Goal: Transaction & Acquisition: Purchase product/service

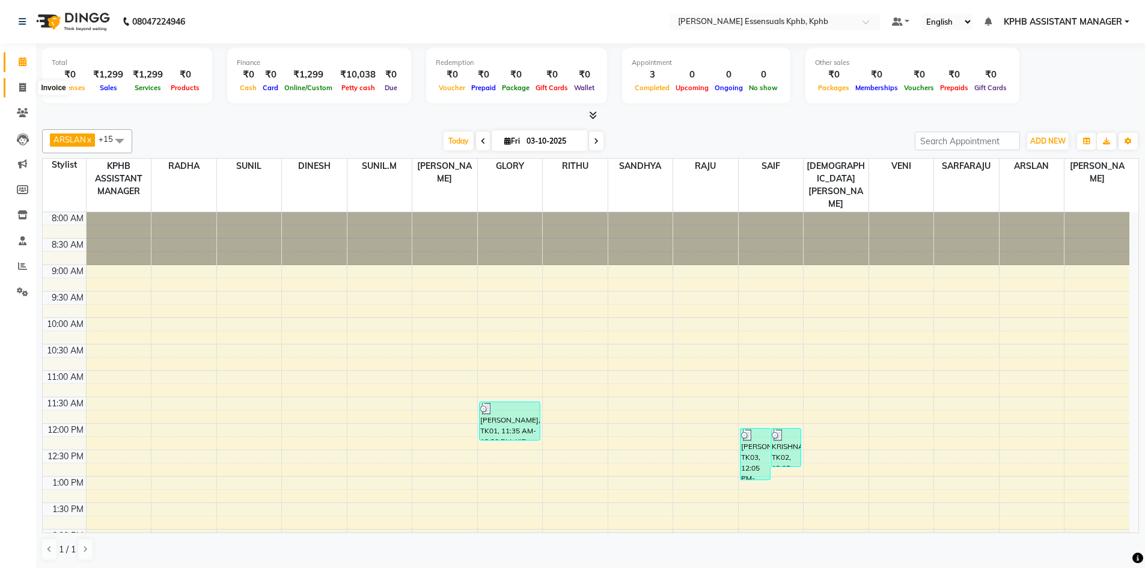
click at [18, 85] on span at bounding box center [22, 88] width 21 height 14
select select "service"
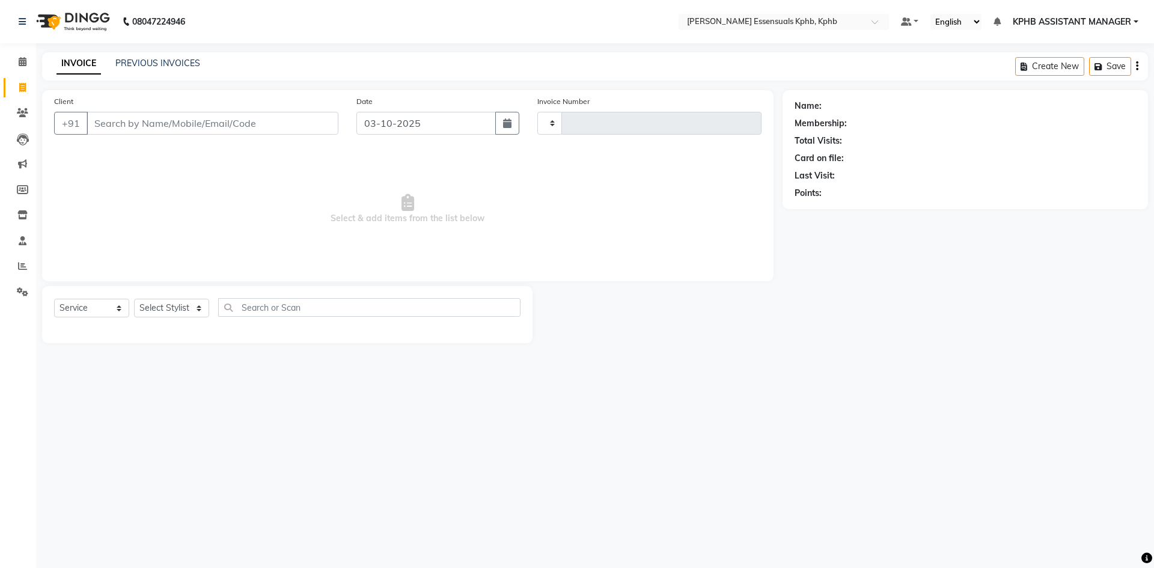
type input "1649"
select select "5938"
click at [197, 120] on input "Client" at bounding box center [213, 123] width 252 height 23
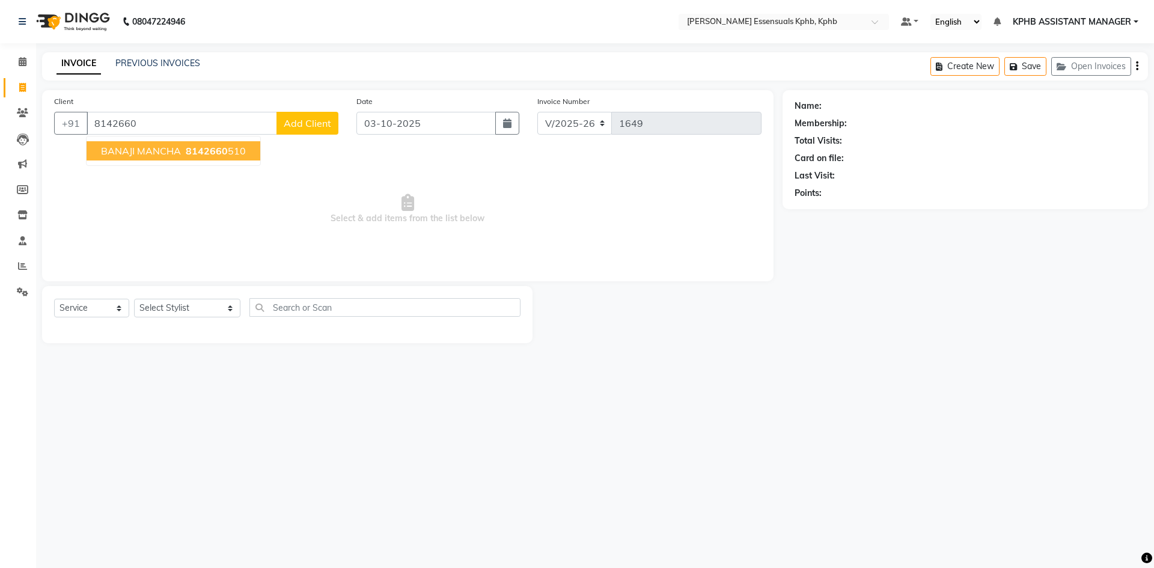
click at [179, 153] on span "BANAJI MANCHA" at bounding box center [141, 151] width 80 height 12
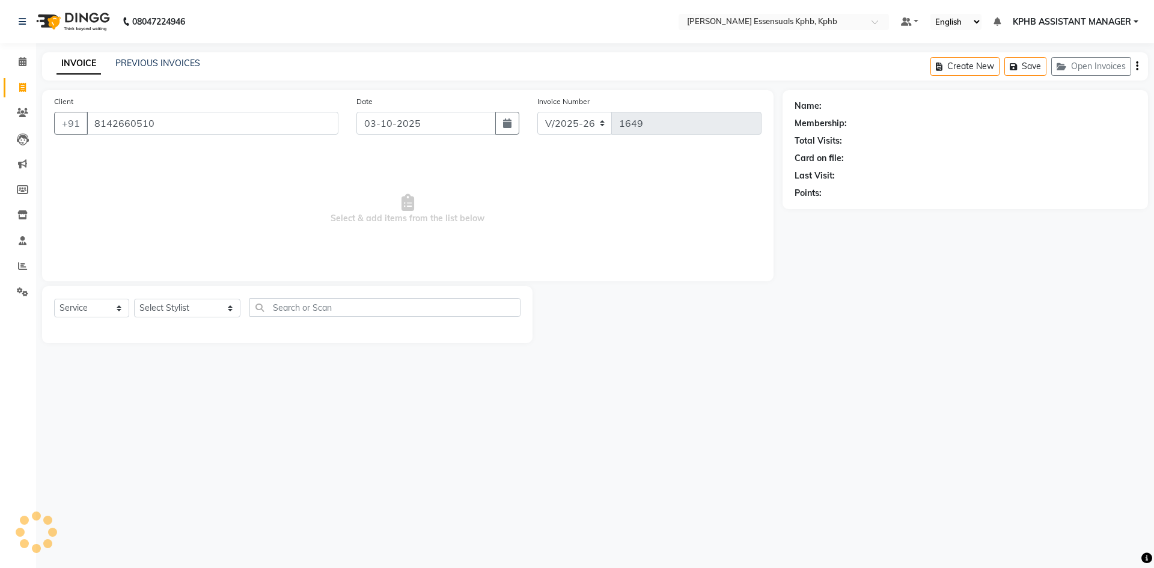
type input "8142660510"
click at [828, 208] on icon "button" at bounding box center [828, 210] width 8 height 8
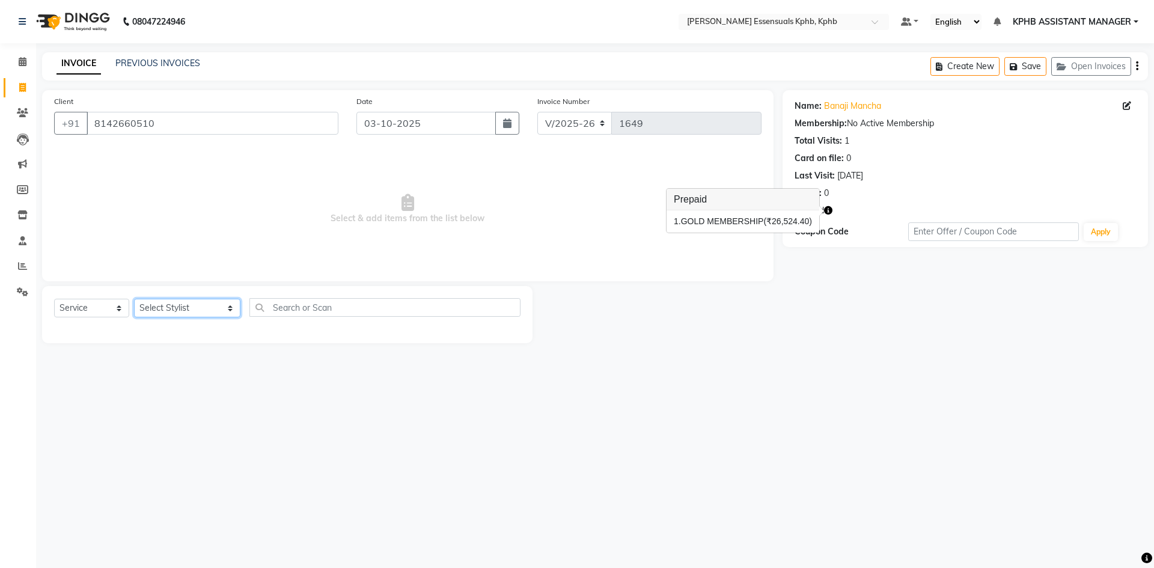
click at [154, 315] on select "Select Stylist ARSLAN DINESH GLORY KPHB ASSISTANT MANAGER KRISHNA VENI MANJULA …" at bounding box center [187, 308] width 106 height 19
drag, startPoint x: 208, startPoint y: 132, endPoint x: 0, endPoint y: 7, distance: 242.6
click at [0, 22] on app-home "08047224946 Select Location × Toni&guy Essensuals Kphb, Kphb Default Panel My P…" at bounding box center [577, 180] width 1154 height 361
click at [218, 308] on select "Select Stylist ARSLAN DINESH GLORY KPHB ASSISTANT MANAGER KRISHNA VENI MANJULA …" at bounding box center [187, 308] width 106 height 19
drag, startPoint x: 668, startPoint y: 422, endPoint x: 108, endPoint y: 20, distance: 689.8
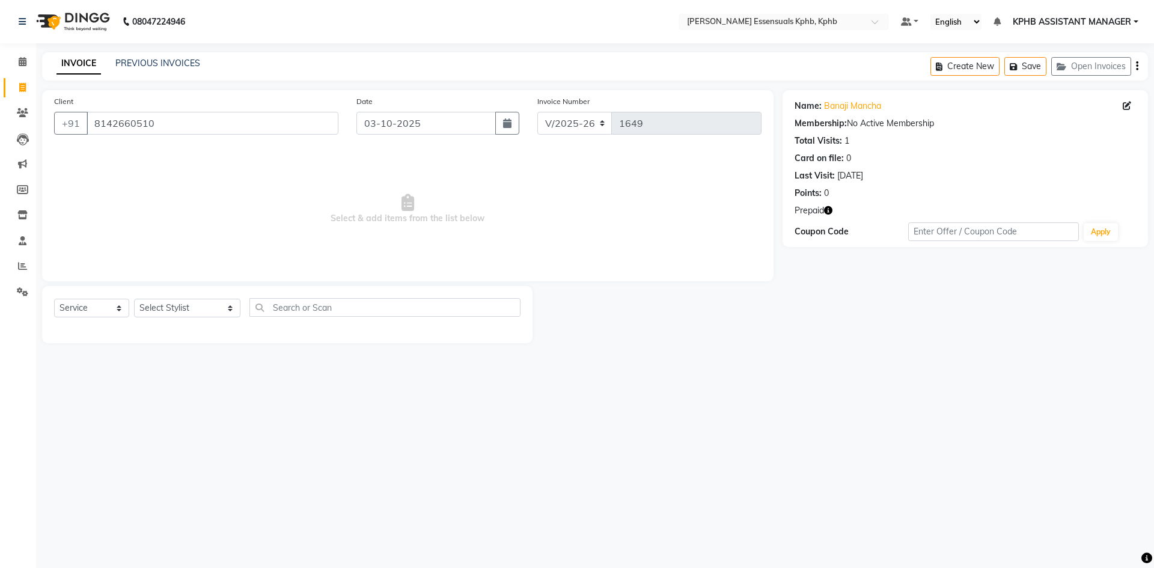
click at [661, 419] on div "08047224946 Select Location × Toni&guy Essensuals Kphb, Kphb Default Panel My P…" at bounding box center [577, 284] width 1154 height 568
click at [22, 62] on icon at bounding box center [23, 61] width 8 height 9
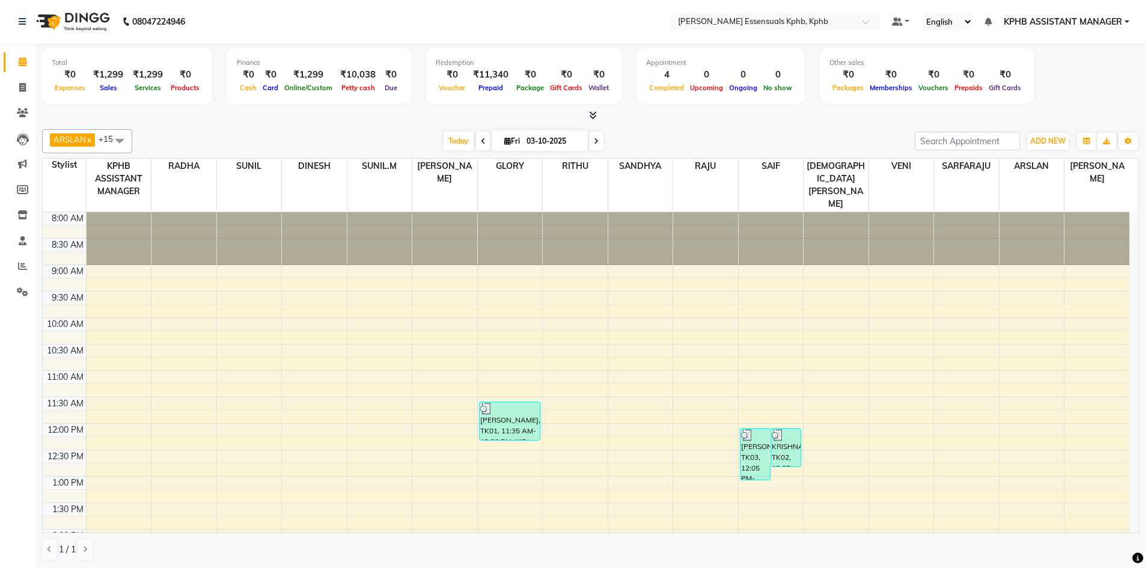
scroll to position [318, 0]
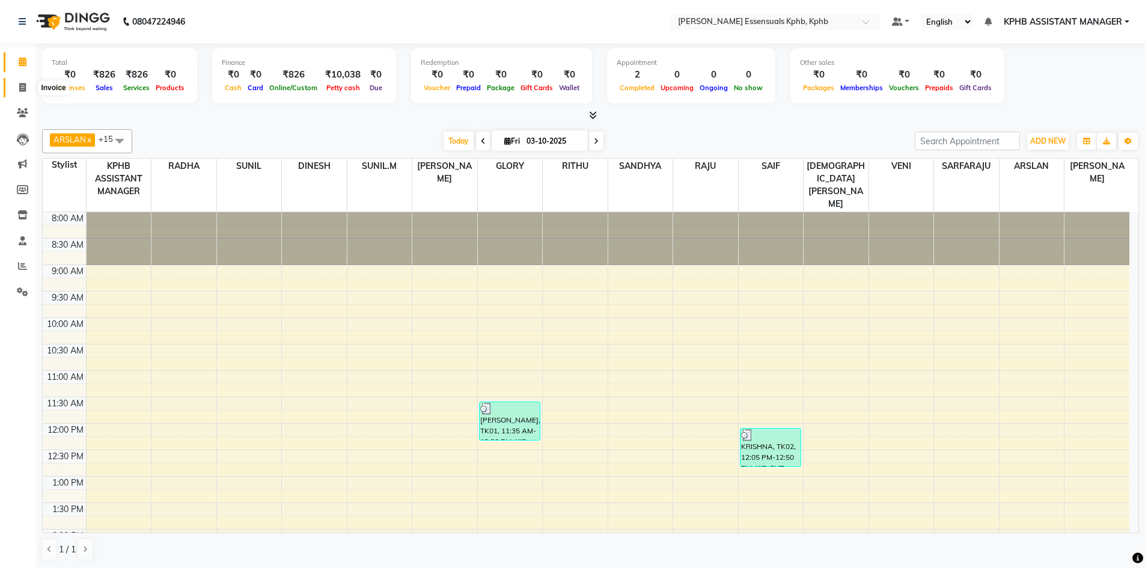
click at [25, 91] on icon at bounding box center [22, 87] width 7 height 9
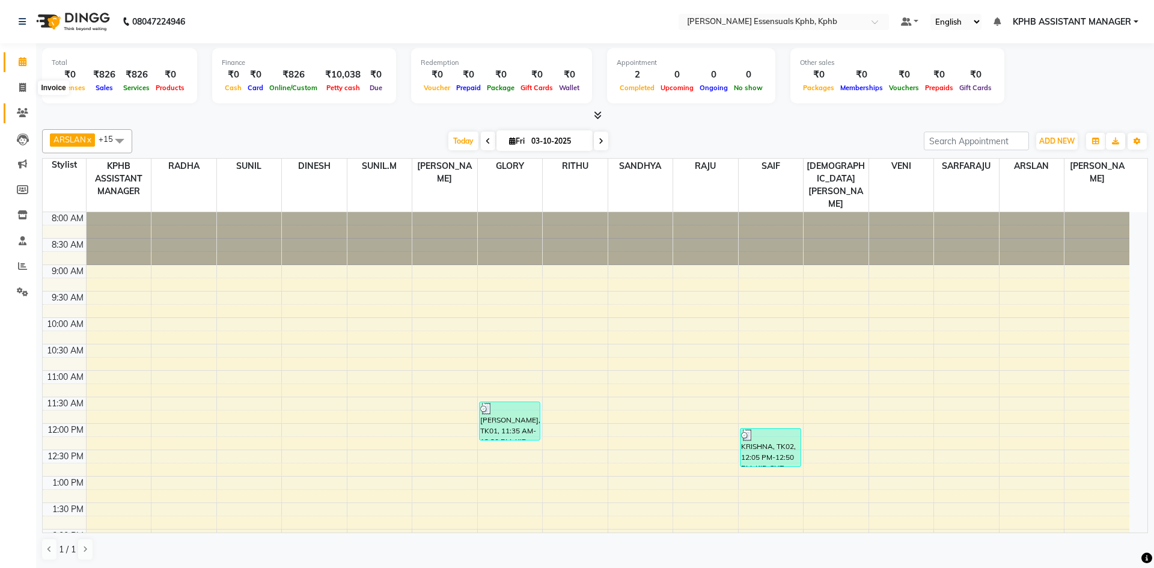
select select "5938"
select select "service"
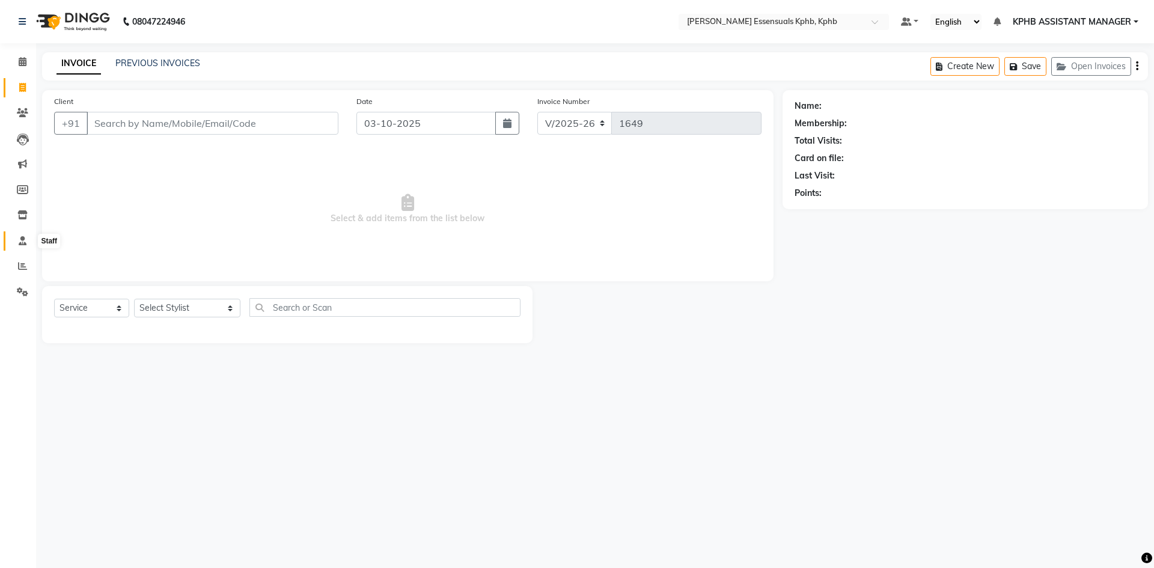
click at [27, 243] on span at bounding box center [22, 241] width 21 height 14
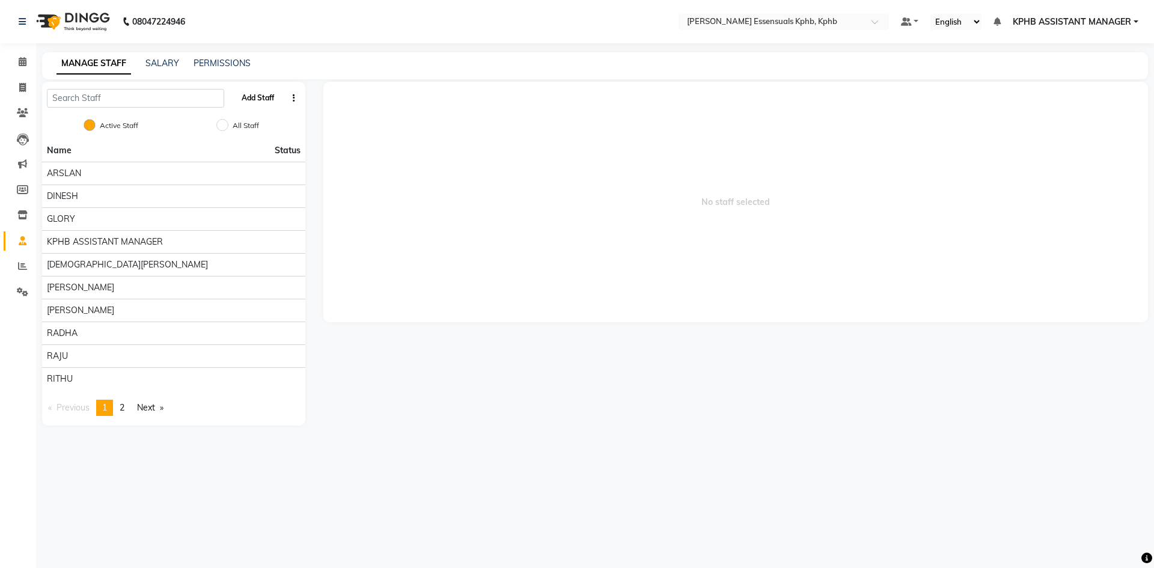
click at [270, 93] on button "Add Staff" at bounding box center [258, 98] width 42 height 20
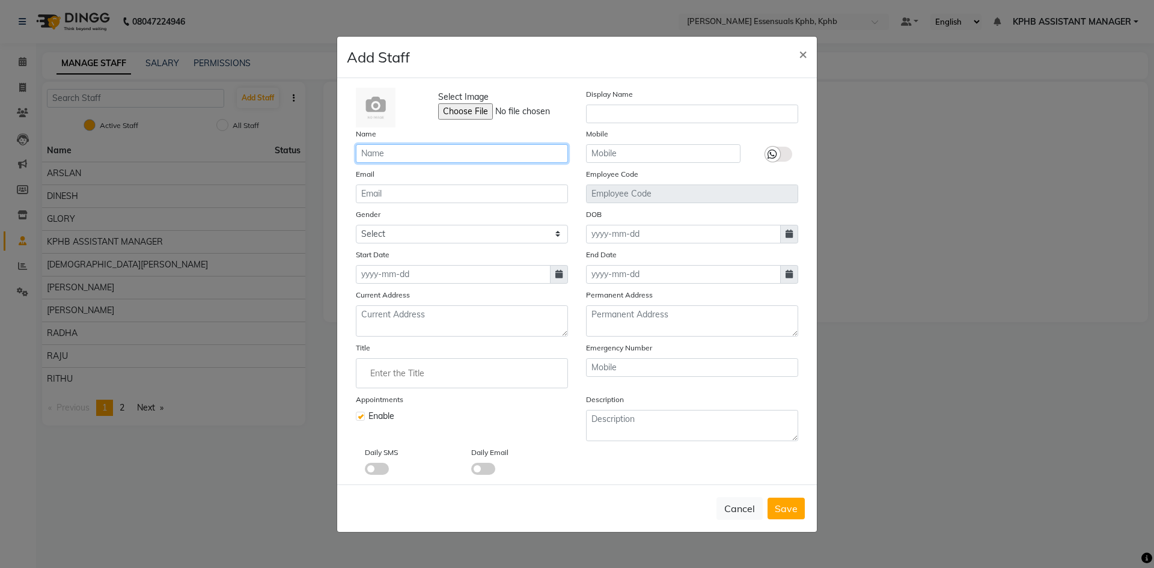
click at [406, 159] on input "text" at bounding box center [462, 153] width 212 height 19
type input "[PERSON_NAME] 2"
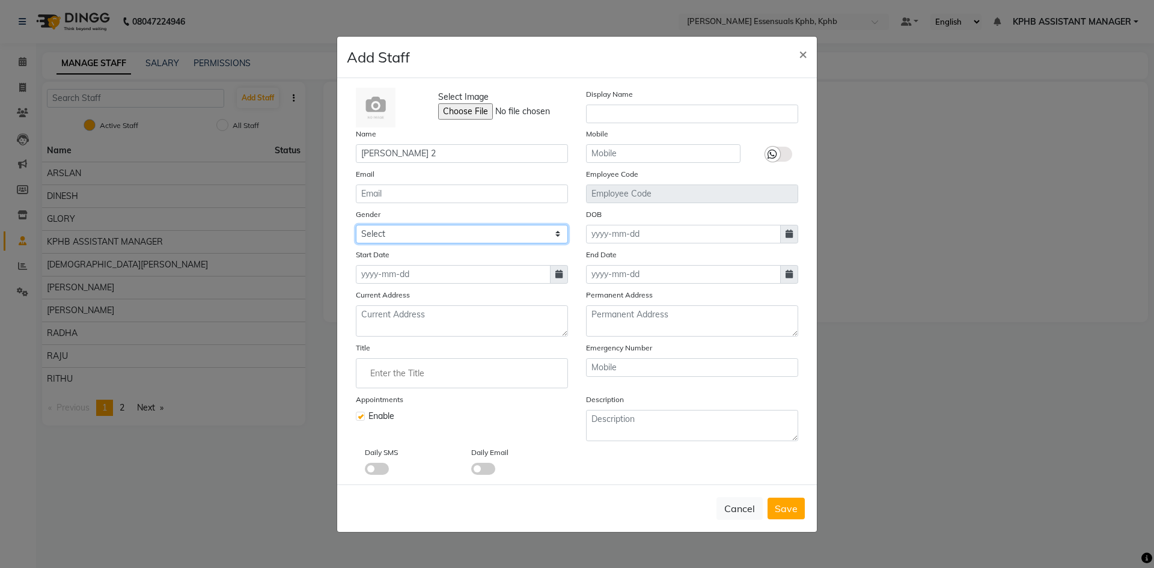
click at [443, 236] on select "Select Male Female Other Prefer Not To Say" at bounding box center [462, 234] width 212 height 19
select select "female"
click at [356, 225] on select "Select Male Female Other Prefer Not To Say" at bounding box center [462, 234] width 212 height 19
click at [783, 511] on span "Save" at bounding box center [786, 508] width 23 height 12
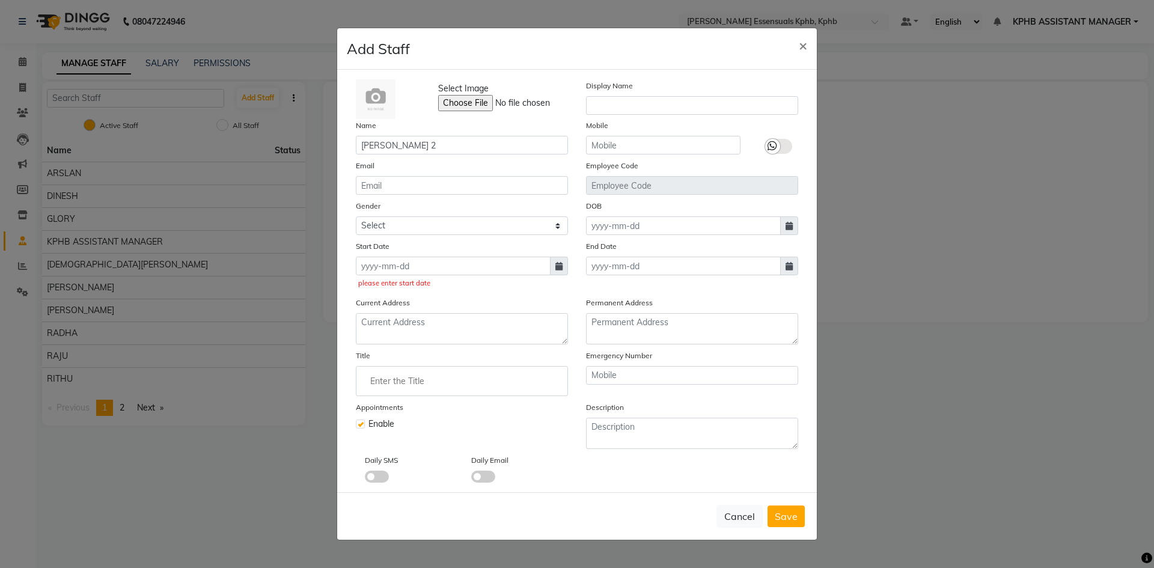
click at [554, 267] on span at bounding box center [559, 266] width 18 height 19
select select "10"
select select "2025"
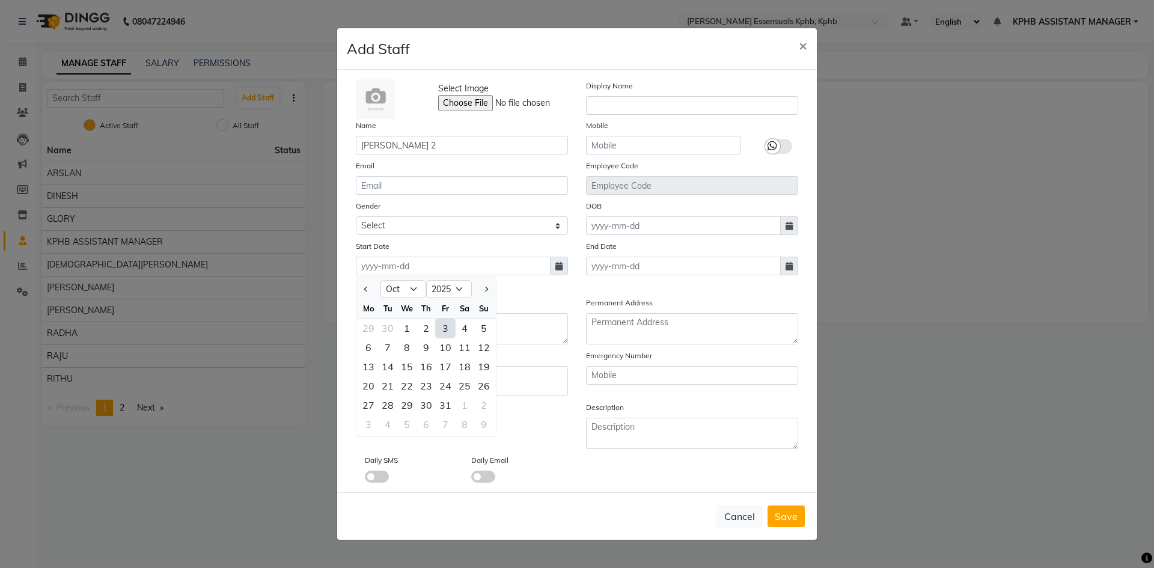
drag, startPoint x: 440, startPoint y: 334, endPoint x: 454, endPoint y: 344, distance: 16.7
click at [442, 333] on div "3" at bounding box center [445, 327] width 19 height 19
type input "03-10-2025"
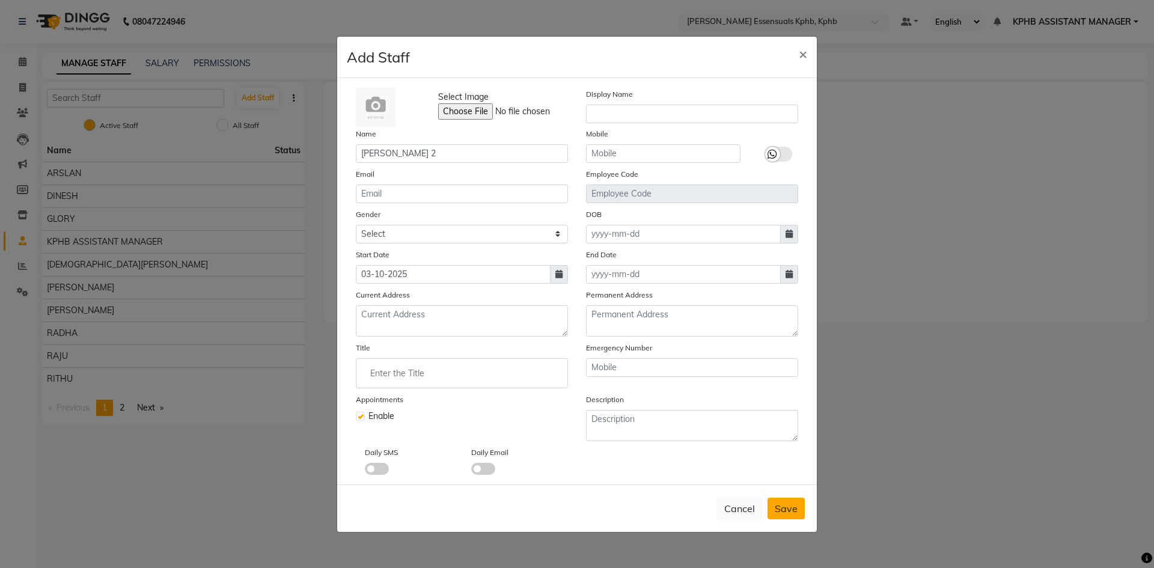
click at [788, 513] on span "Save" at bounding box center [786, 508] width 23 height 12
select select
checkbox input "false"
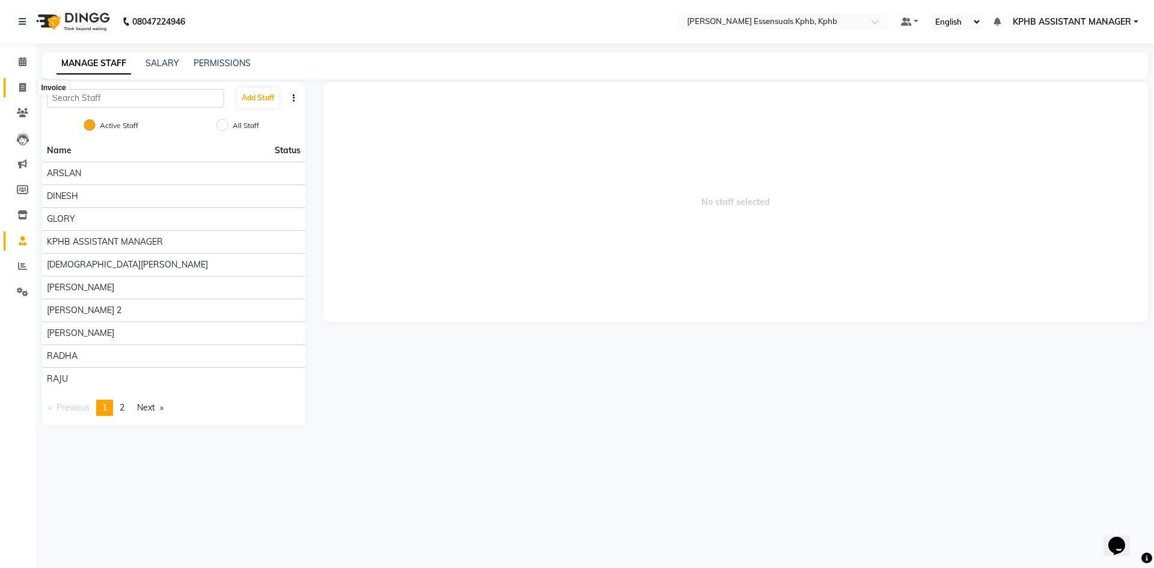
drag, startPoint x: 25, startPoint y: 86, endPoint x: 40, endPoint y: 94, distance: 17.2
click at [24, 86] on icon at bounding box center [22, 87] width 7 height 9
select select "service"
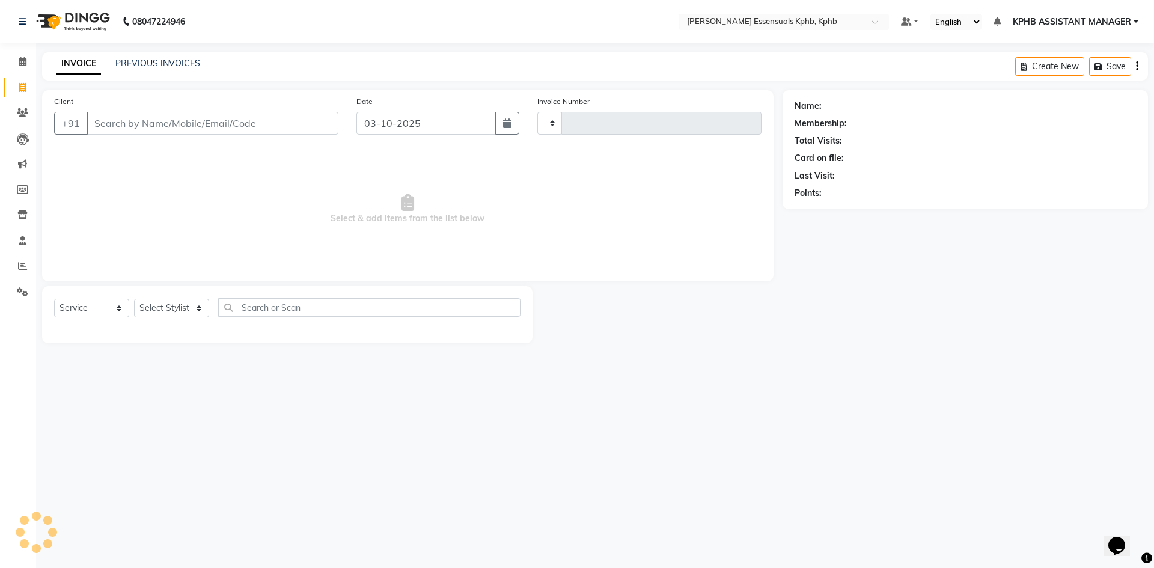
type input "1649"
select select "5938"
type input "8142660510"
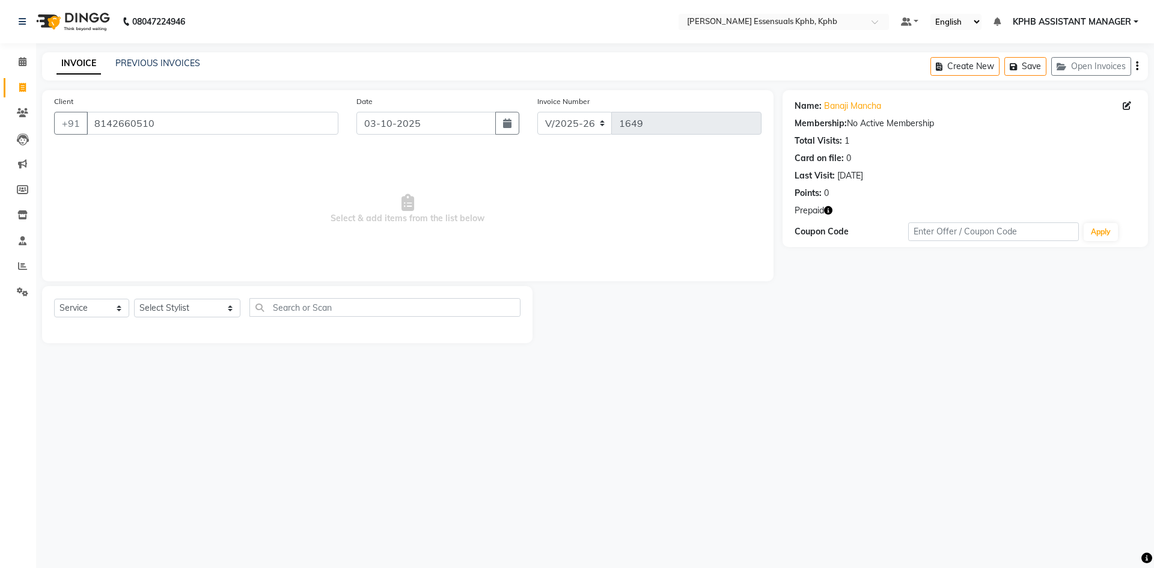
drag, startPoint x: 181, startPoint y: 320, endPoint x: 180, endPoint y: 314, distance: 6.7
click at [180, 320] on div "Select Service Product Membership Package Voucher Prepaid Gift Card Select Styl…" at bounding box center [287, 312] width 466 height 28
click at [184, 311] on select "Select Stylist ARSLAN DINESH GLORY KPHB ASSISTANT MANAGER KRISHNA VENI MANJULA …" at bounding box center [187, 308] width 106 height 19
select select "93648"
click at [134, 299] on select "Select Stylist ARSLAN DINESH GLORY KPHB ASSISTANT MANAGER KRISHNA VENI MANJULA …" at bounding box center [187, 308] width 106 height 19
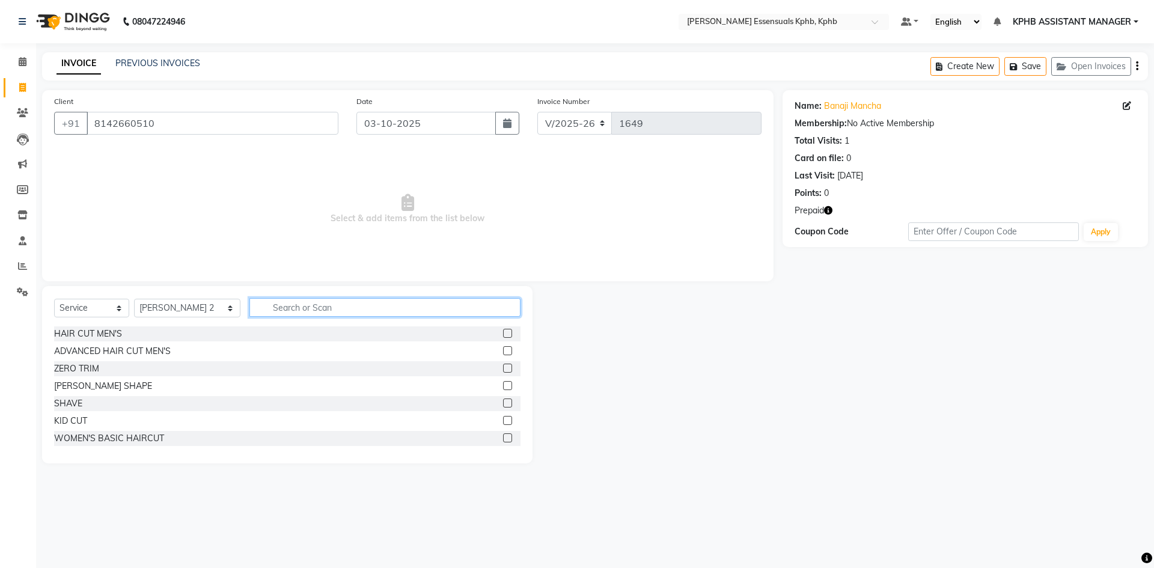
click at [394, 311] on input "text" at bounding box center [384, 307] width 271 height 19
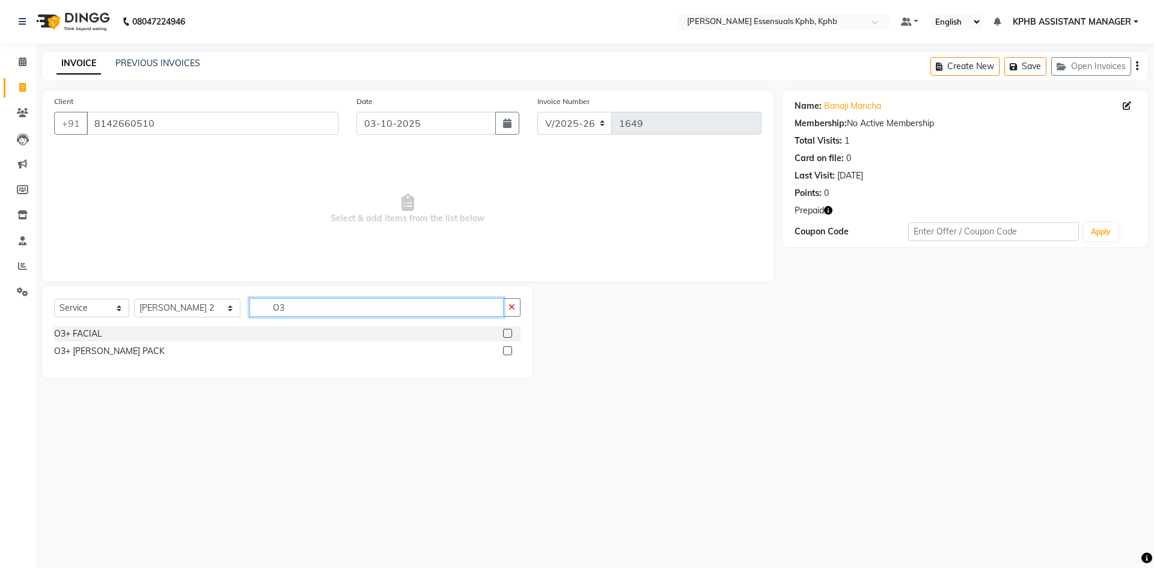
type input "O3"
click at [17, 245] on span at bounding box center [22, 241] width 21 height 14
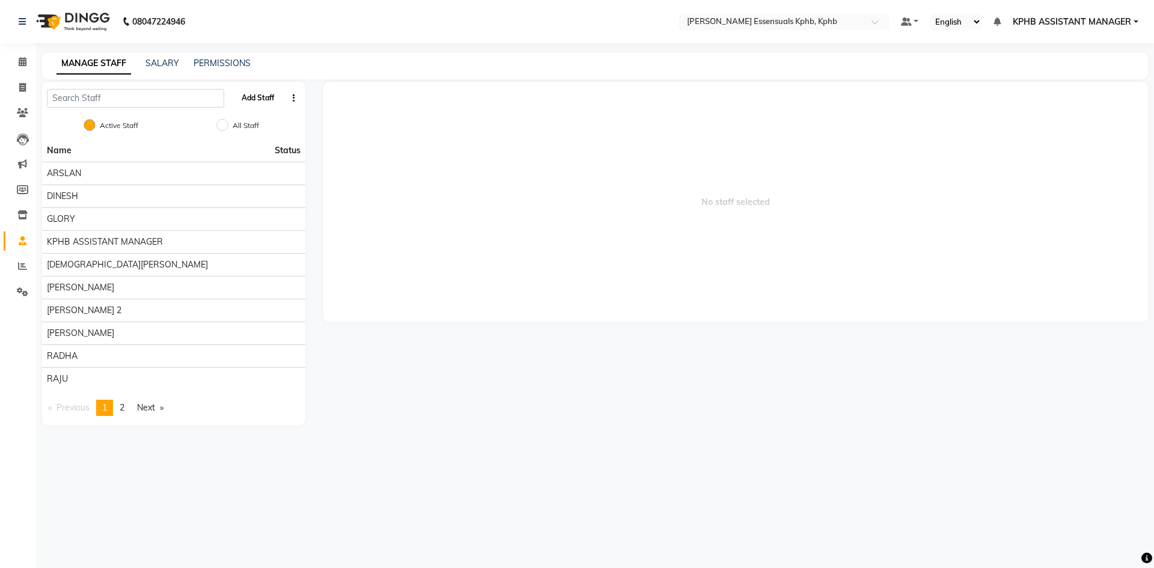
click at [260, 97] on button "Add Staff" at bounding box center [258, 98] width 42 height 20
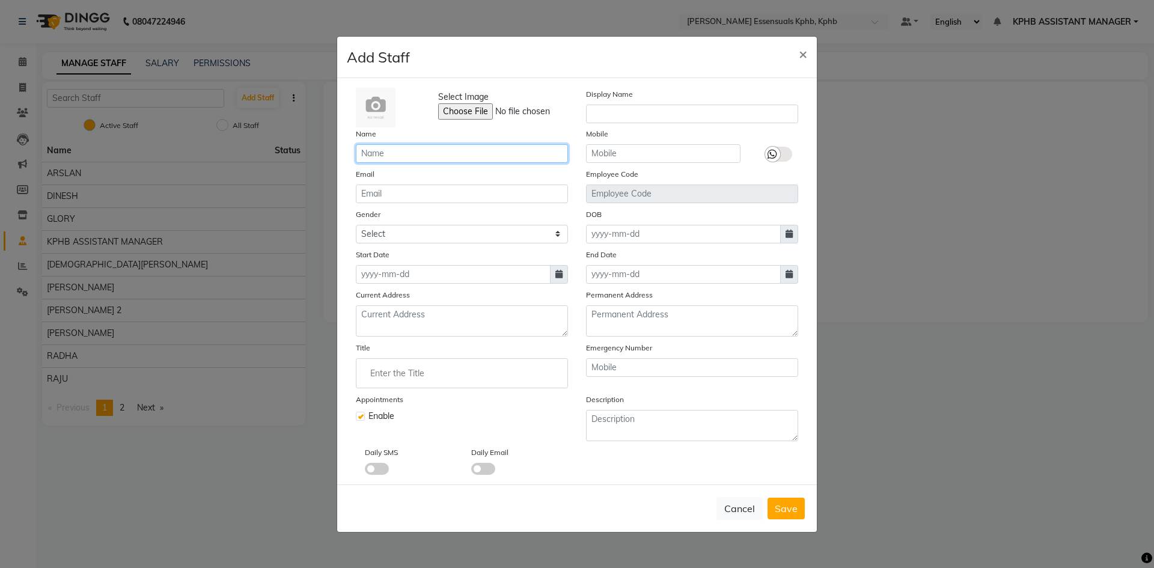
click at [410, 160] on input "text" at bounding box center [462, 153] width 212 height 19
type input "[PERSON_NAME]"
click at [566, 267] on span at bounding box center [559, 274] width 18 height 19
select select "10"
select select "2025"
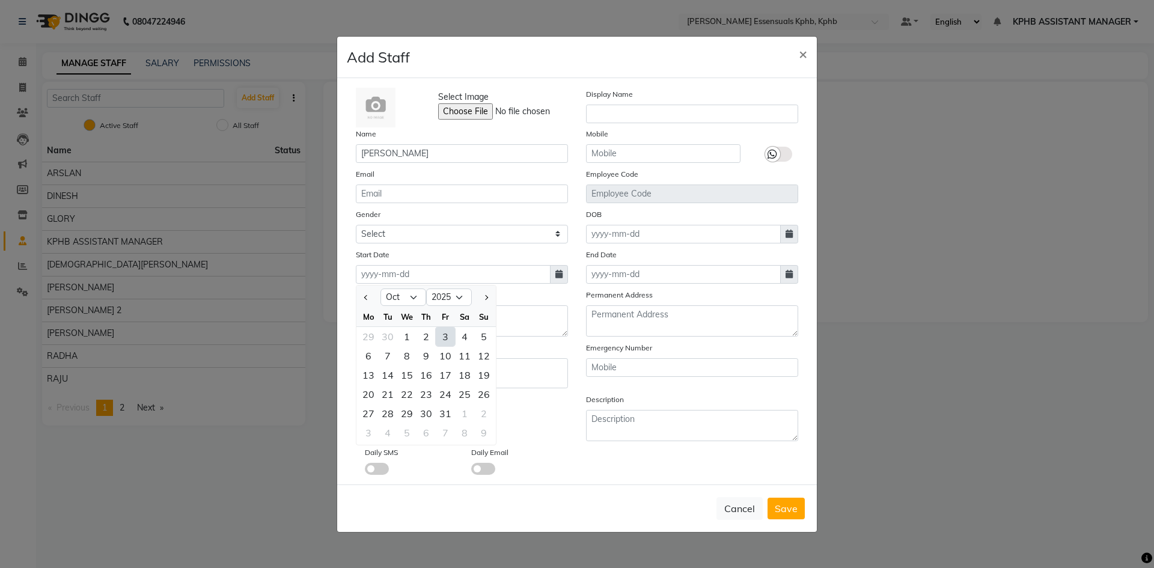
click at [442, 340] on div "3" at bounding box center [445, 336] width 19 height 19
type input "03-10-2025"
click at [798, 505] on button "Save" at bounding box center [785, 509] width 37 height 22
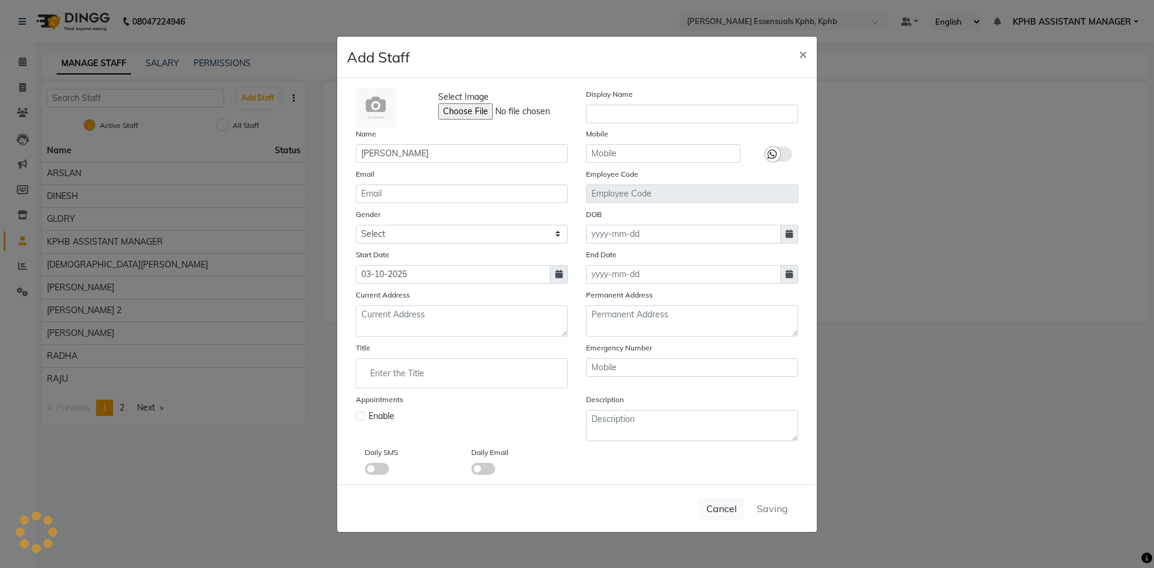
checkbox input "false"
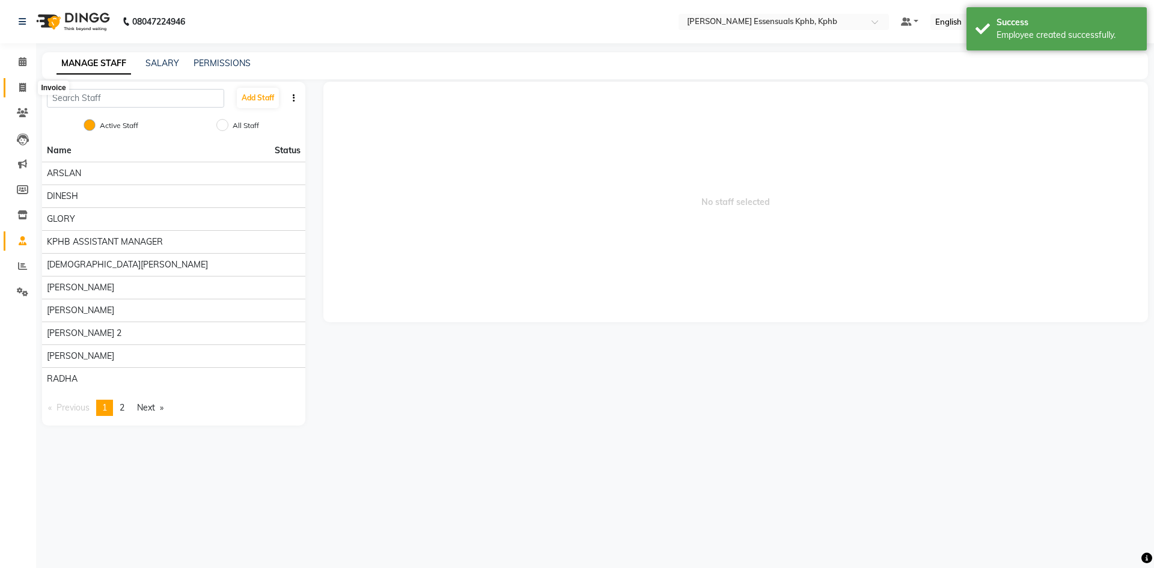
click at [19, 82] on span at bounding box center [22, 88] width 21 height 14
select select "service"
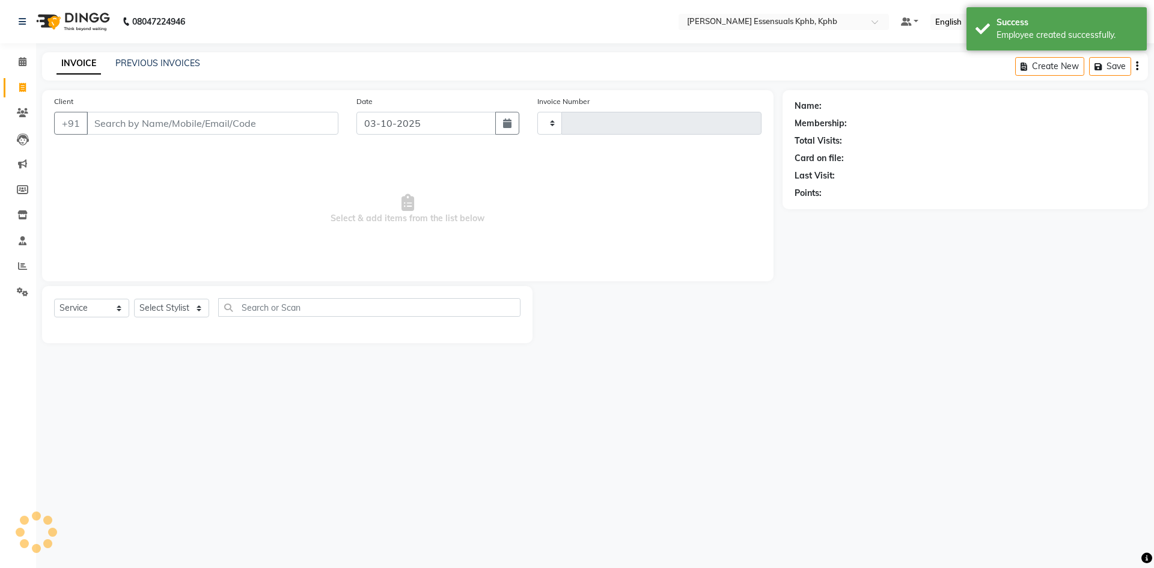
type input "1649"
select select "5938"
click at [494, 135] on div "Date 03-10-2025" at bounding box center [437, 119] width 181 height 49
click at [20, 243] on icon at bounding box center [23, 240] width 8 height 9
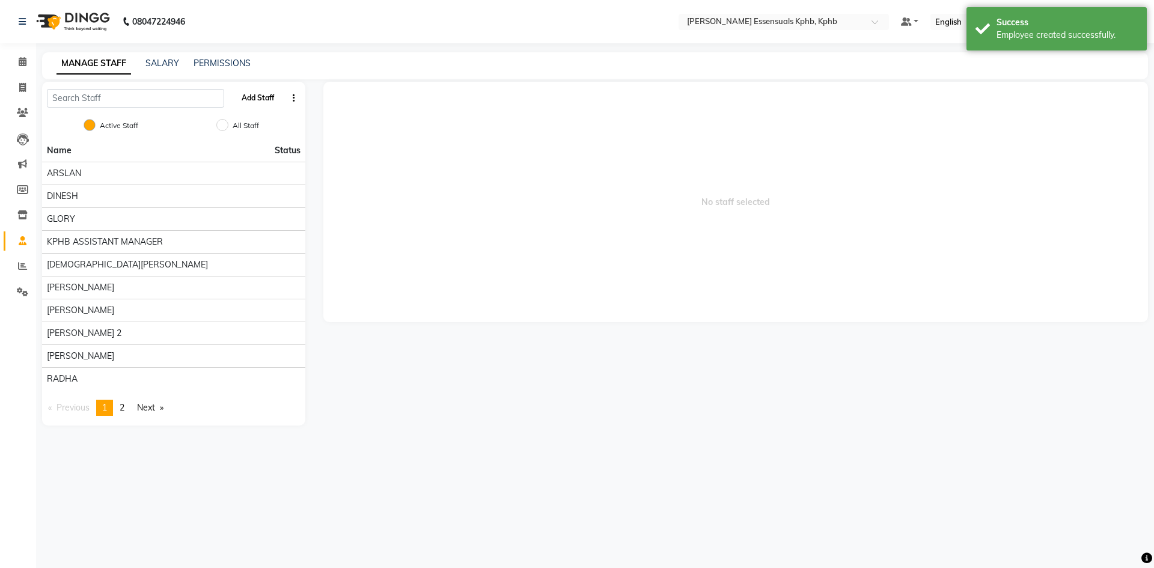
click at [269, 93] on button "Add Staff" at bounding box center [258, 98] width 42 height 20
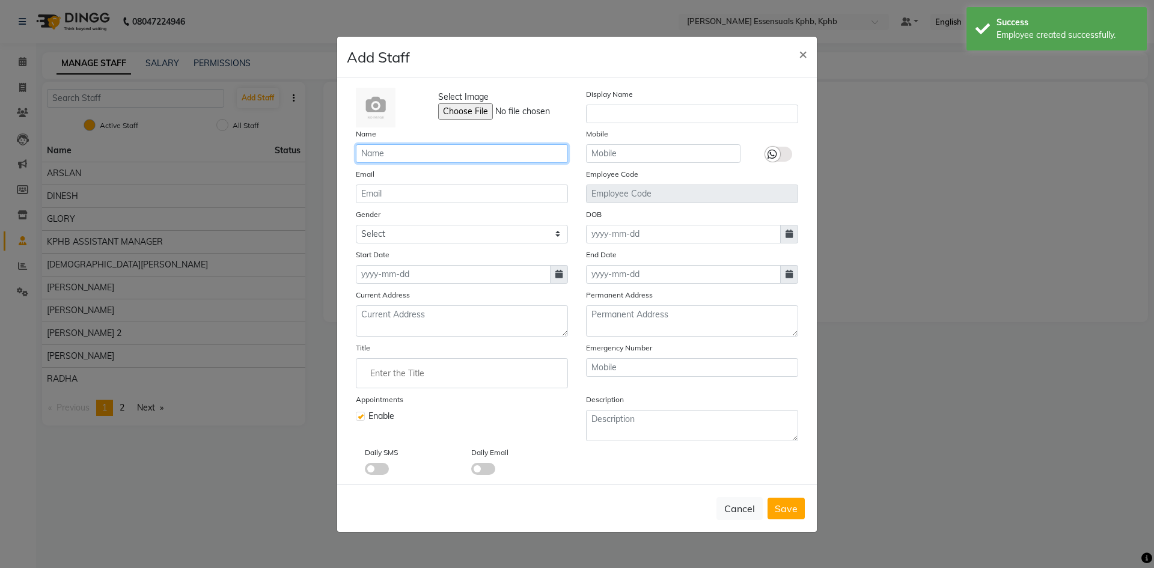
click at [442, 162] on input "text" at bounding box center [462, 153] width 212 height 19
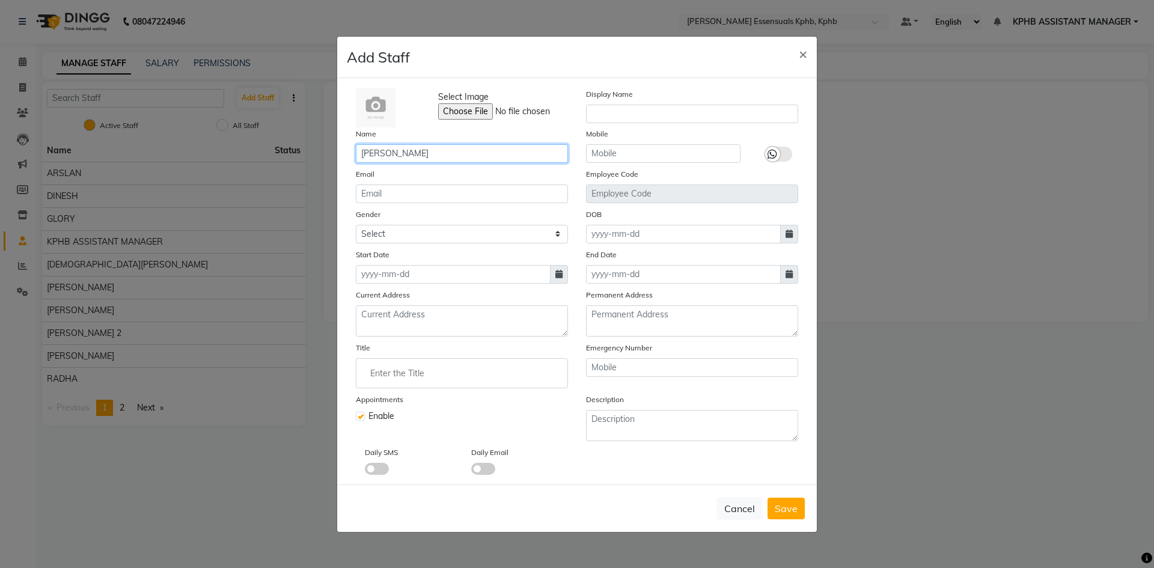
type input "[PERSON_NAME]"
click at [557, 277] on icon at bounding box center [558, 274] width 7 height 8
select select "10"
select select "2025"
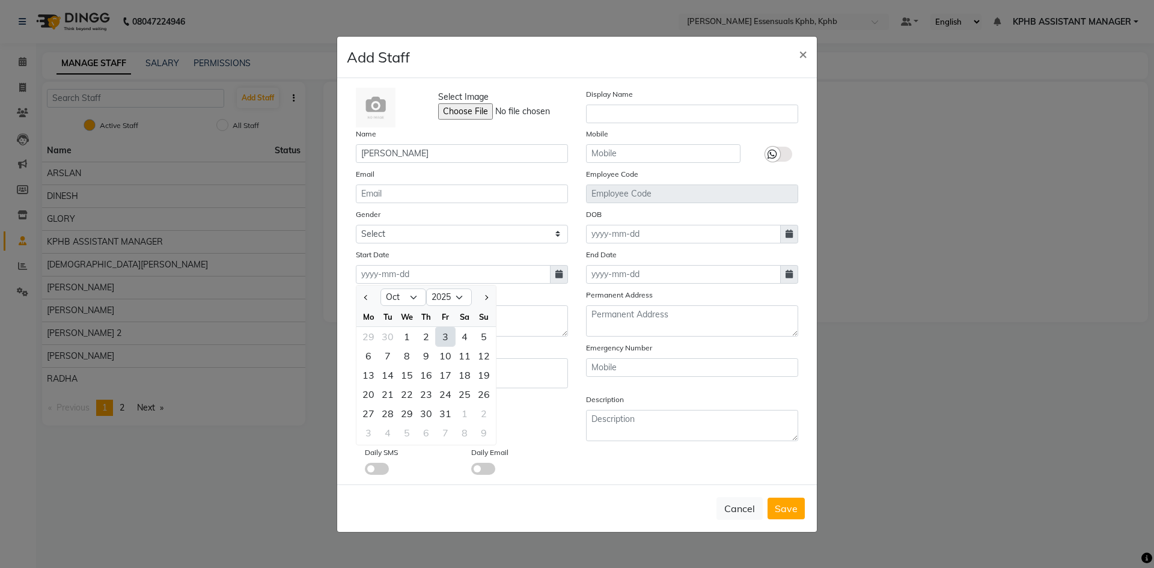
click at [449, 337] on div "3" at bounding box center [445, 336] width 19 height 19
type input "03-10-2025"
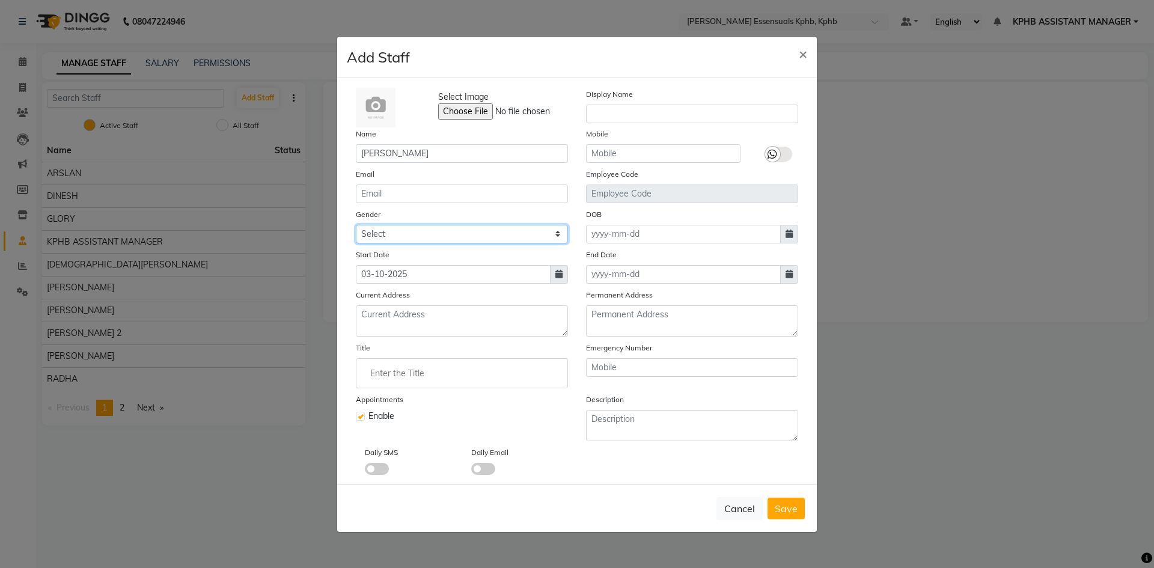
click at [483, 238] on select "Select Male Female Other Prefer Not To Say" at bounding box center [462, 234] width 212 height 19
select select "female"
click at [356, 225] on select "Select Male Female Other Prefer Not To Say" at bounding box center [462, 234] width 212 height 19
click at [784, 516] on button "Save" at bounding box center [785, 509] width 37 height 22
select select
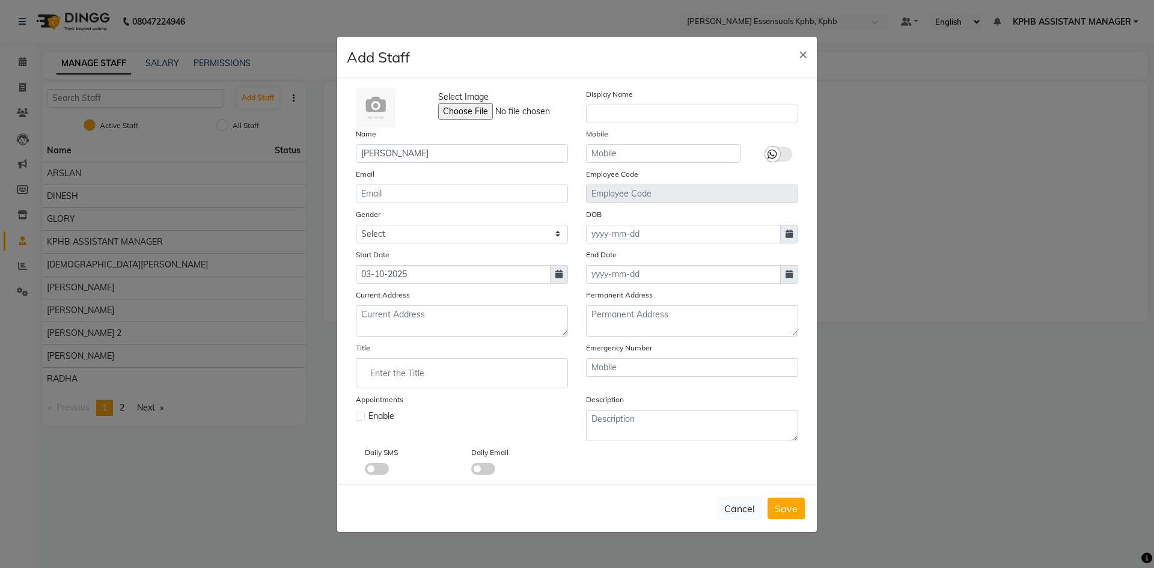
checkbox input "false"
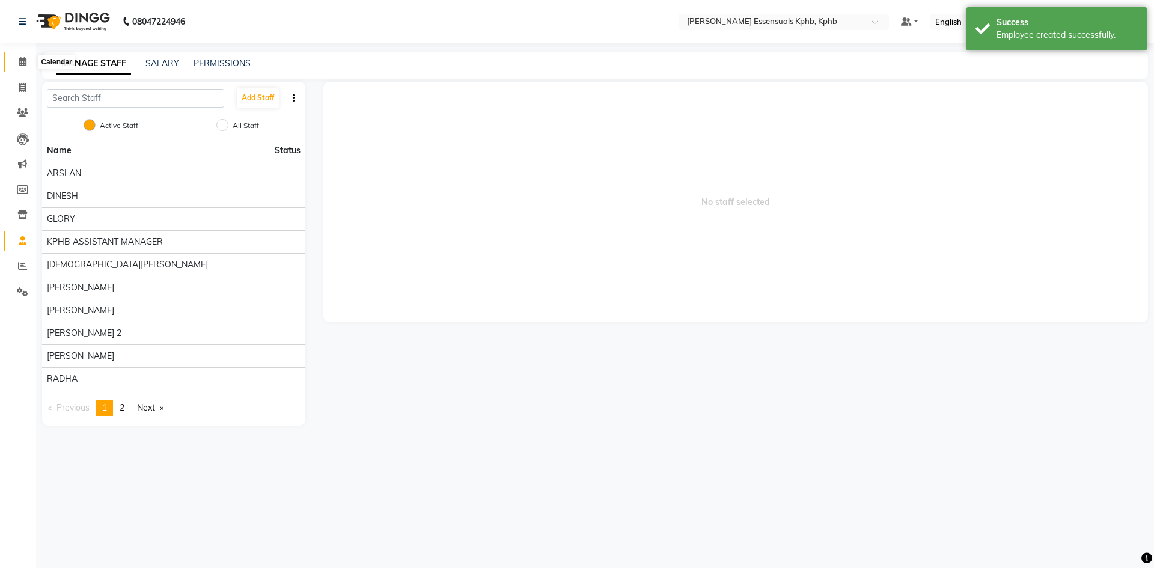
click at [21, 61] on icon at bounding box center [23, 61] width 8 height 9
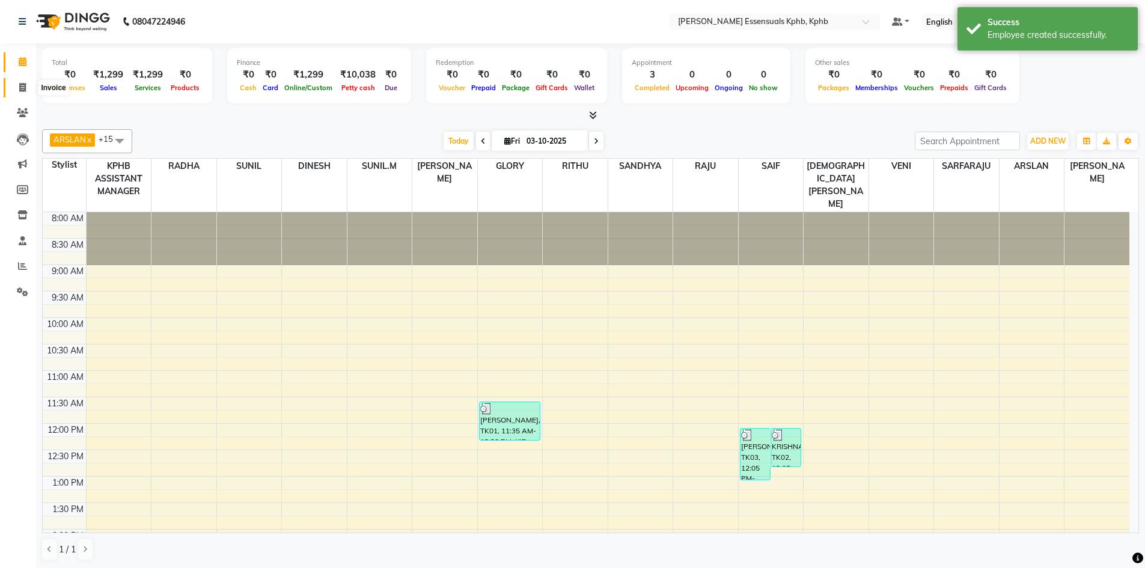
click at [22, 88] on icon at bounding box center [22, 87] width 7 height 9
select select "service"
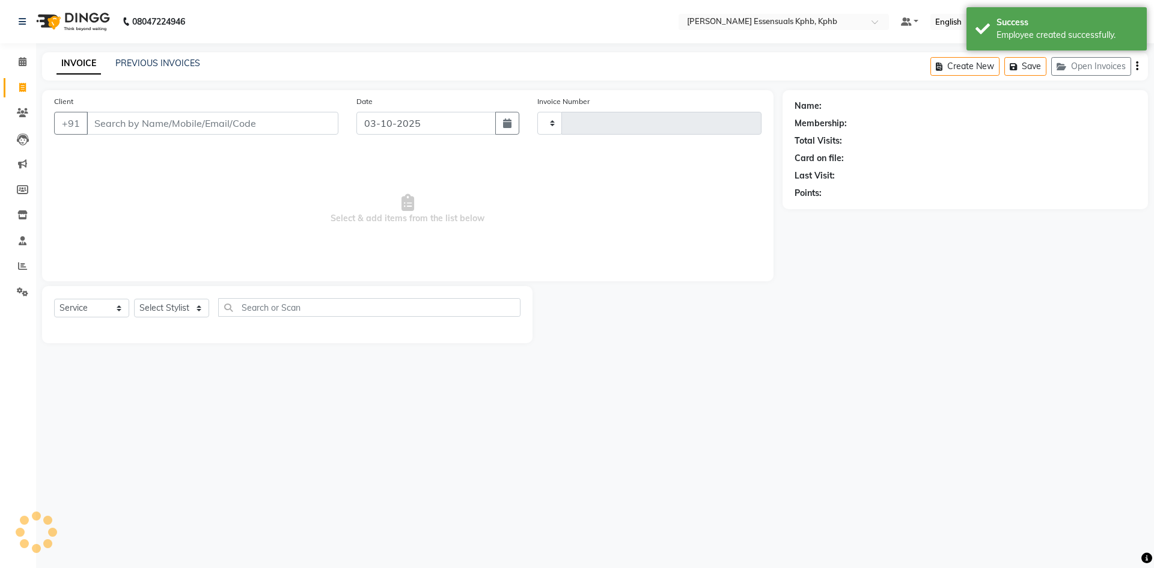
type input "1649"
select select "5938"
click at [192, 124] on input "Client" at bounding box center [213, 123] width 252 height 23
type input "8142660510"
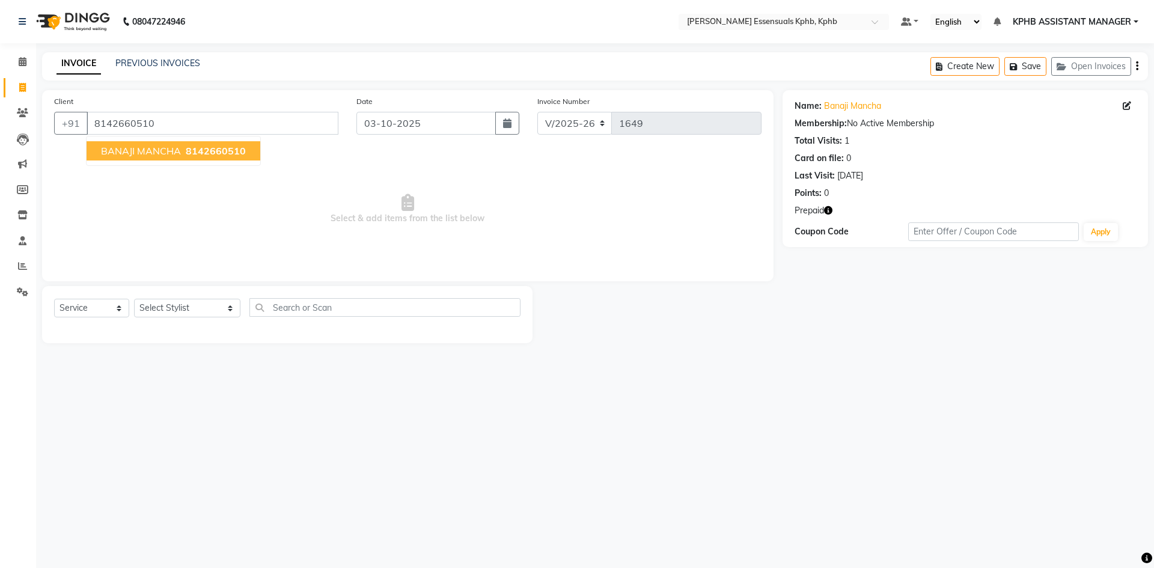
click at [150, 153] on span "BANAJI MANCHA" at bounding box center [141, 151] width 80 height 12
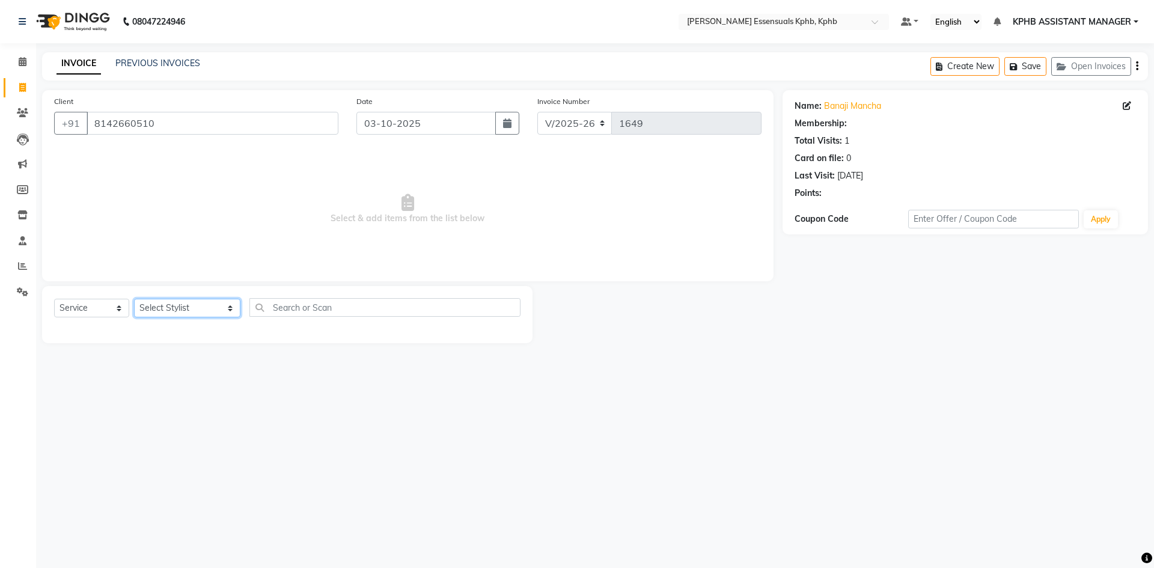
click at [188, 301] on select "Select Stylist ARSLAN DINESH GLORY KPHB ASSISTANT MANAGER KRISHNA VENI MANJULA …" at bounding box center [187, 308] width 106 height 19
select select "93648"
click at [134, 299] on select "Select Stylist ARSLAN DINESH GLORY KPHB ASSISTANT MANAGER KRISHNA VENI MANJULA …" at bounding box center [187, 308] width 106 height 19
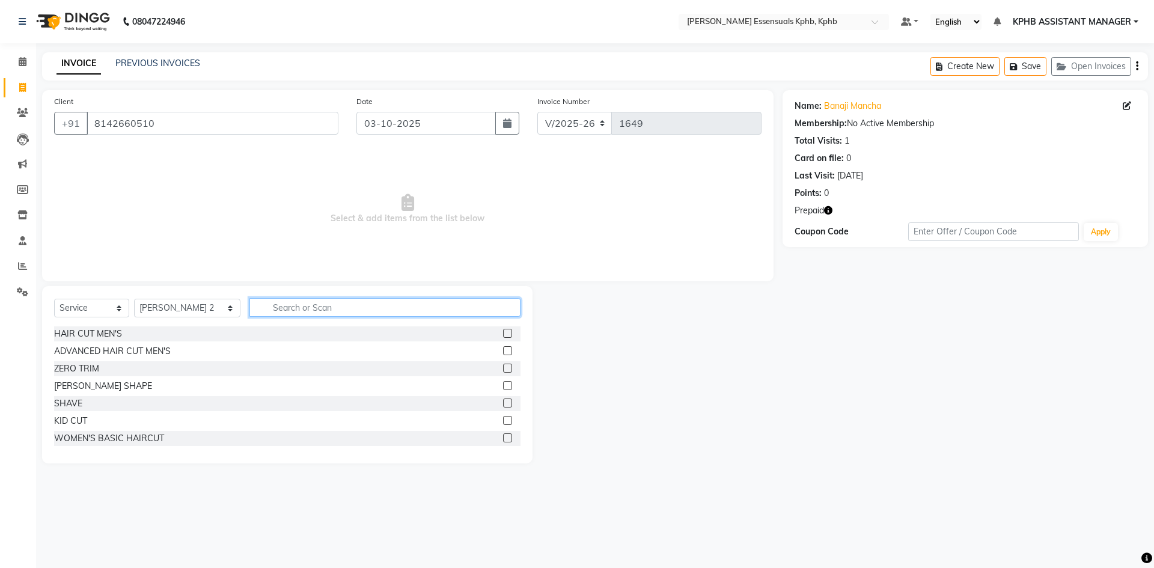
click at [331, 303] on input "text" at bounding box center [384, 307] width 271 height 19
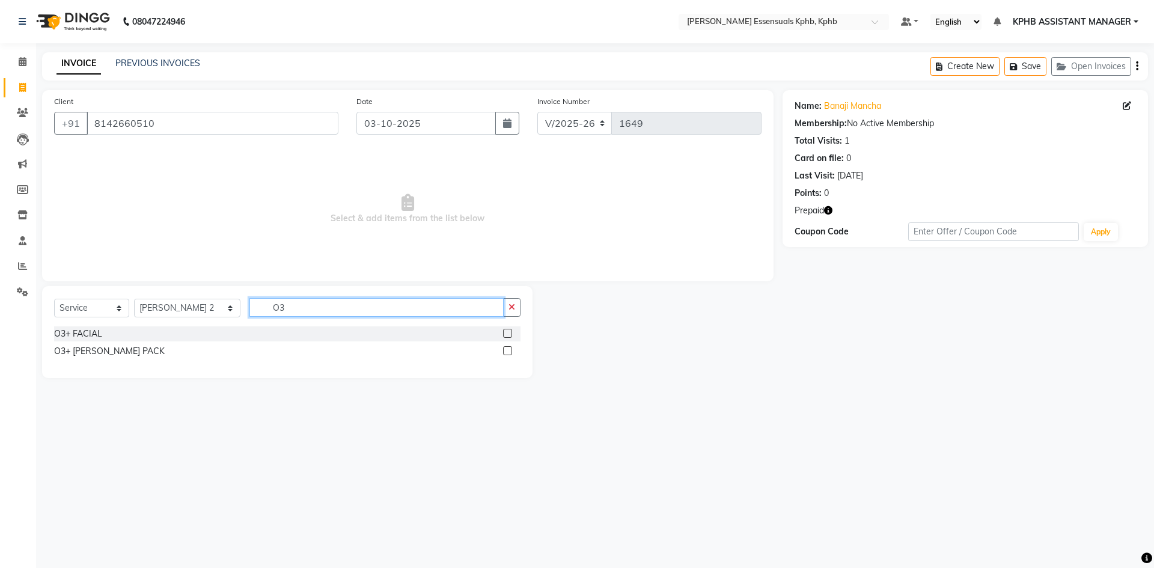
type input "O3"
click at [508, 353] on label at bounding box center [507, 350] width 9 height 9
click at [508, 353] on input "checkbox" at bounding box center [507, 351] width 8 height 8
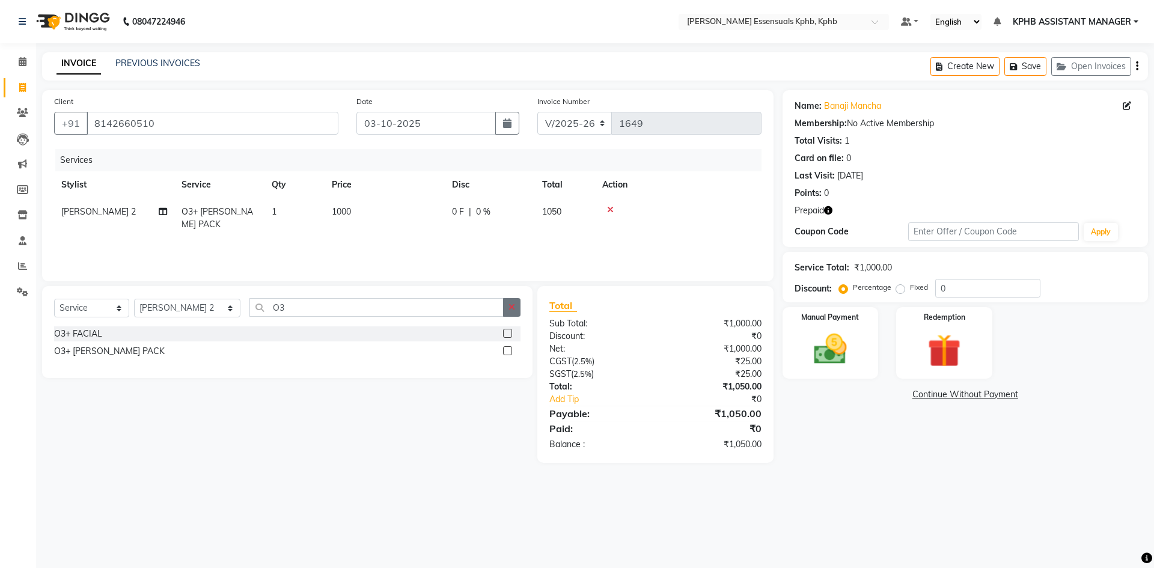
checkbox input "false"
click at [511, 311] on icon "button" at bounding box center [511, 307] width 7 height 8
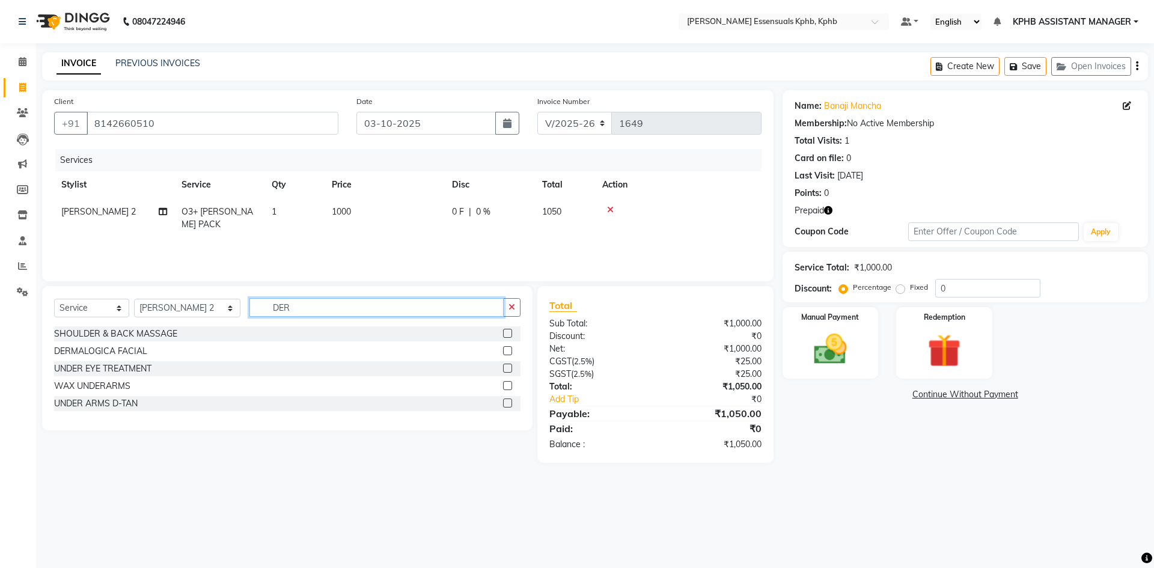
type input "DER"
click at [504, 352] on label at bounding box center [507, 350] width 9 height 9
click at [504, 352] on input "checkbox" at bounding box center [507, 351] width 8 height 8
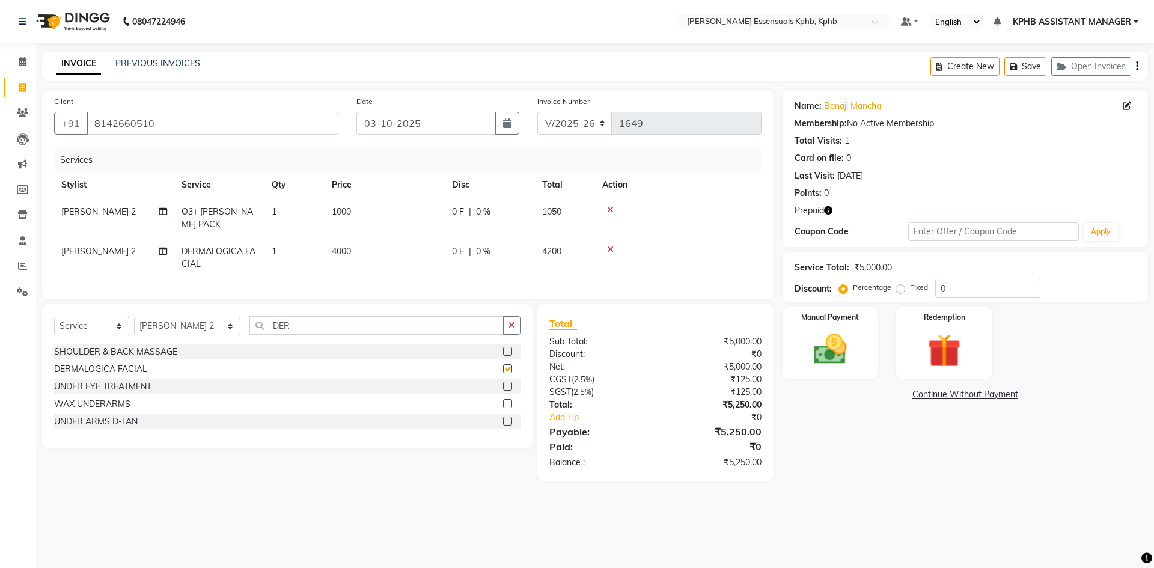
checkbox input "false"
click at [514, 322] on icon "button" at bounding box center [511, 325] width 7 height 8
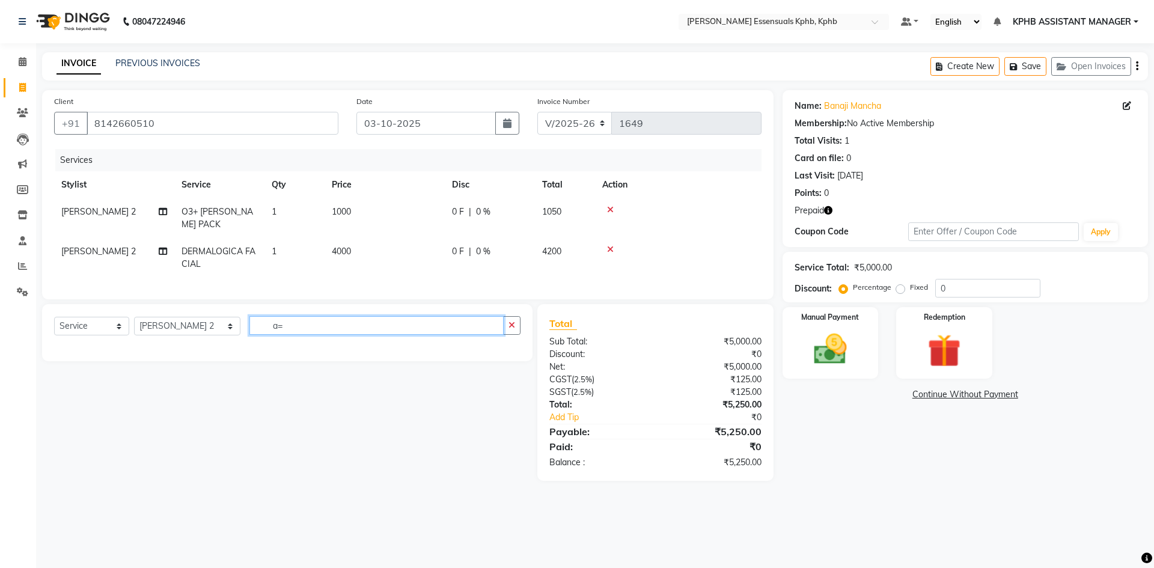
type input "a"
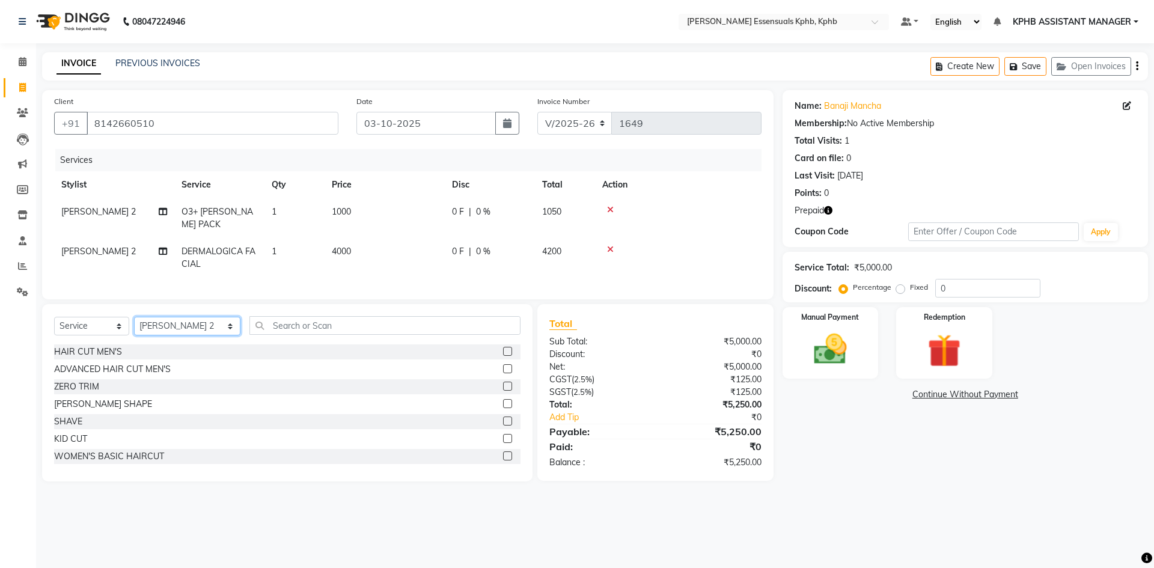
click at [197, 319] on select "Select Stylist ARSLAN DINESH GLORY KPHB ASSISTANT MANAGER KRISHNA VENI MANJULA …" at bounding box center [187, 326] width 106 height 19
click at [134, 317] on select "Select Stylist ARSLAN DINESH GLORY KPHB ASSISTANT MANAGER KRISHNA VENI MANJULA …" at bounding box center [187, 326] width 106 height 19
click at [318, 317] on input "text" at bounding box center [384, 325] width 271 height 19
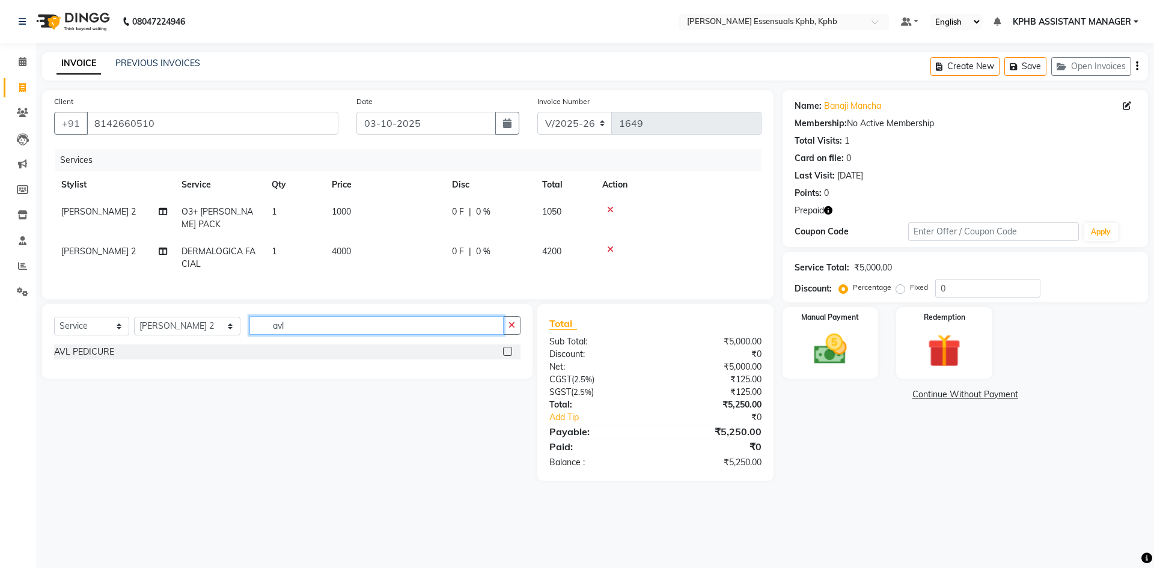
type input "avl"
click at [509, 350] on label at bounding box center [507, 351] width 9 height 9
click at [509, 350] on input "checkbox" at bounding box center [507, 352] width 8 height 8
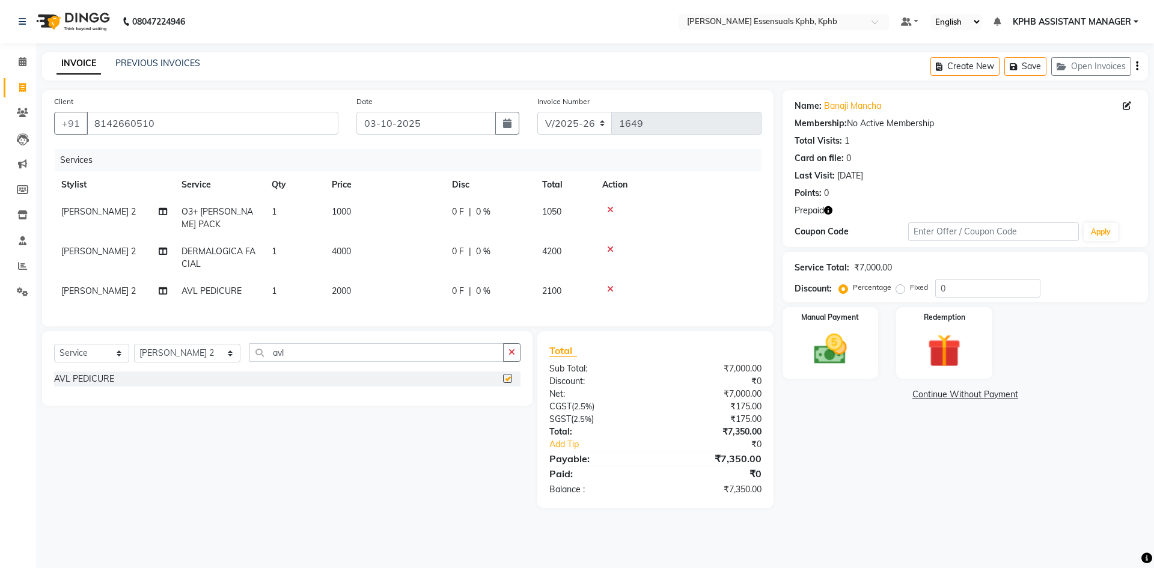
checkbox input "false"
click at [176, 346] on select "Select Stylist ARSLAN DINESH GLORY KPHB ASSISTANT MANAGER KRISHNA VENI MANJULA …" at bounding box center [187, 353] width 106 height 19
click at [282, 348] on input "avl" at bounding box center [376, 352] width 254 height 19
type input "a"
type input "gol"
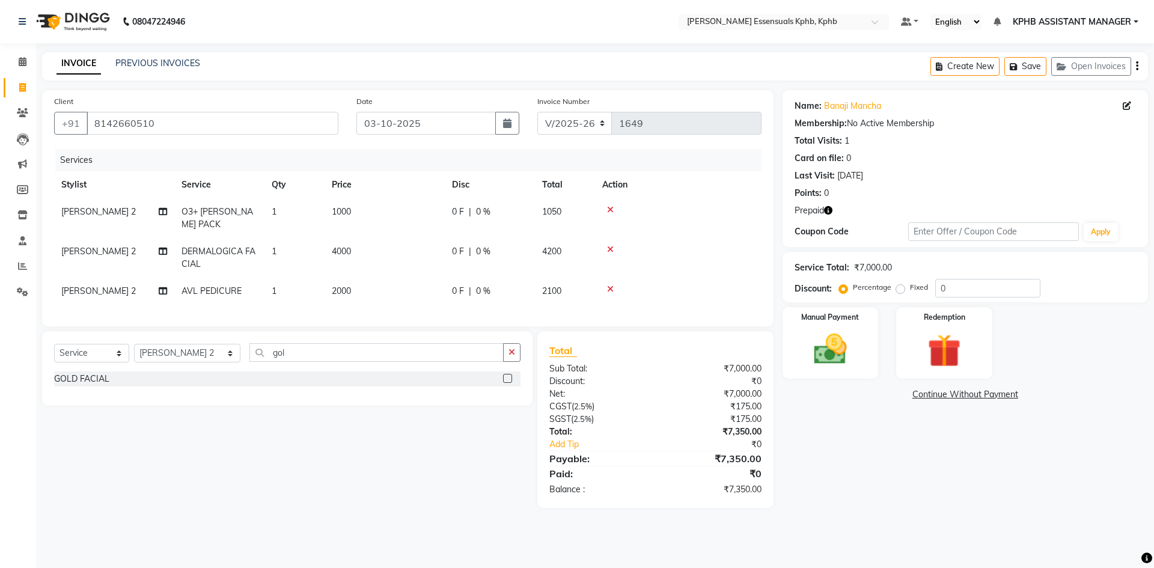
click at [504, 377] on label at bounding box center [507, 378] width 9 height 9
click at [504, 377] on input "checkbox" at bounding box center [507, 379] width 8 height 8
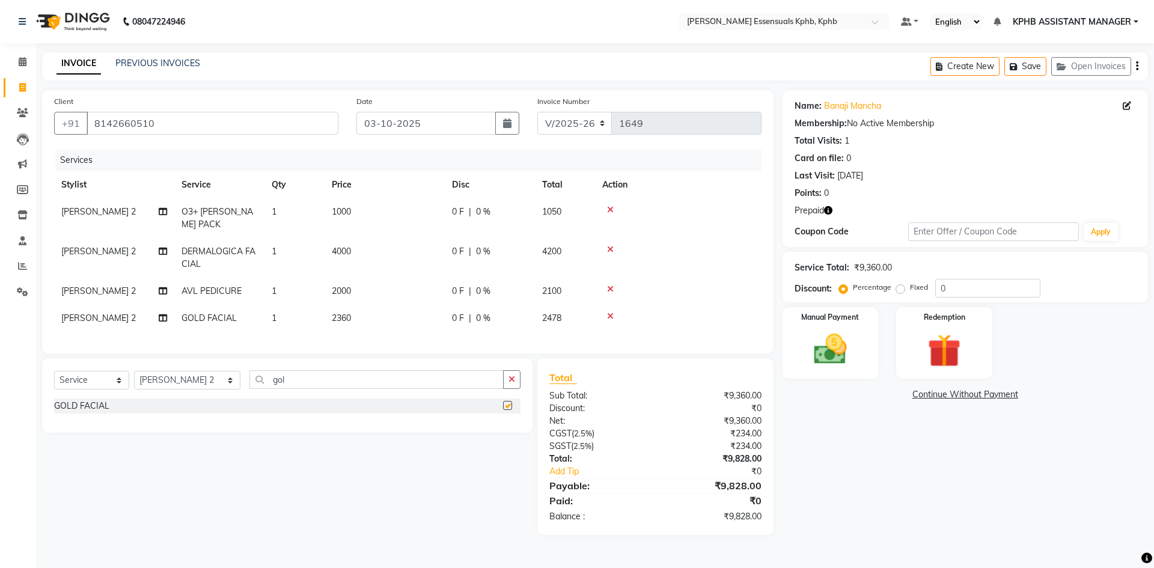
checkbox input "false"
click at [194, 379] on select "Select Stylist ARSLAN DINESH GLORY KPHB ASSISTANT MANAGER KRISHNA VENI MANJULA …" at bounding box center [187, 380] width 106 height 19
click at [134, 371] on select "Select Stylist ARSLAN DINESH GLORY KPHB ASSISTANT MANAGER KRISHNA VENI MANJULA …" at bounding box center [187, 380] width 106 height 19
click at [297, 382] on input "gol" at bounding box center [376, 379] width 254 height 19
click at [507, 380] on button "button" at bounding box center [511, 379] width 17 height 19
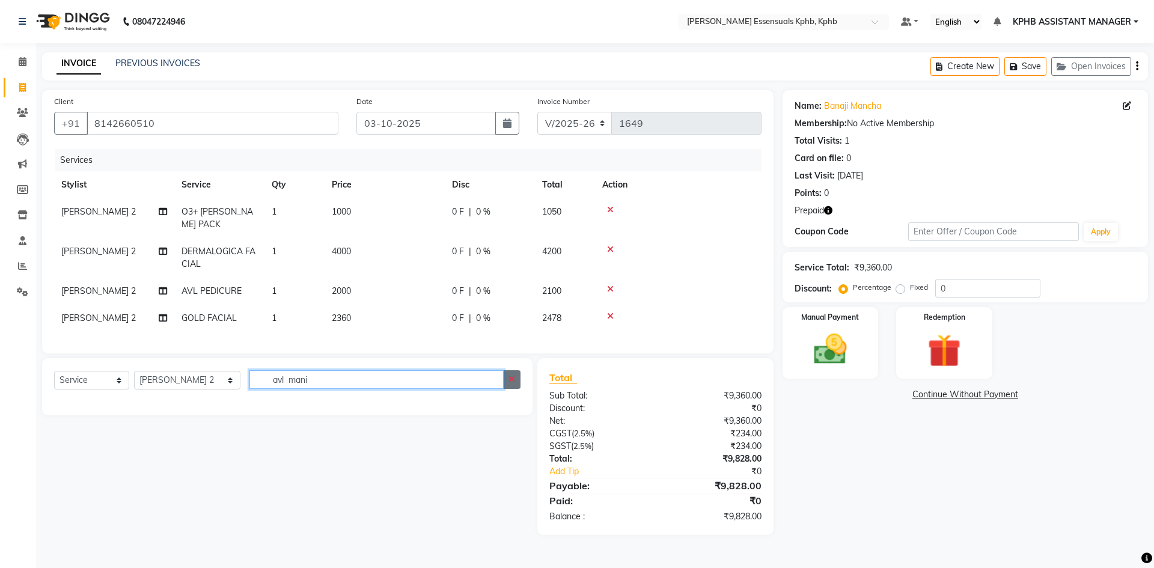
type input "avl mani"
click at [513, 375] on icon "button" at bounding box center [511, 379] width 7 height 8
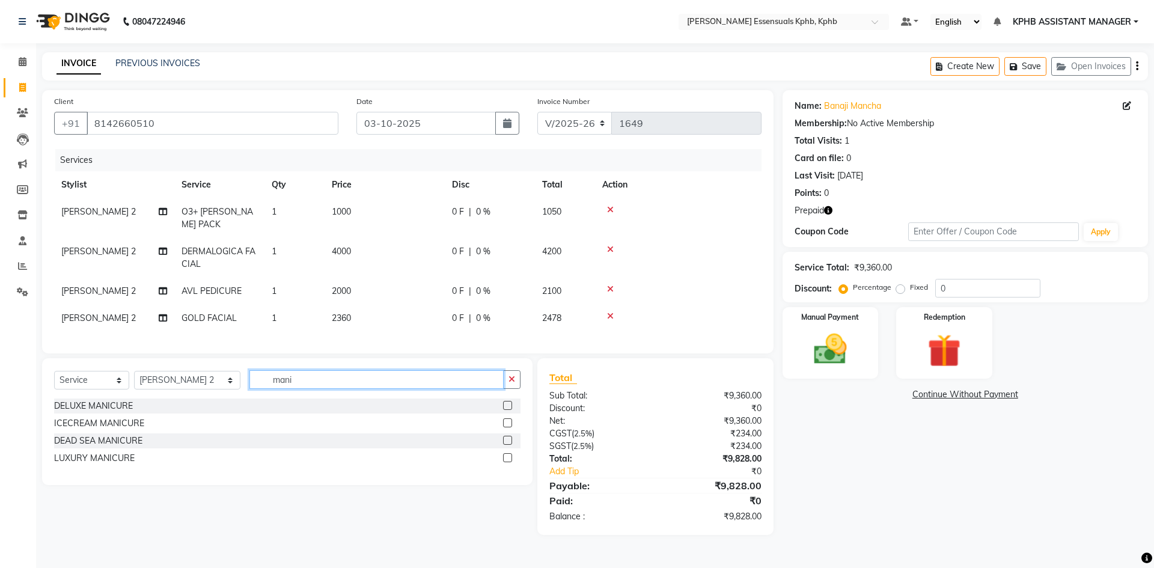
type input "mani"
click at [504, 456] on label at bounding box center [507, 457] width 9 height 9
click at [504, 456] on input "checkbox" at bounding box center [507, 458] width 8 height 8
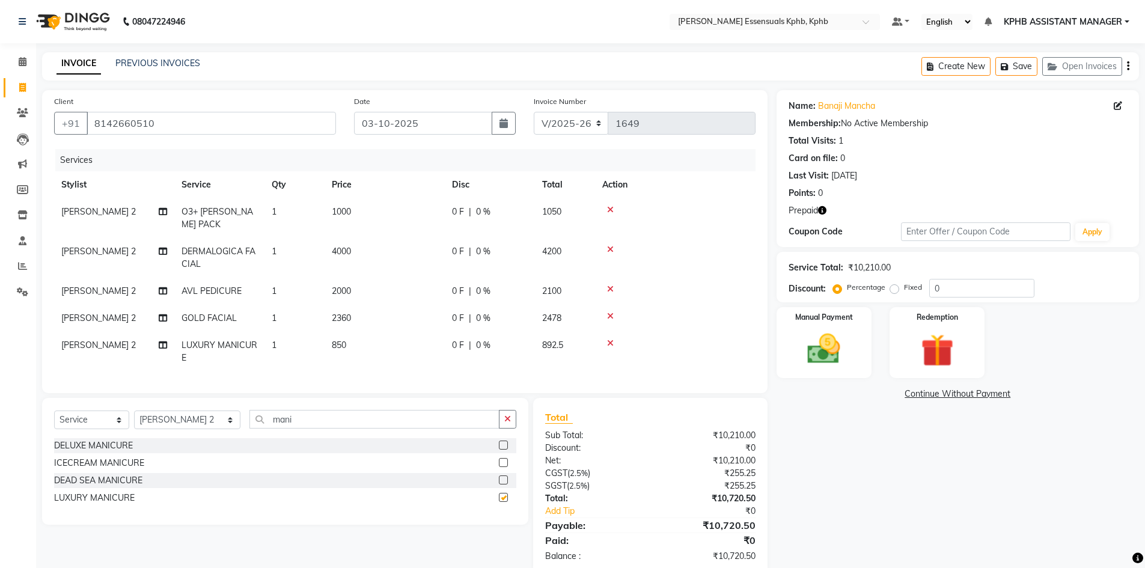
checkbox input "false"
click at [341, 342] on td "850" at bounding box center [385, 352] width 120 height 40
select select "93648"
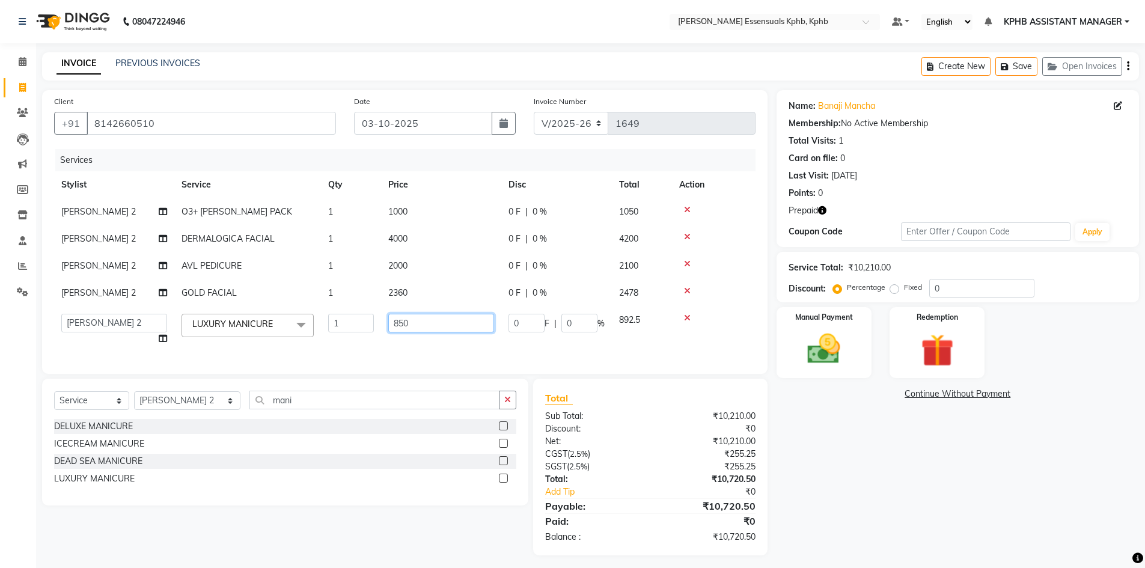
drag, startPoint x: 428, startPoint y: 326, endPoint x: 147, endPoint y: 339, distance: 282.1
click at [149, 339] on tr "ARSLAN DINESH GLORY KPHB ASSISTANT MANAGER KRISHNA VENI MANJULA MOUNIKA 2 NIKHI…" at bounding box center [404, 329] width 701 height 46
type input "1800"
click at [145, 337] on td "ARSLAN DINESH GLORY KPHB ASSISTANT MANAGER KRISHNA VENI MANJULA MOUNIKA 2 NIKHI…" at bounding box center [114, 329] width 120 height 46
select select "93648"
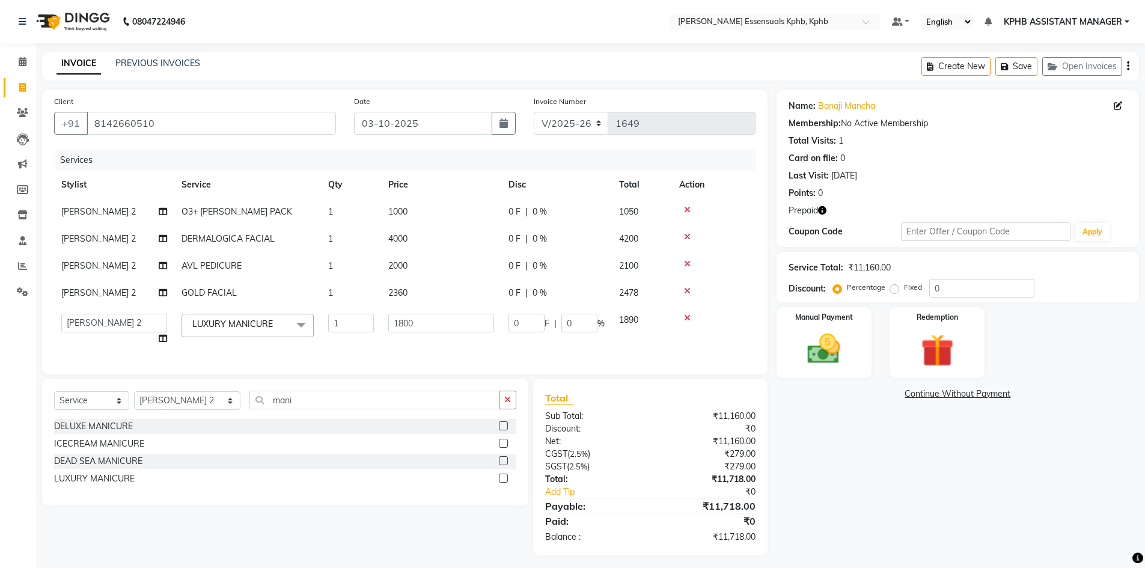
click at [692, 496] on div "₹0" at bounding box center [716, 492] width 95 height 13
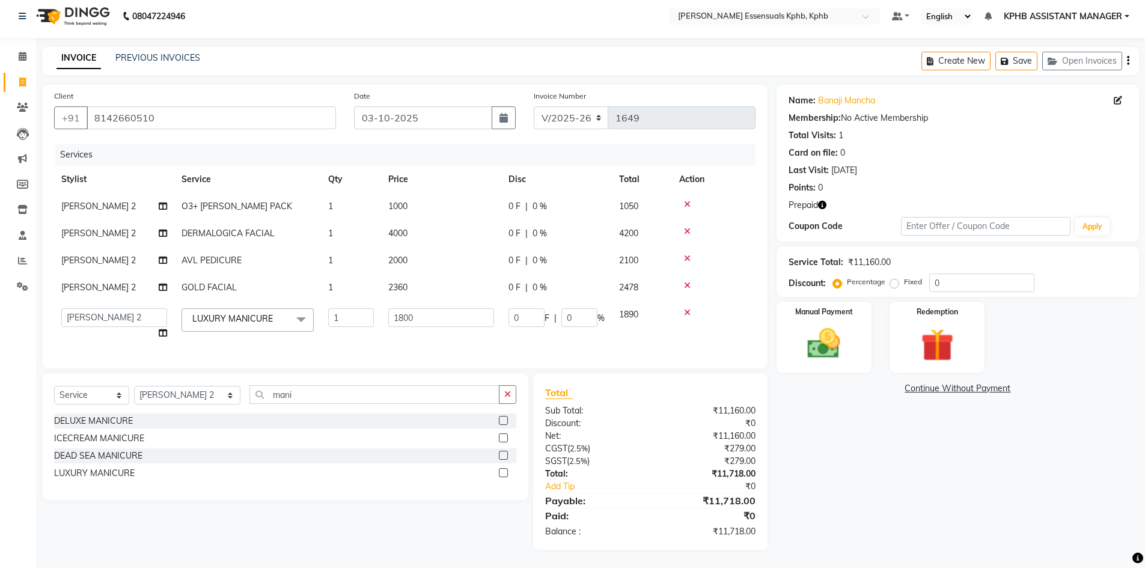
scroll to position [14, 0]
click at [392, 286] on td "2360" at bounding box center [441, 287] width 120 height 27
select select "93648"
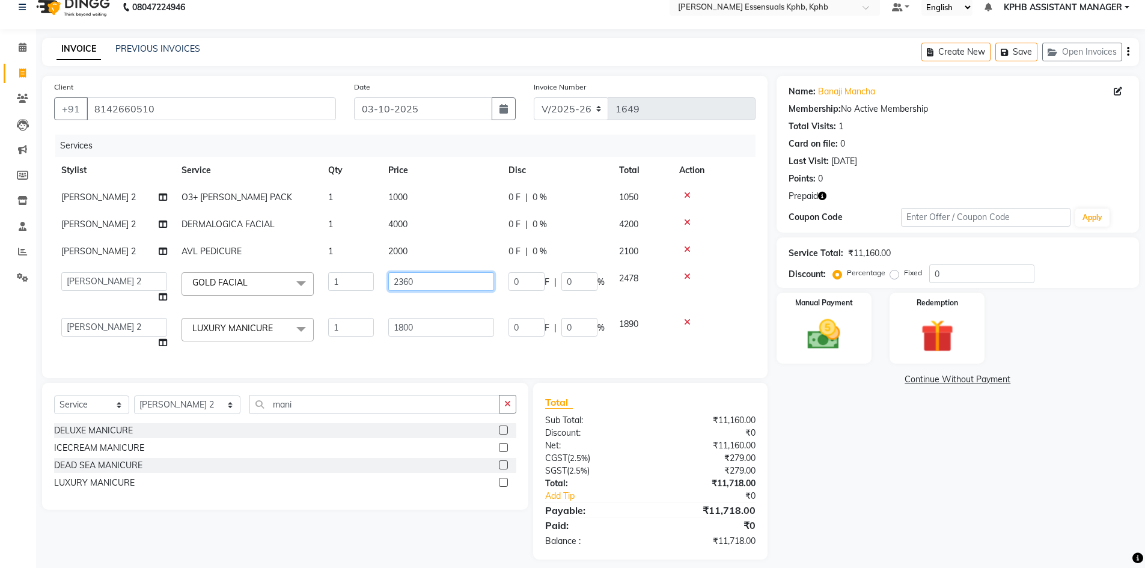
drag, startPoint x: 457, startPoint y: 283, endPoint x: 166, endPoint y: 275, distance: 291.0
click at [166, 275] on tr "ARSLAN DINESH GLORY KPHB ASSISTANT MANAGER KRISHNA VENI MANJULA MOUNIKA 2 NIKHI…" at bounding box center [404, 288] width 701 height 46
type input "2000"
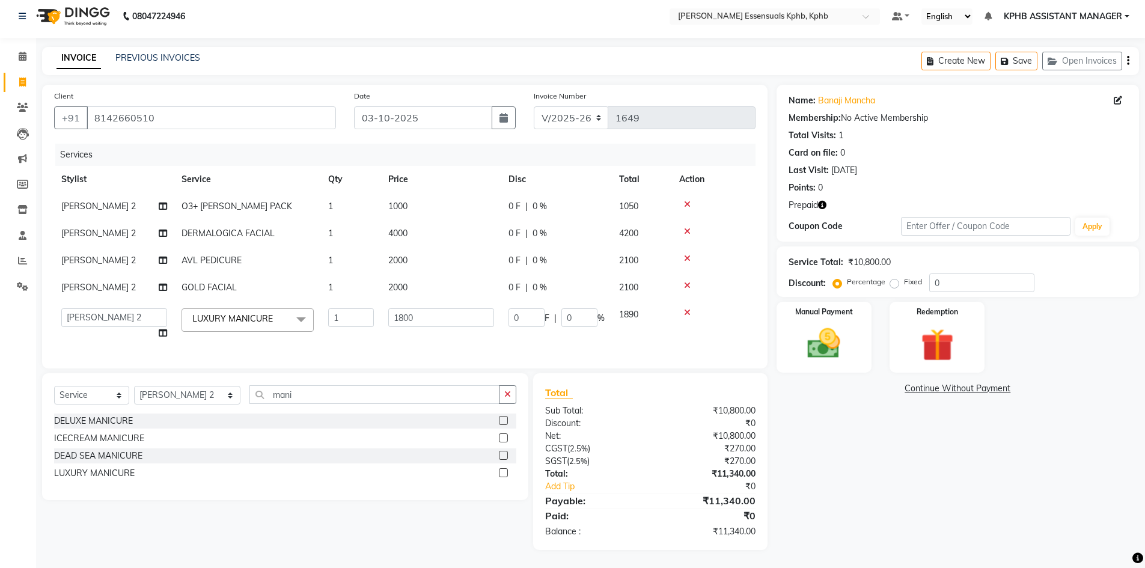
click at [693, 503] on div "Total Sub Total: ₹10,800.00 Discount: ₹0 Net: ₹10,800.00 CGST ( 2.5% ) ₹270.00 …" at bounding box center [650, 461] width 210 height 153
click at [448, 309] on input "1800" at bounding box center [441, 317] width 106 height 19
click at [636, 500] on div "Payable:" at bounding box center [593, 500] width 114 height 14
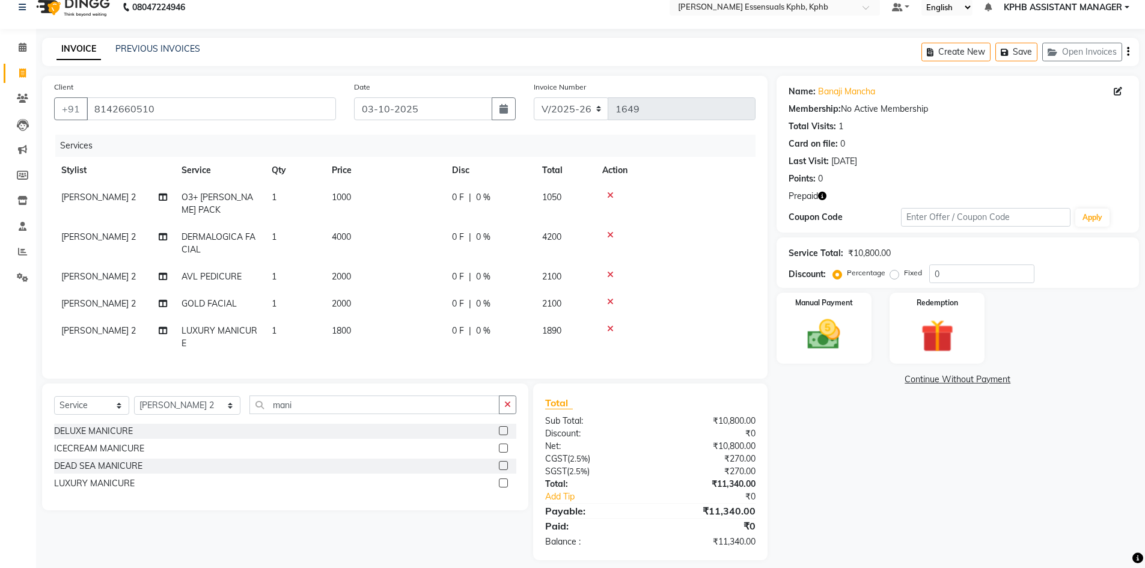
click at [364, 291] on td "2000" at bounding box center [385, 303] width 120 height 27
select select "93648"
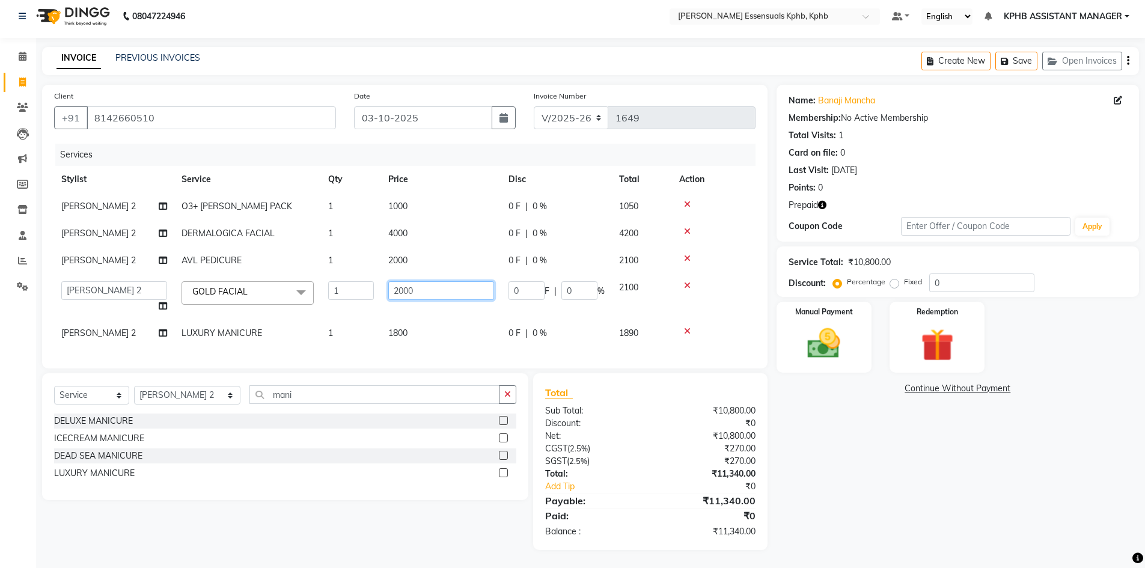
click at [446, 285] on input "2000" at bounding box center [441, 290] width 106 height 19
type input "2000"
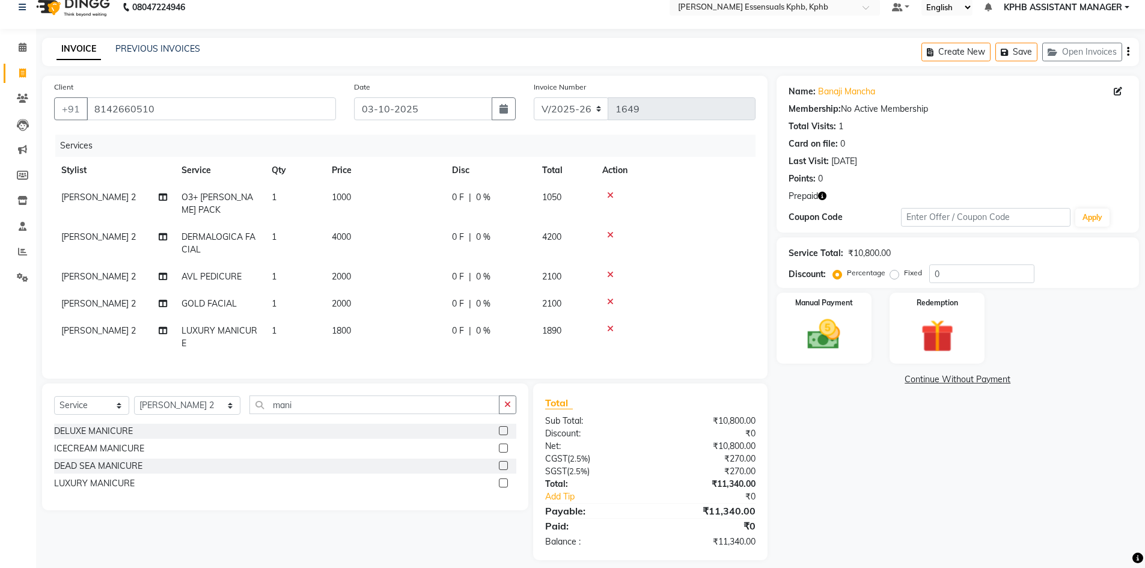
click at [656, 519] on div "₹0" at bounding box center [707, 526] width 114 height 14
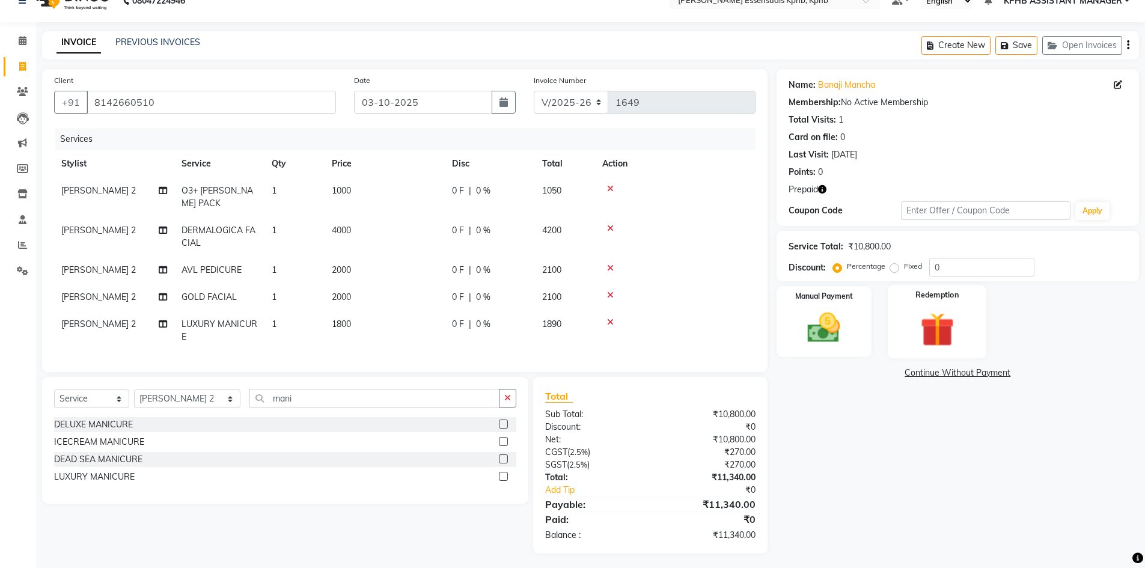
click at [906, 325] on div "Redemption" at bounding box center [937, 322] width 99 height 74
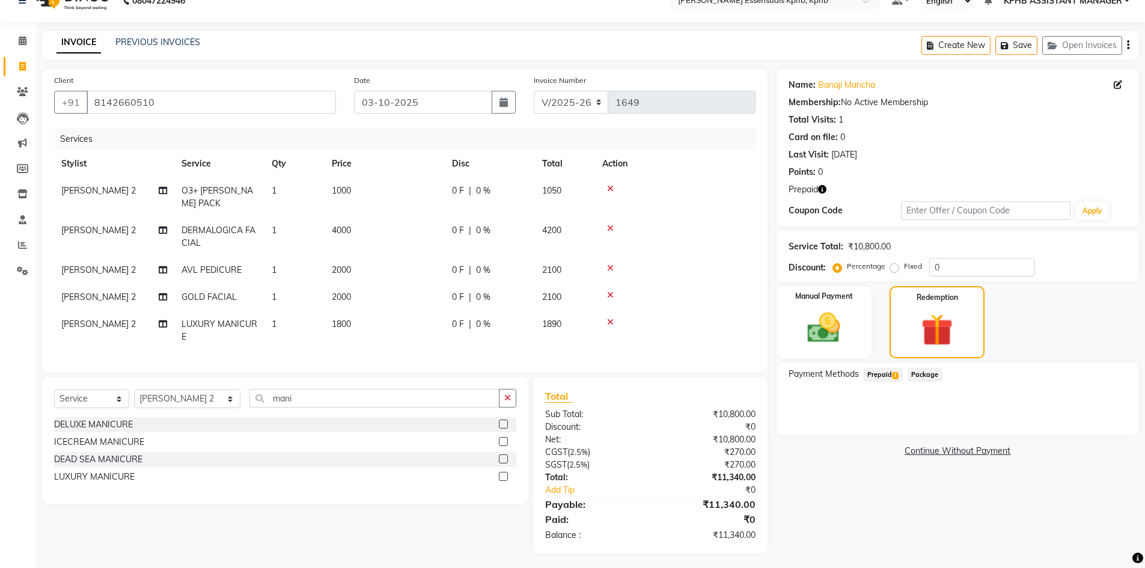
click at [891, 374] on span "Prepaid 1" at bounding box center [883, 375] width 39 height 14
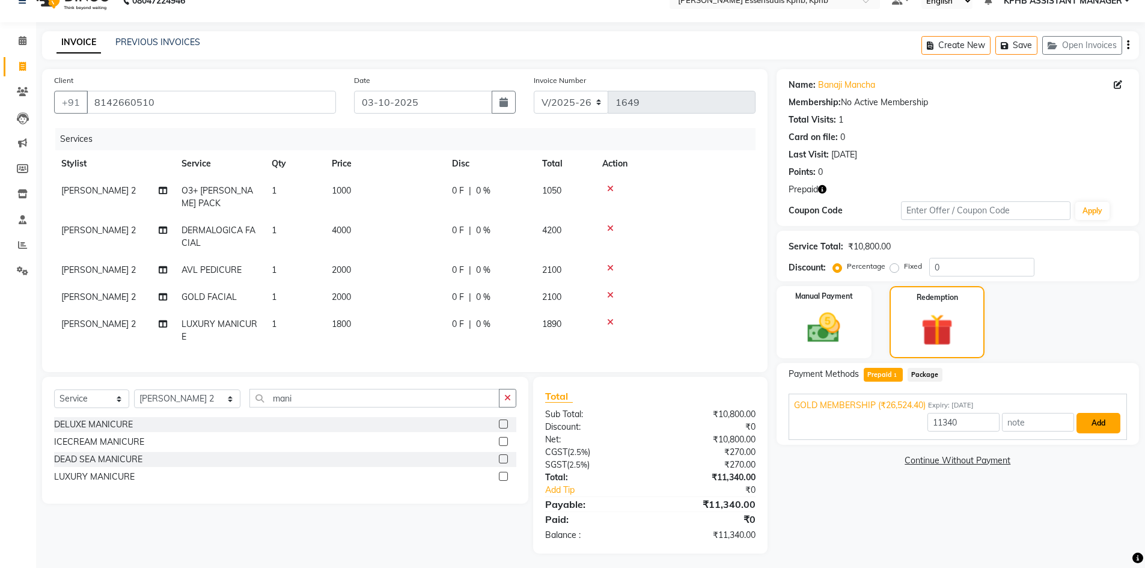
click at [1102, 425] on button "Add" at bounding box center [1098, 423] width 44 height 20
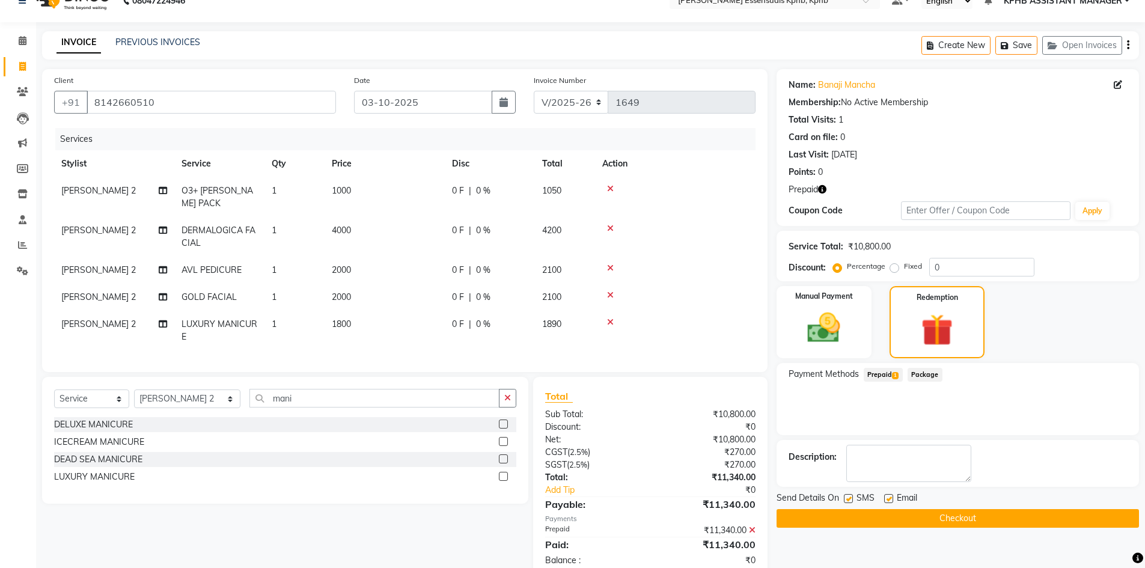
click at [967, 514] on button "Checkout" at bounding box center [957, 518] width 362 height 19
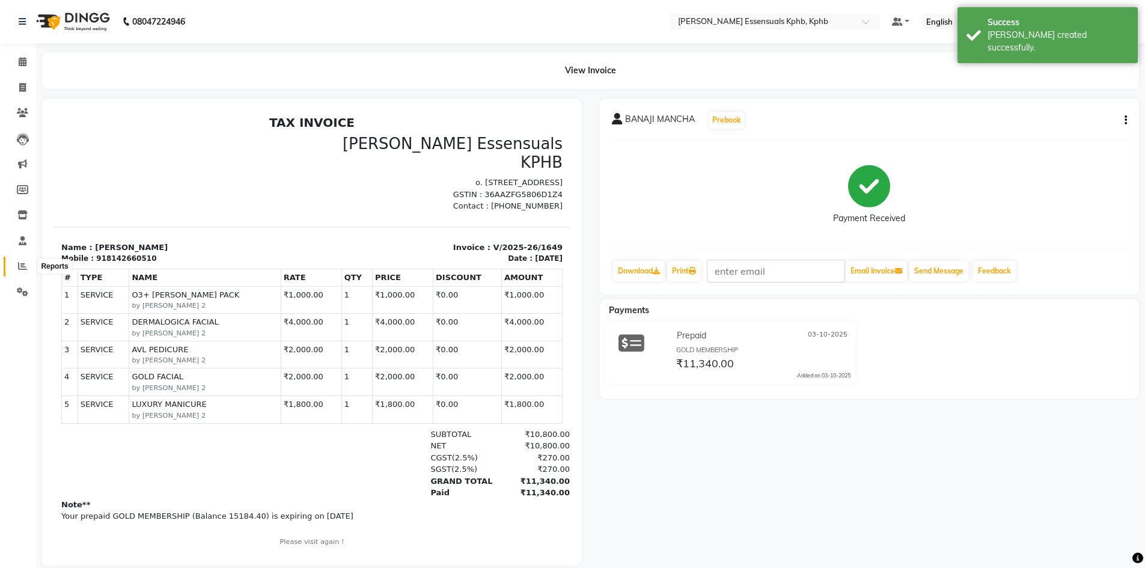
click at [19, 263] on icon at bounding box center [22, 265] width 9 height 9
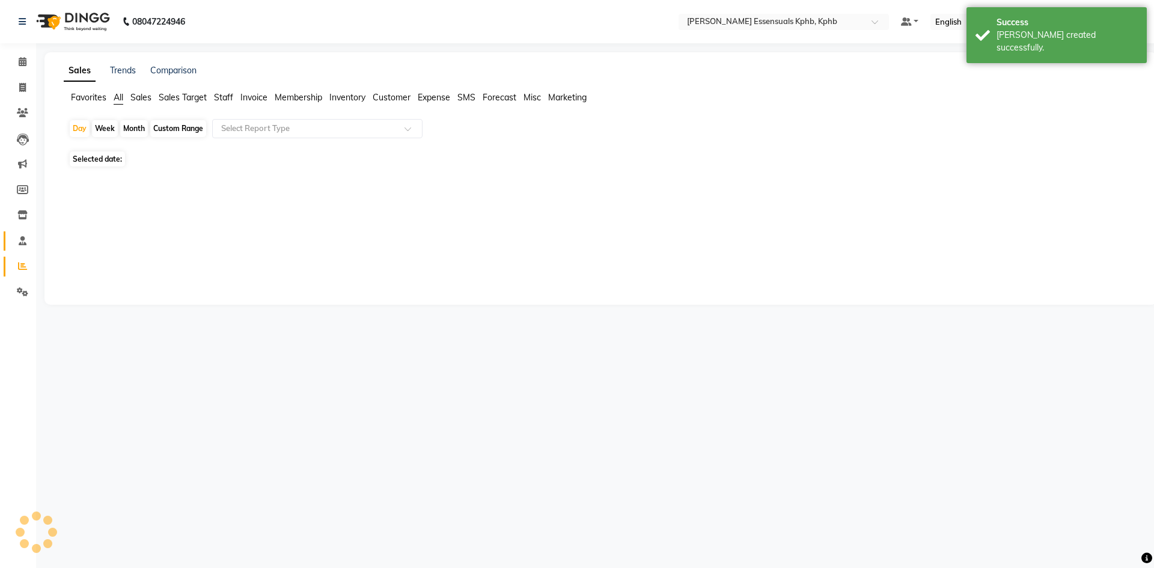
click at [26, 233] on link "Staff" at bounding box center [18, 241] width 29 height 20
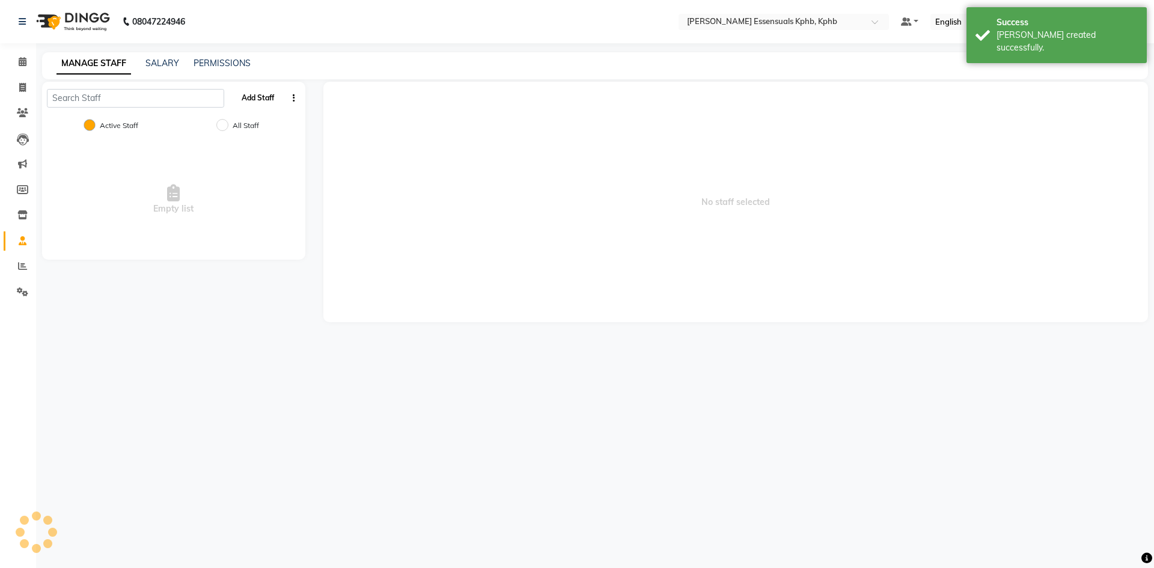
click at [274, 101] on button "Add Staff" at bounding box center [258, 98] width 42 height 20
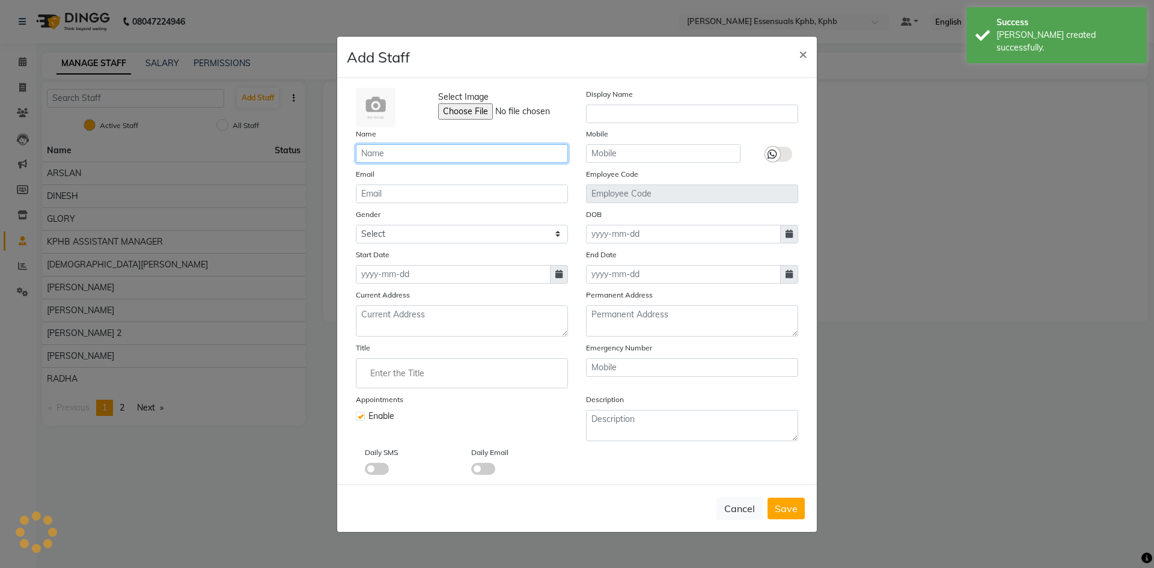
click at [456, 156] on input "text" at bounding box center [462, 153] width 212 height 19
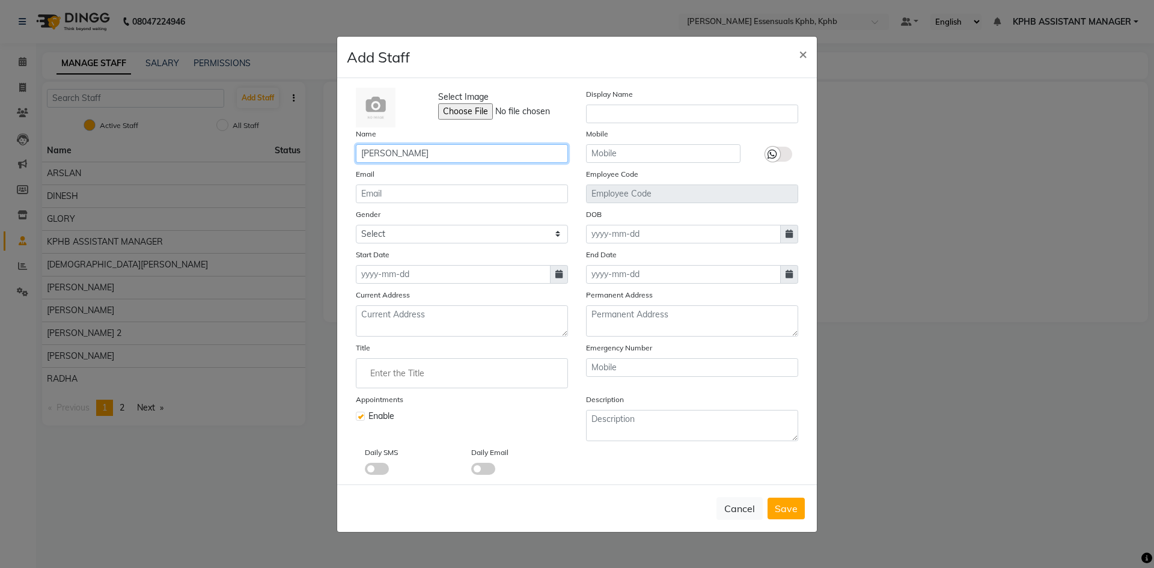
type input "[PERSON_NAME]"
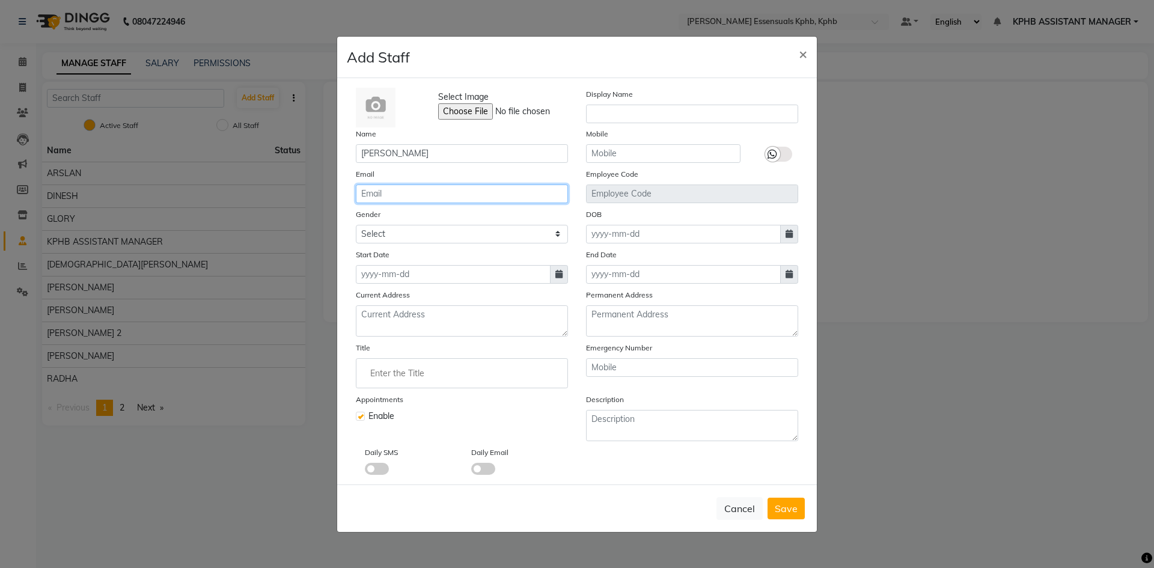
click at [426, 195] on input "email" at bounding box center [462, 193] width 212 height 19
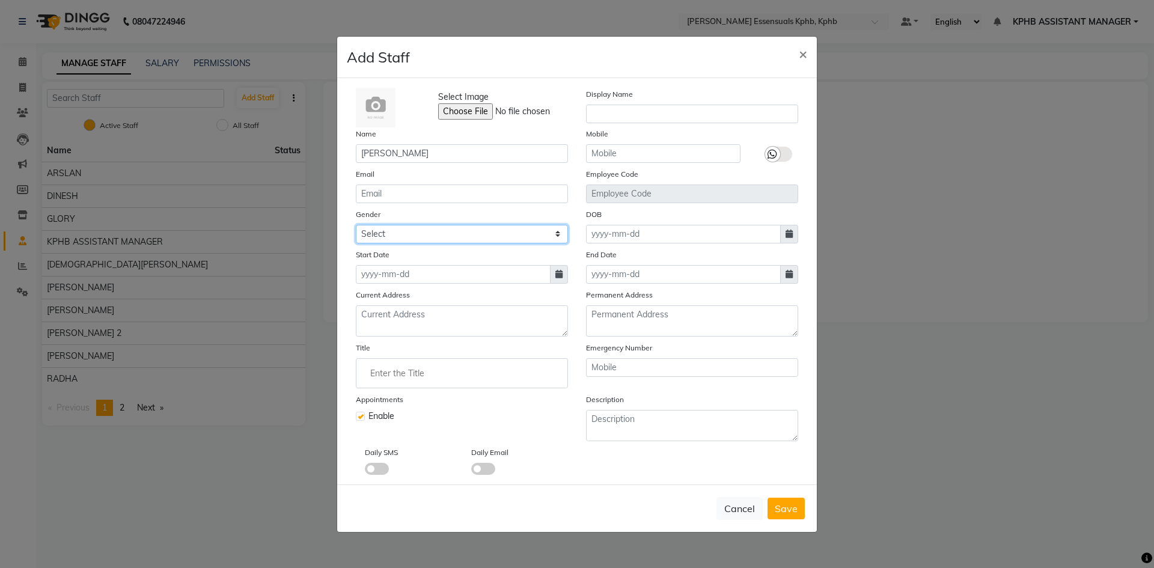
click at [531, 235] on select "Select Male Female Other Prefer Not To Say" at bounding box center [462, 234] width 212 height 19
select select "female"
click at [356, 225] on select "Select Male Female Other Prefer Not To Say" at bounding box center [462, 234] width 212 height 19
click at [561, 276] on icon at bounding box center [558, 274] width 7 height 8
select select "10"
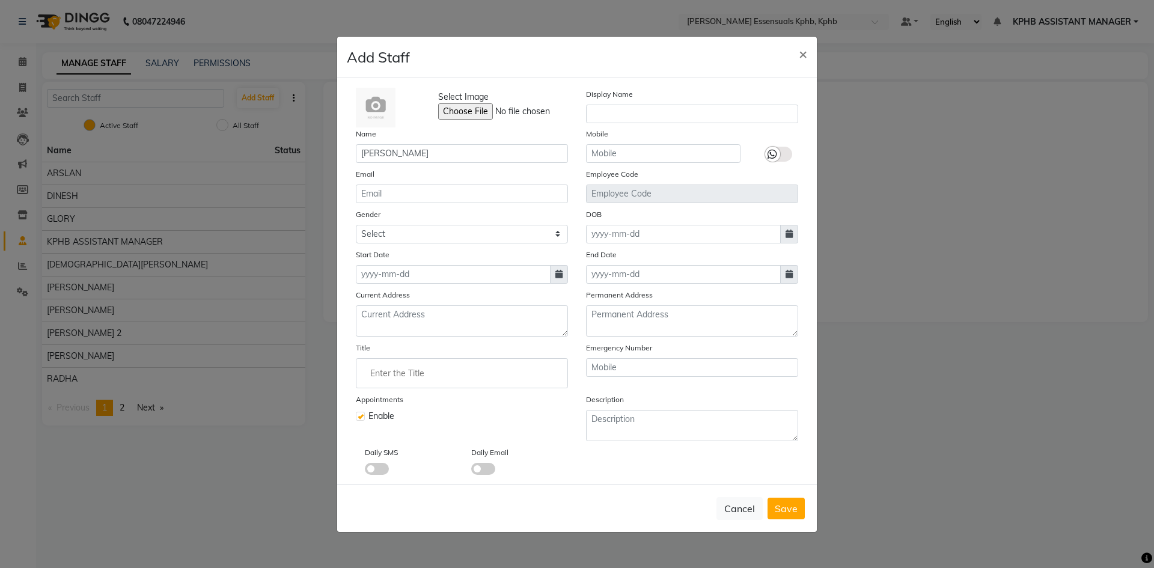
select select "2025"
click at [445, 332] on div "3" at bounding box center [445, 336] width 19 height 19
type input "03-10-2025"
drag, startPoint x: 781, startPoint y: 508, endPoint x: 774, endPoint y: 506, distance: 6.9
click at [781, 508] on span "Save" at bounding box center [786, 508] width 23 height 12
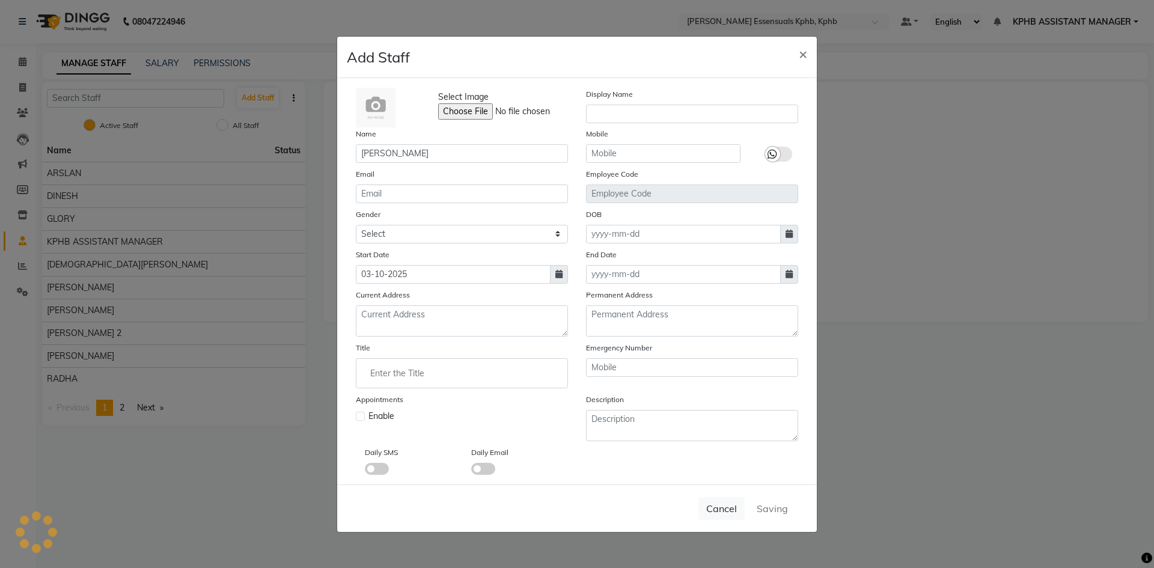
select select
checkbox input "false"
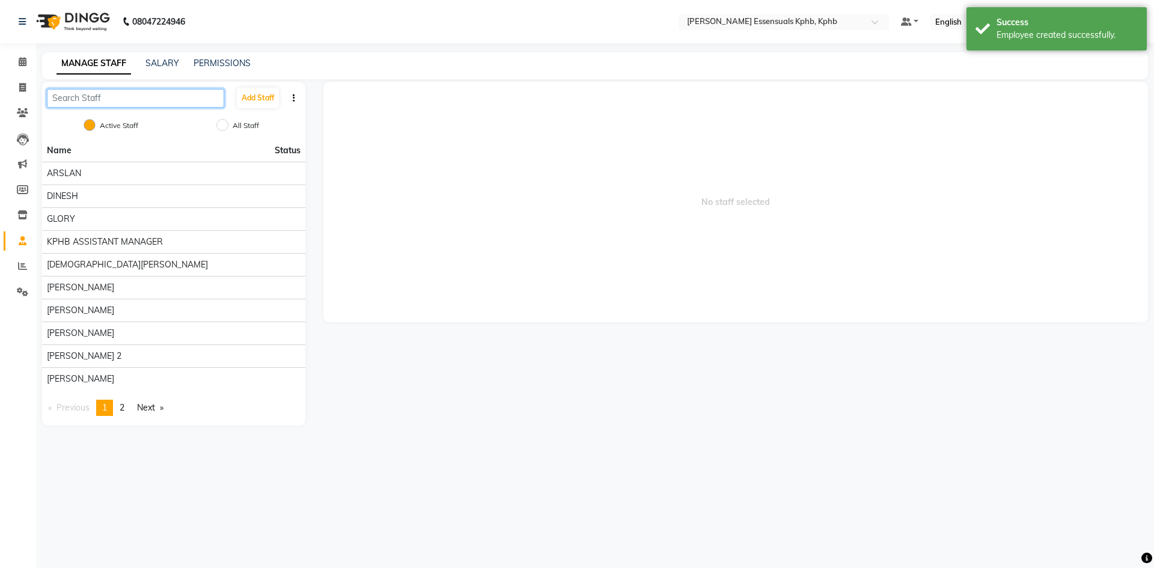
click at [157, 93] on input "text" at bounding box center [135, 98] width 177 height 19
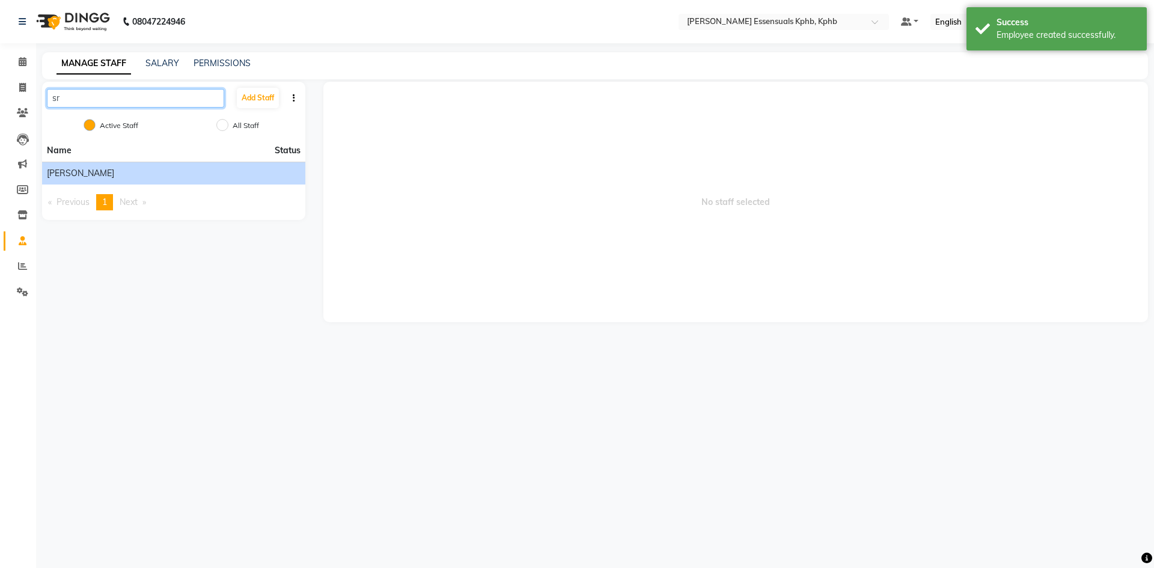
type input "sr"
click at [119, 166] on li "[PERSON_NAME]" at bounding box center [173, 173] width 263 height 23
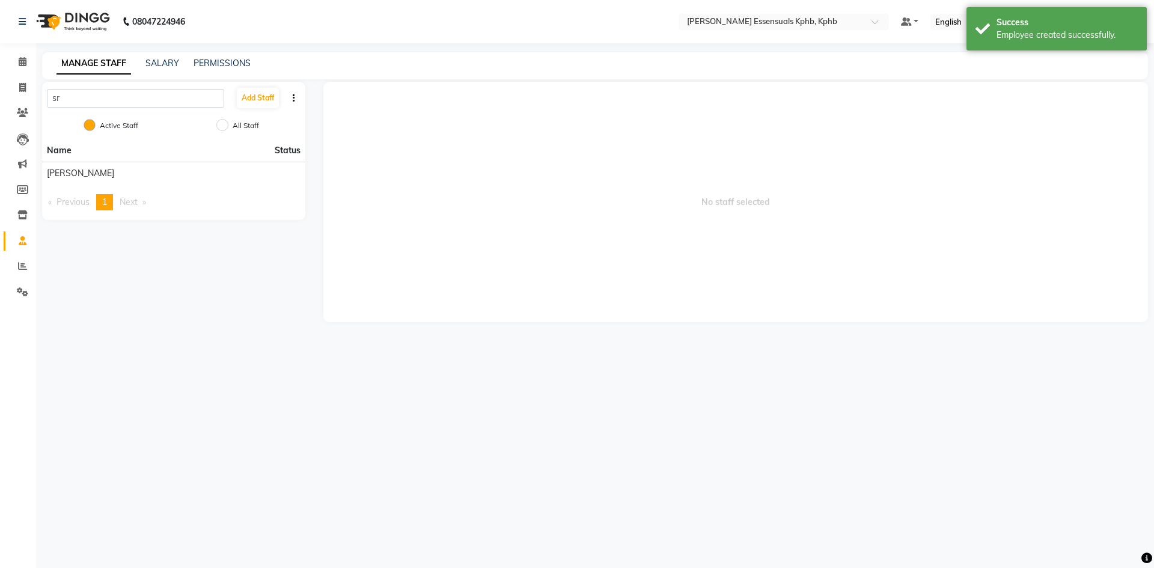
drag, startPoint x: 210, startPoint y: 176, endPoint x: 153, endPoint y: 152, distance: 61.4
click at [209, 175] on div "[PERSON_NAME]" at bounding box center [174, 173] width 254 height 13
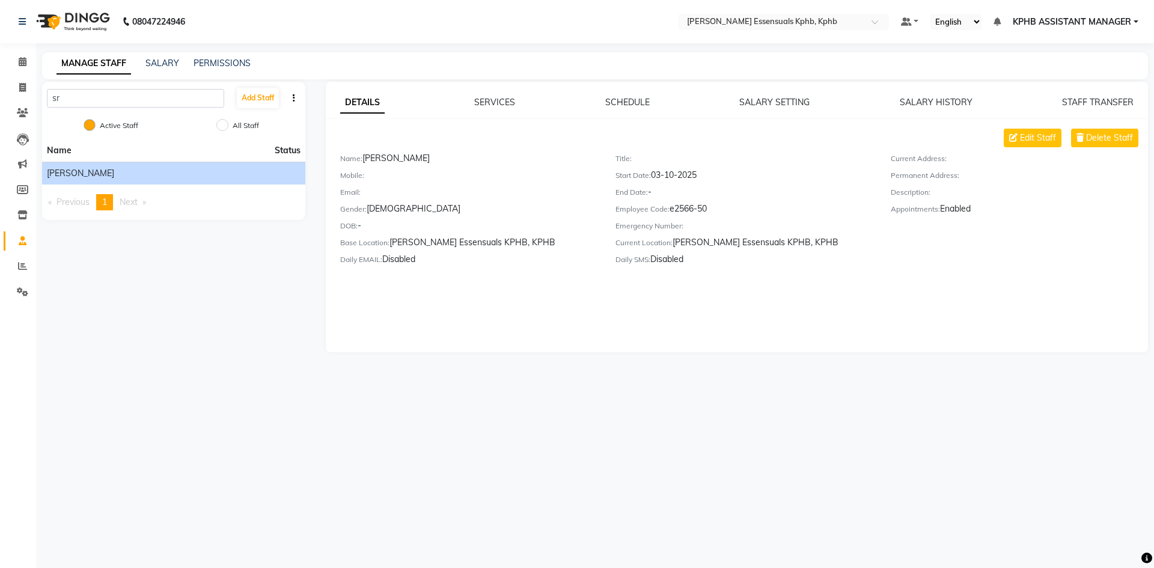
click at [18, 73] on li "Calendar" at bounding box center [18, 62] width 36 height 26
click at [32, 63] on span at bounding box center [22, 62] width 21 height 14
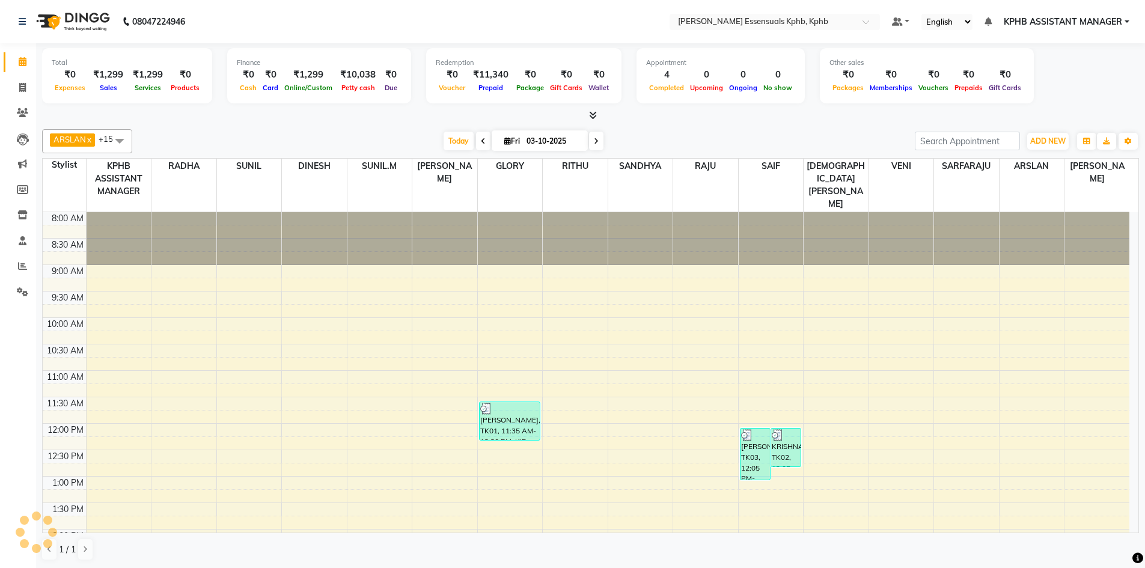
click at [35, 85] on li "Invoice" at bounding box center [18, 88] width 36 height 26
click at [11, 90] on link "Invoice" at bounding box center [18, 88] width 29 height 20
select select "service"
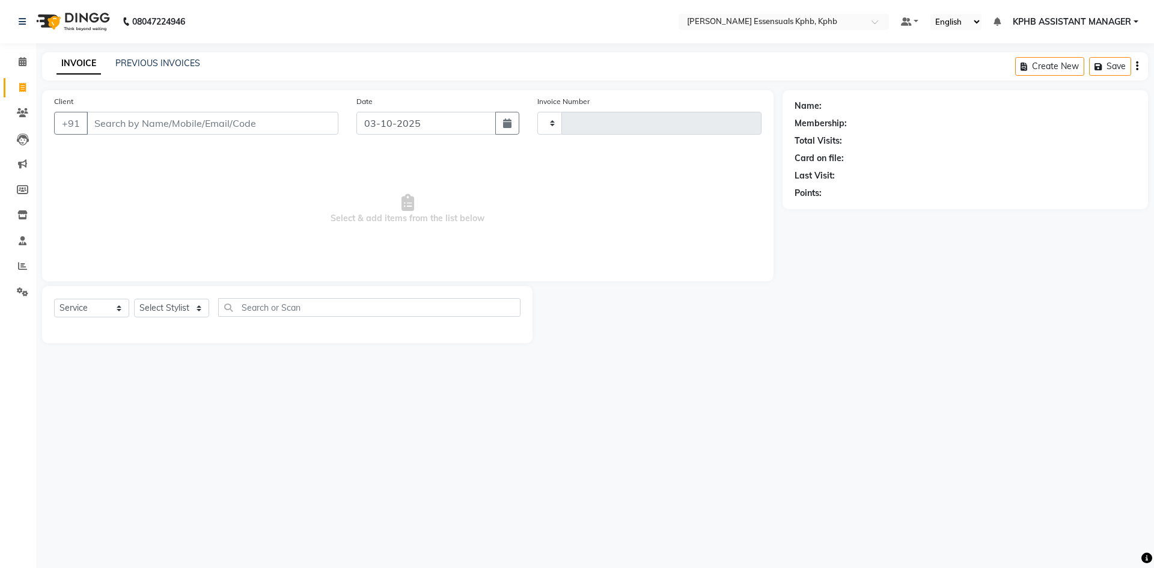
type input "1650"
select select "5938"
click at [155, 62] on link "PREVIOUS INVOICES" at bounding box center [157, 63] width 85 height 11
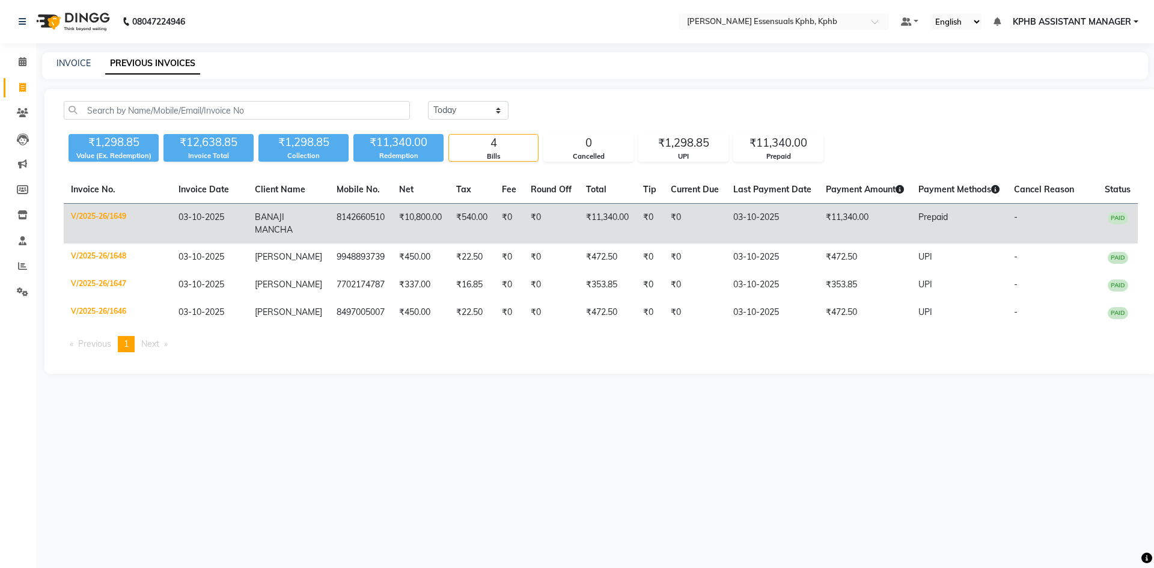
click at [749, 224] on td "03-10-2025" at bounding box center [772, 224] width 93 height 40
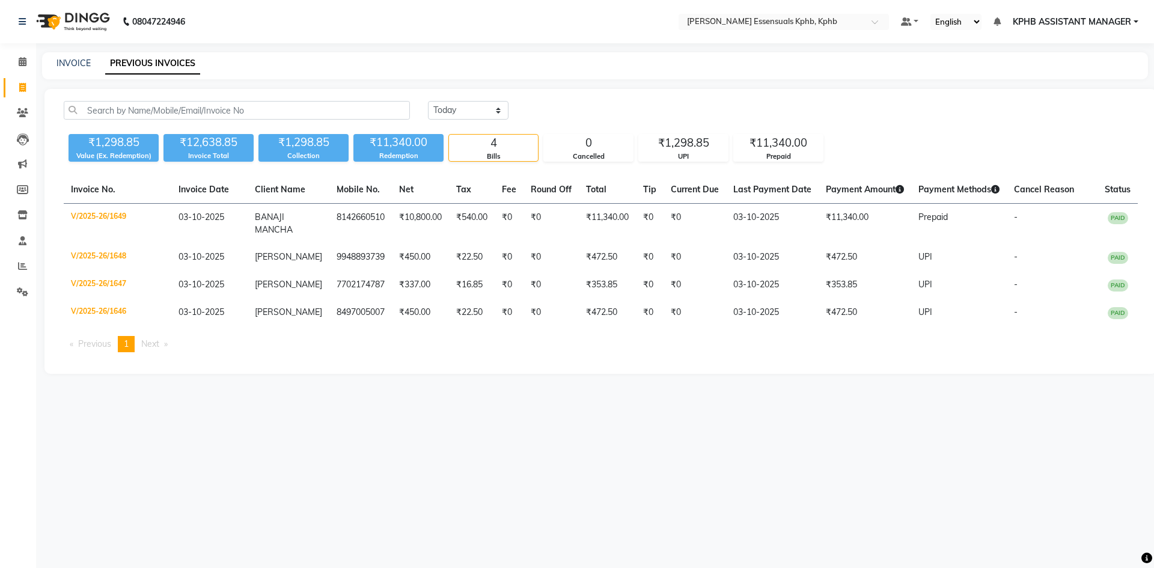
click at [16, 49] on div "Calendar Invoice Clients Leads Marketing Members Inventory Staff Reports Settin…" at bounding box center [81, 292] width 162 height 516
click at [22, 61] on icon at bounding box center [23, 61] width 8 height 9
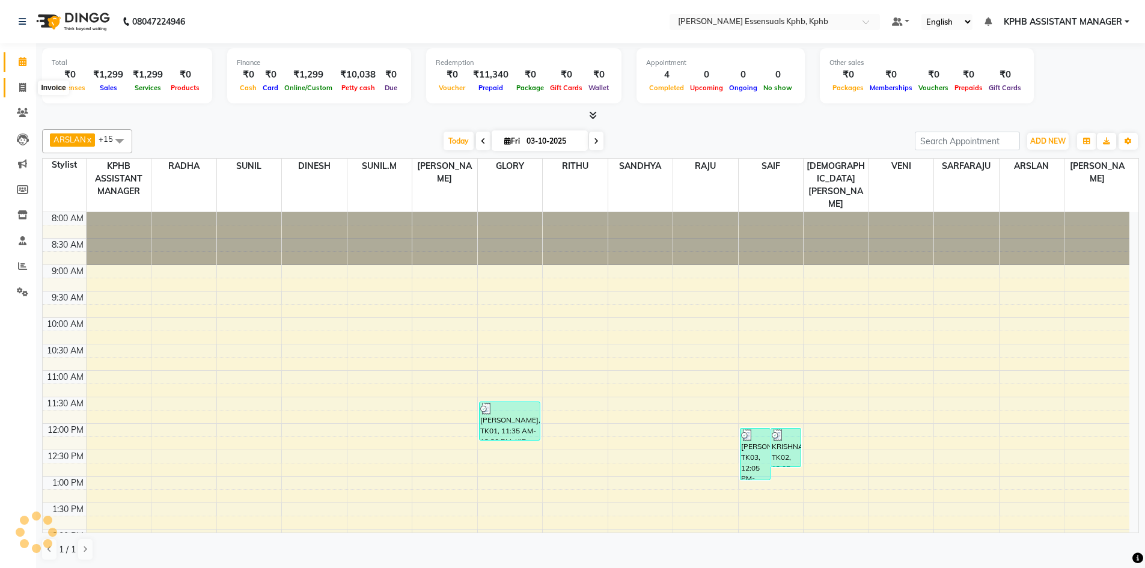
click at [23, 86] on icon at bounding box center [22, 87] width 7 height 9
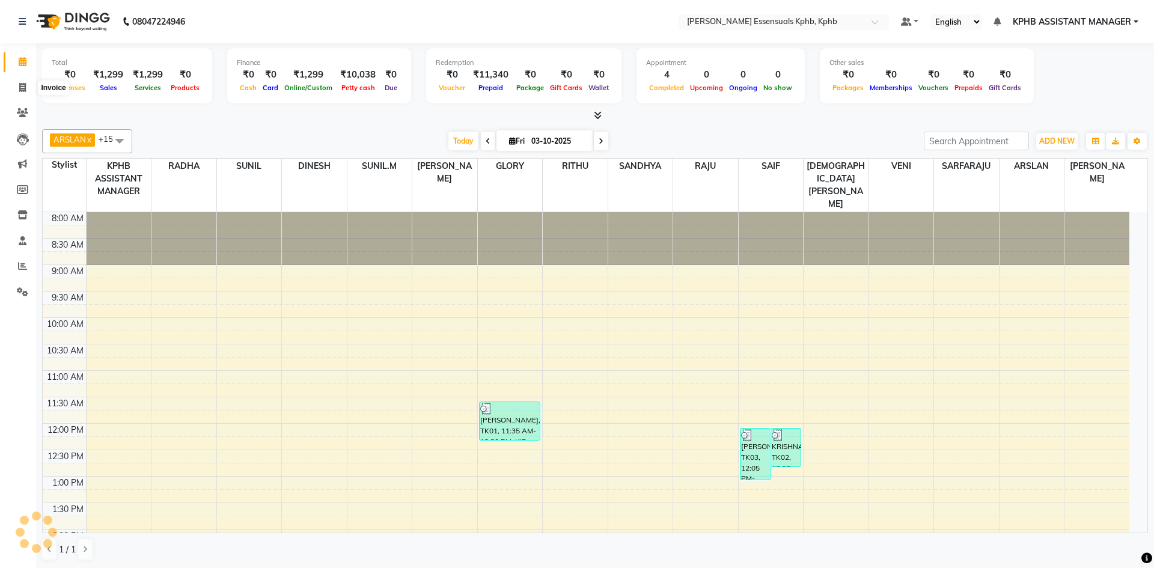
select select "5938"
select select "service"
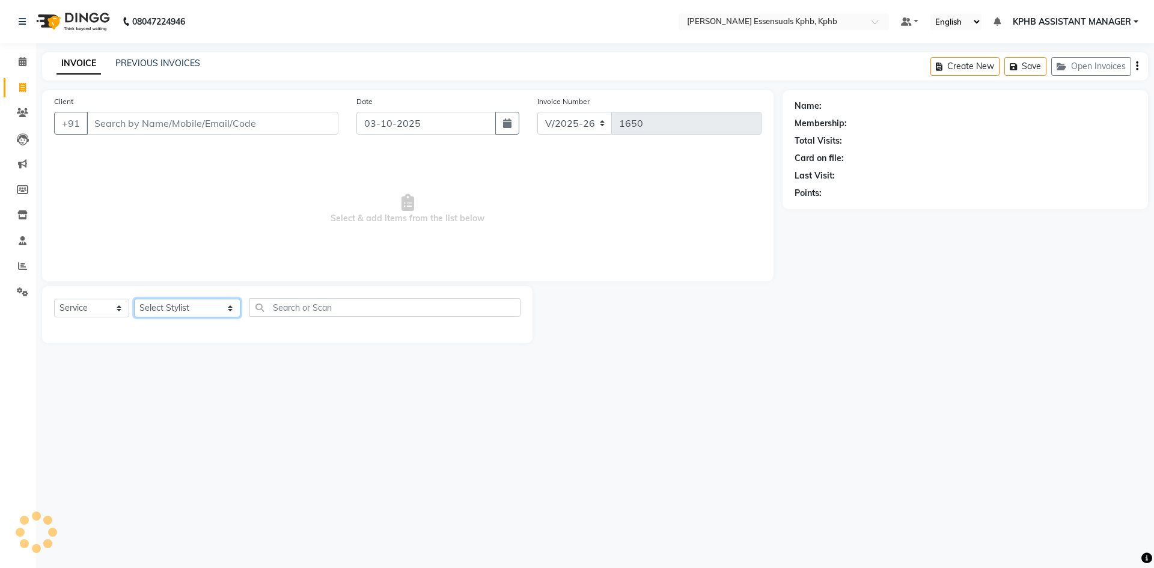
click at [200, 300] on select "Select Stylist ARSLAN DINESH GLORY KPHB ASSISTANT MANAGER KRISHNA VENI MANJULA …" at bounding box center [187, 308] width 106 height 19
select select "84873"
click at [134, 299] on select "Select Stylist ARSLAN DINESH GLORY KPHB ASSISTANT MANAGER KRISHNA VENI MANJULA …" at bounding box center [187, 308] width 106 height 19
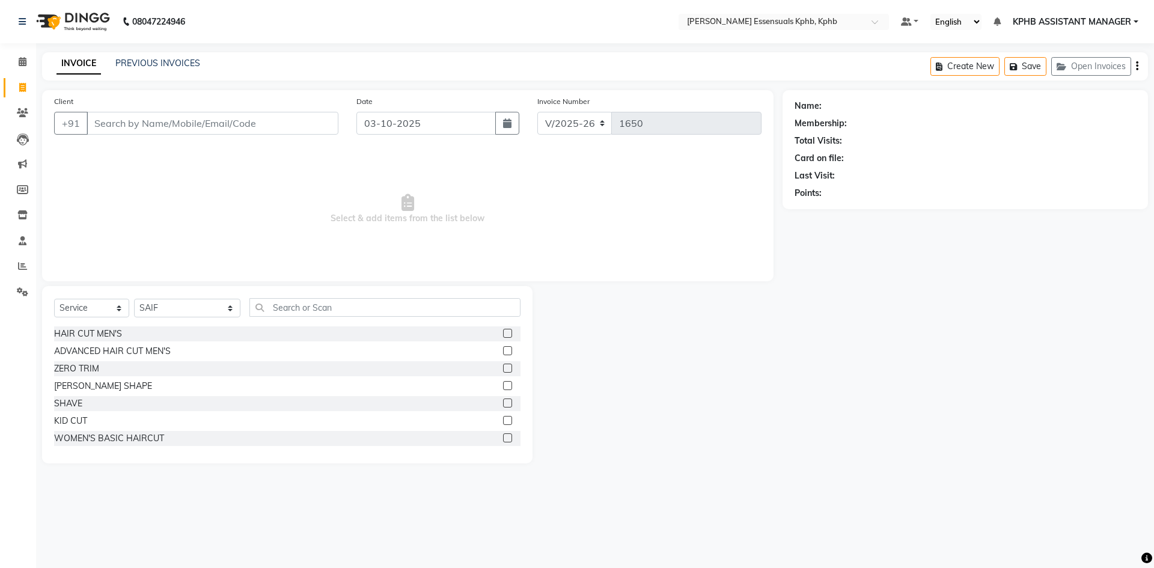
click at [503, 350] on label at bounding box center [507, 350] width 9 height 9
click at [503, 350] on input "checkbox" at bounding box center [507, 351] width 8 height 8
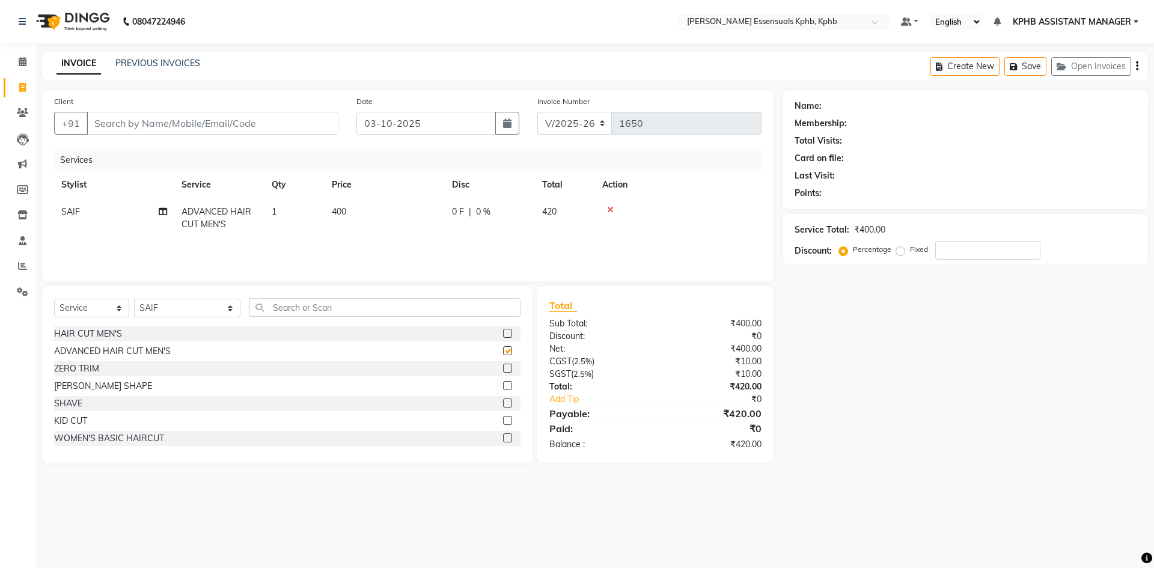
checkbox input "false"
click at [503, 388] on label at bounding box center [507, 385] width 9 height 9
click at [503, 388] on input "checkbox" at bounding box center [507, 386] width 8 height 8
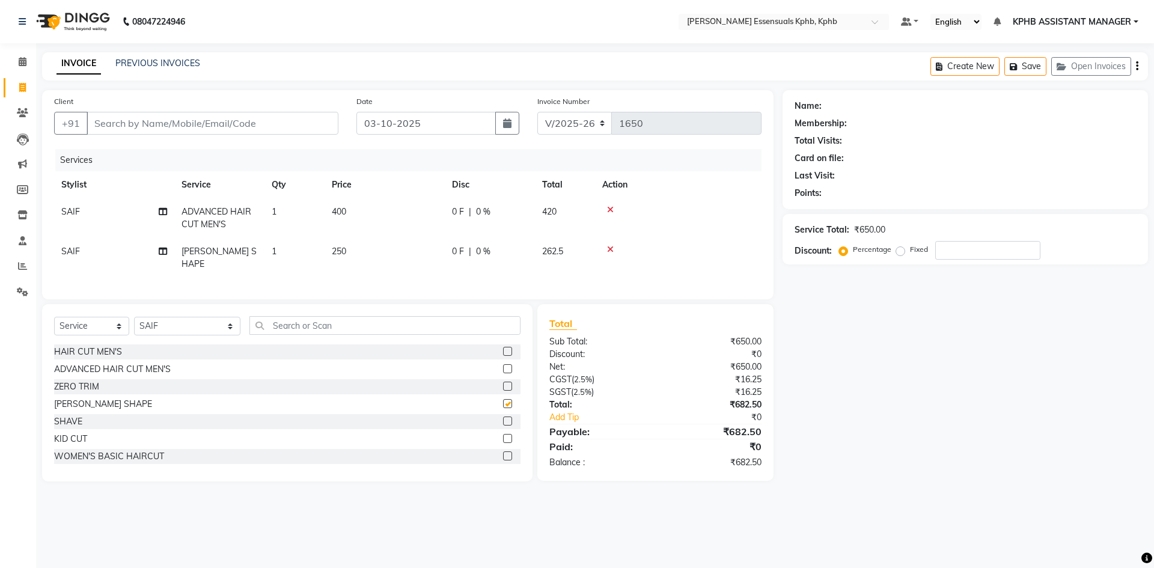
checkbox input "false"
click at [352, 207] on td "400" at bounding box center [385, 218] width 120 height 40
select select "84873"
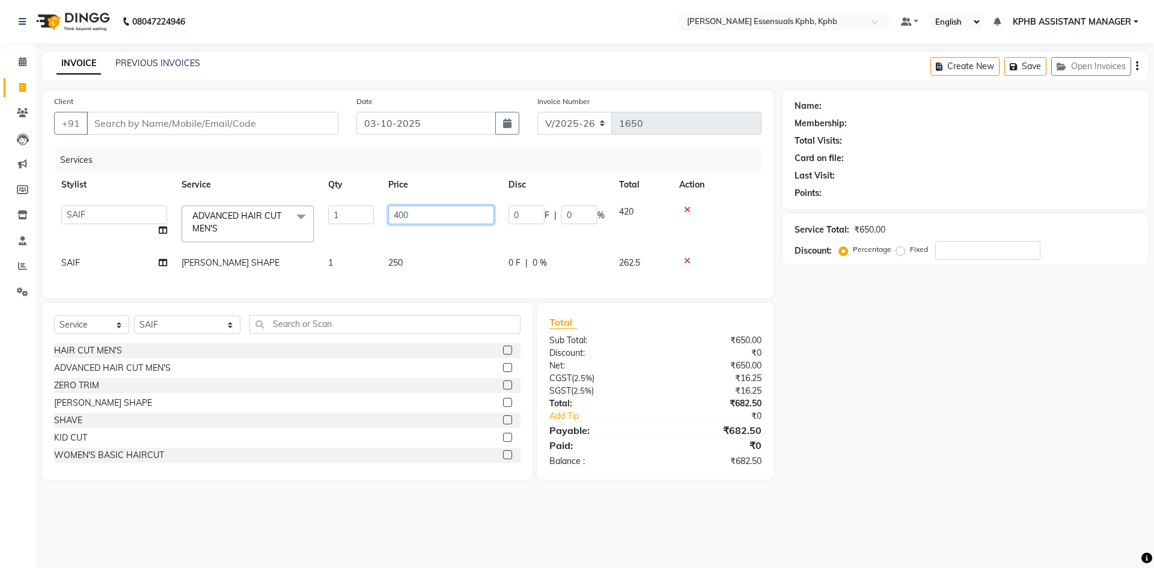
drag, startPoint x: 457, startPoint y: 221, endPoint x: 152, endPoint y: 231, distance: 304.9
click at [263, 233] on tr "ARSLAN DINESH GLORY KPHB ASSISTANT MANAGER KRISHNA VENI MANJULA mounika MOUNIKA…" at bounding box center [407, 223] width 707 height 51
type input "472"
click at [696, 429] on div "Total Sub Total: ₹650.00 Discount: ₹0 Net: ₹650.00 CGST ( 2.5% ) ₹16.25 SGST ( …" at bounding box center [655, 391] width 212 height 153
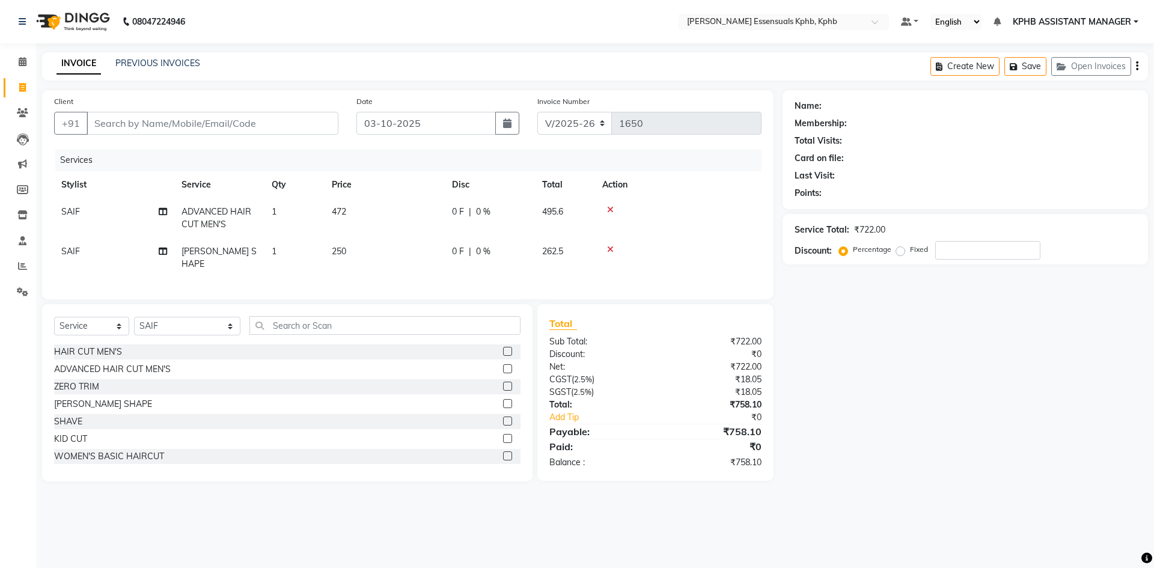
click at [341, 251] on span "250" at bounding box center [339, 251] width 14 height 11
select select "84873"
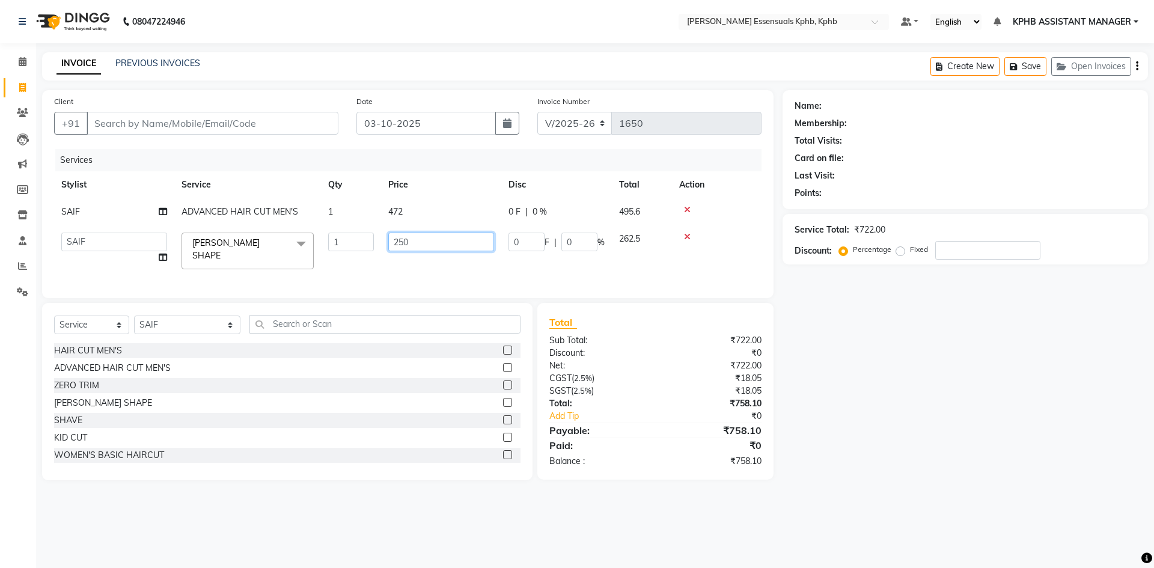
drag, startPoint x: 449, startPoint y: 231, endPoint x: 359, endPoint y: 228, distance: 90.2
click at [359, 228] on tr "ARSLAN DINESH GLORY KPHB ASSISTANT MANAGER KRISHNA VENI MANJULA mounika MOUNIKA…" at bounding box center [407, 250] width 707 height 51
type input "285"
click at [733, 428] on div "₹758.10" at bounding box center [712, 430] width 115 height 14
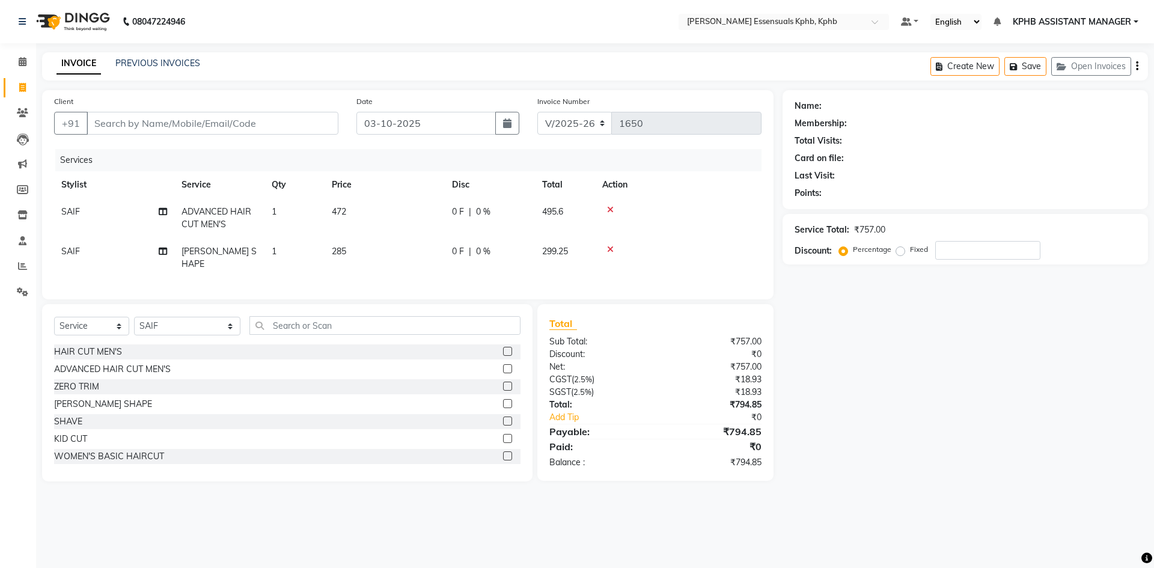
click at [343, 216] on span "472" at bounding box center [339, 211] width 14 height 11
select select "84873"
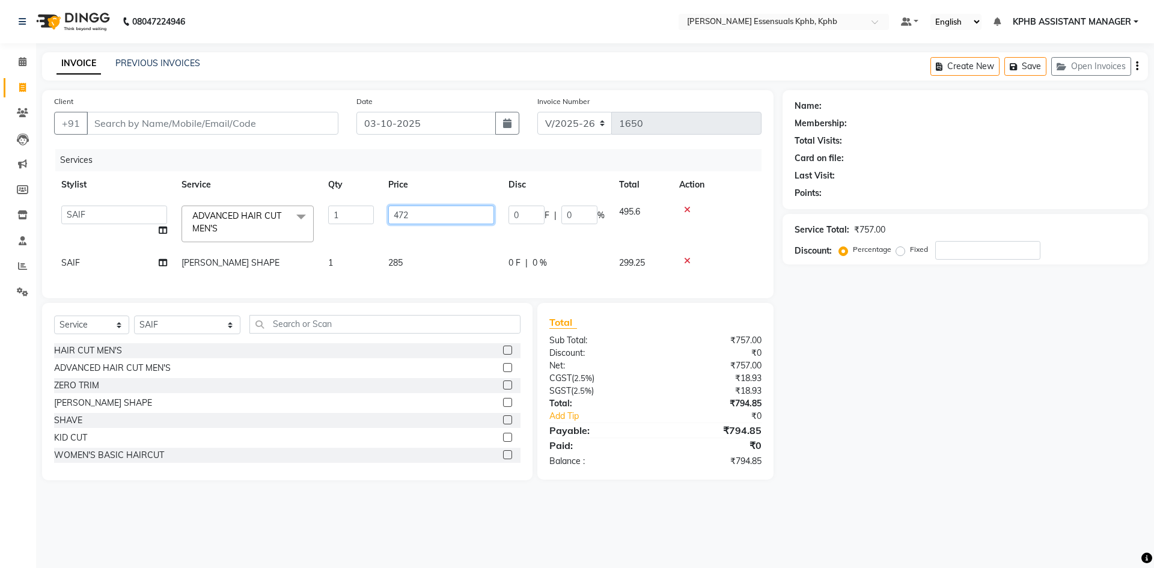
drag, startPoint x: 430, startPoint y: 212, endPoint x: 130, endPoint y: 200, distance: 300.1
click at [180, 204] on tr "ARSLAN DINESH GLORY KPHB ASSISTANT MANAGER KRISHNA VENI MANJULA mounika MOUNIKA…" at bounding box center [407, 223] width 707 height 51
type input "450"
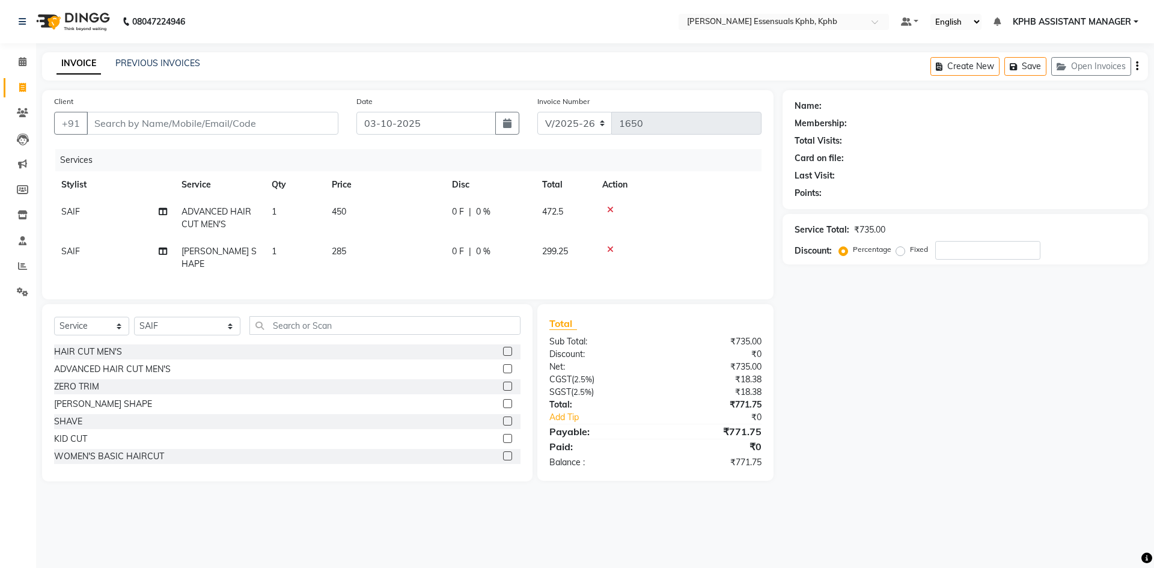
click at [206, 135] on div "Client +91" at bounding box center [196, 119] width 302 height 49
click at [206, 120] on input "Client" at bounding box center [213, 123] width 252 height 23
type input "6"
type input "0"
type input "6290322906"
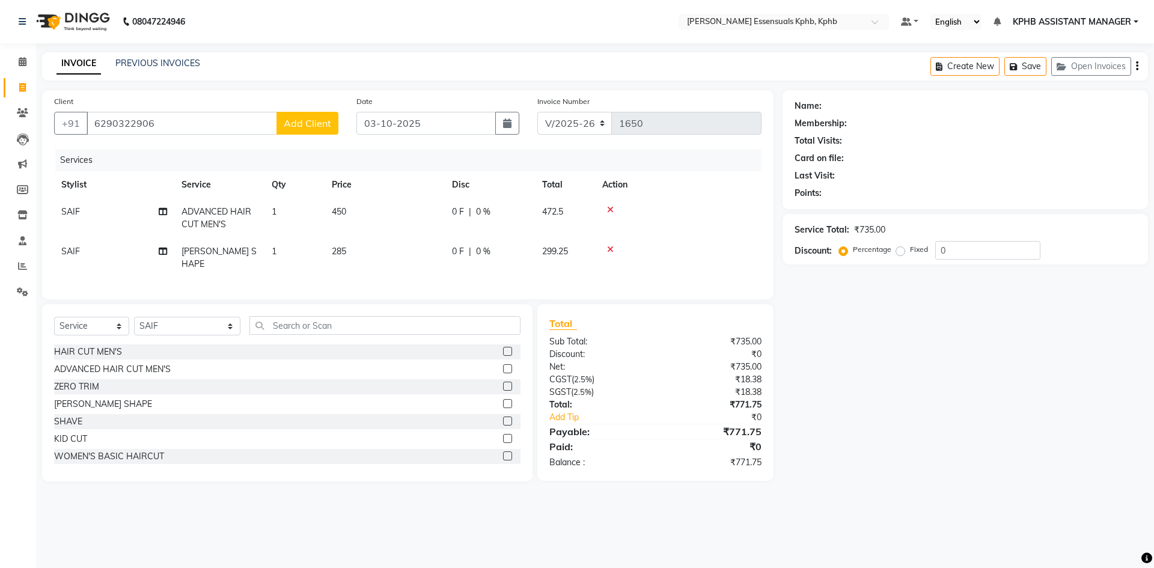
click at [321, 121] on span "Add Client" at bounding box center [307, 123] width 47 height 12
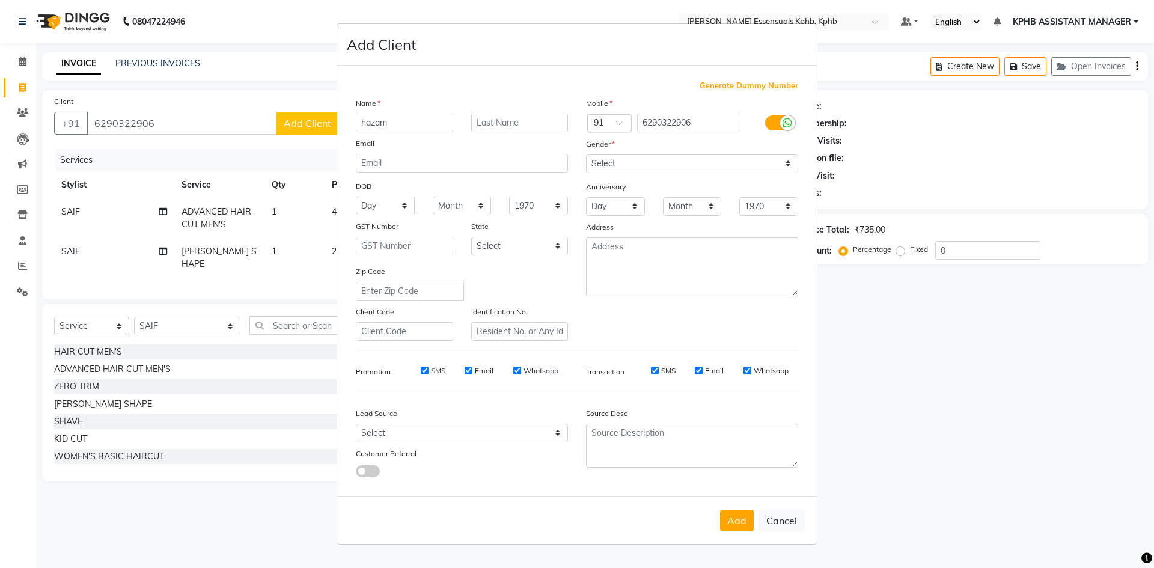
type input "hazam"
click at [658, 142] on div "Gender" at bounding box center [692, 146] width 230 height 17
click at [653, 168] on select "Select Male Female Other Prefer Not To Say" at bounding box center [692, 163] width 212 height 19
select select "[DEMOGRAPHIC_DATA]"
click at [586, 154] on select "Select Male Female Other Prefer Not To Say" at bounding box center [692, 163] width 212 height 19
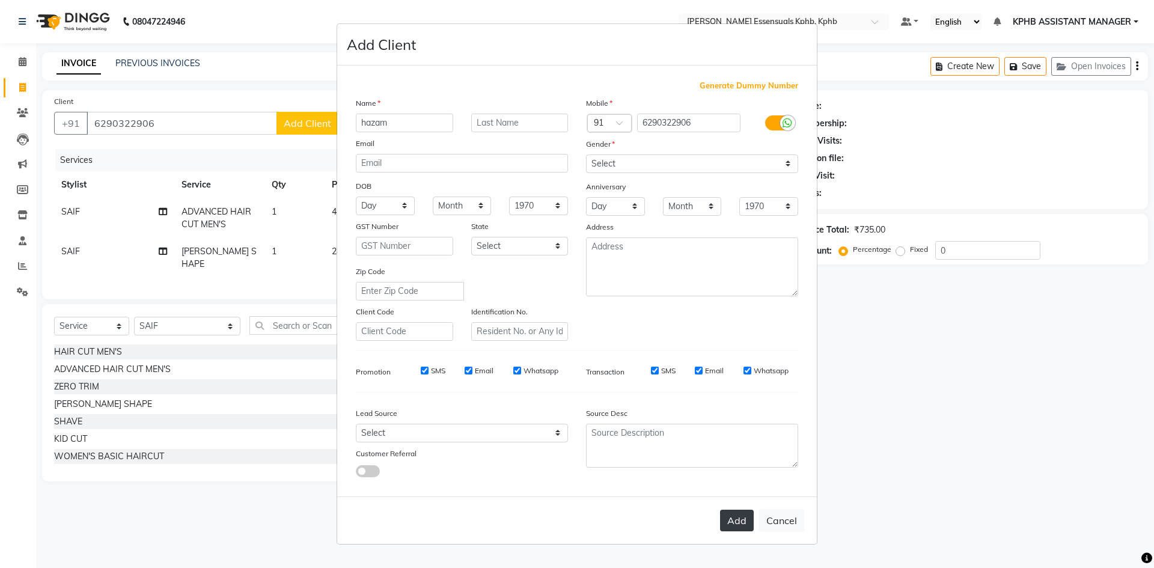
click at [731, 522] on button "Add" at bounding box center [737, 521] width 34 height 22
select select
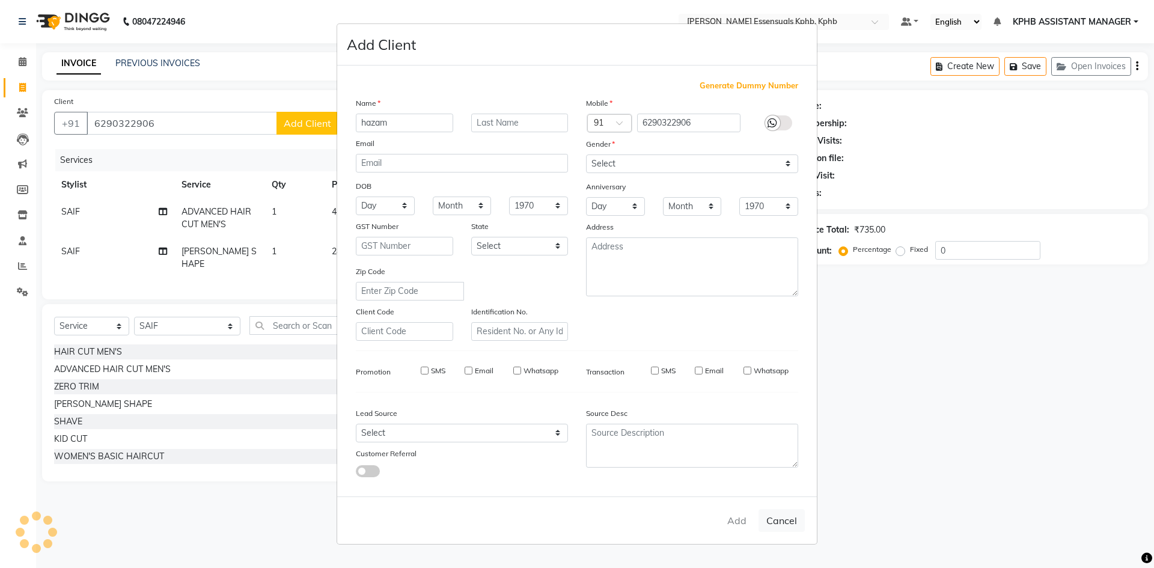
select select
checkbox input "false"
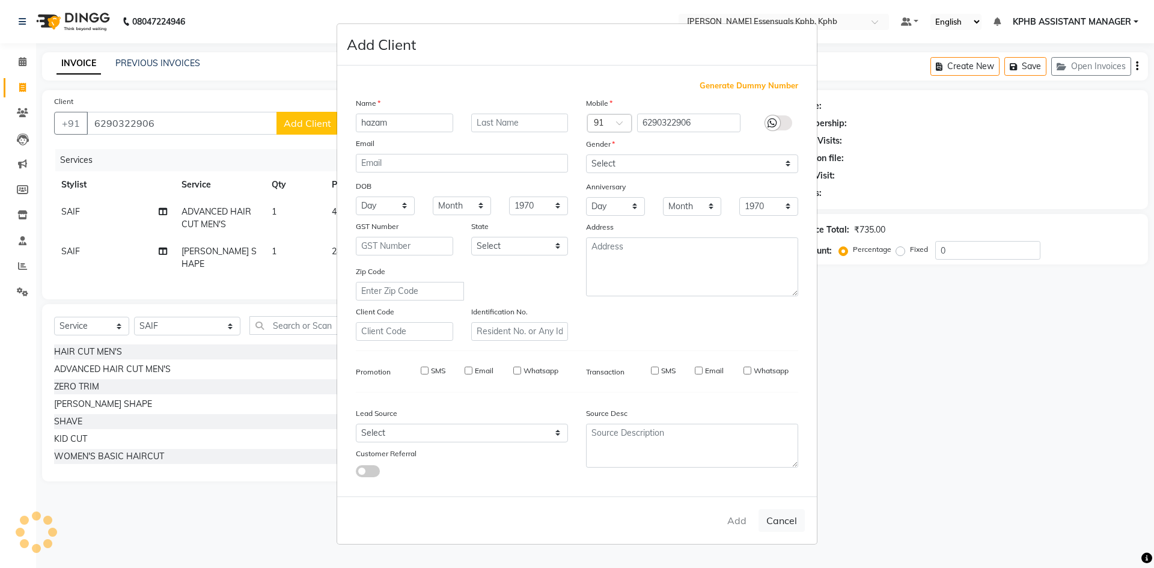
checkbox input "false"
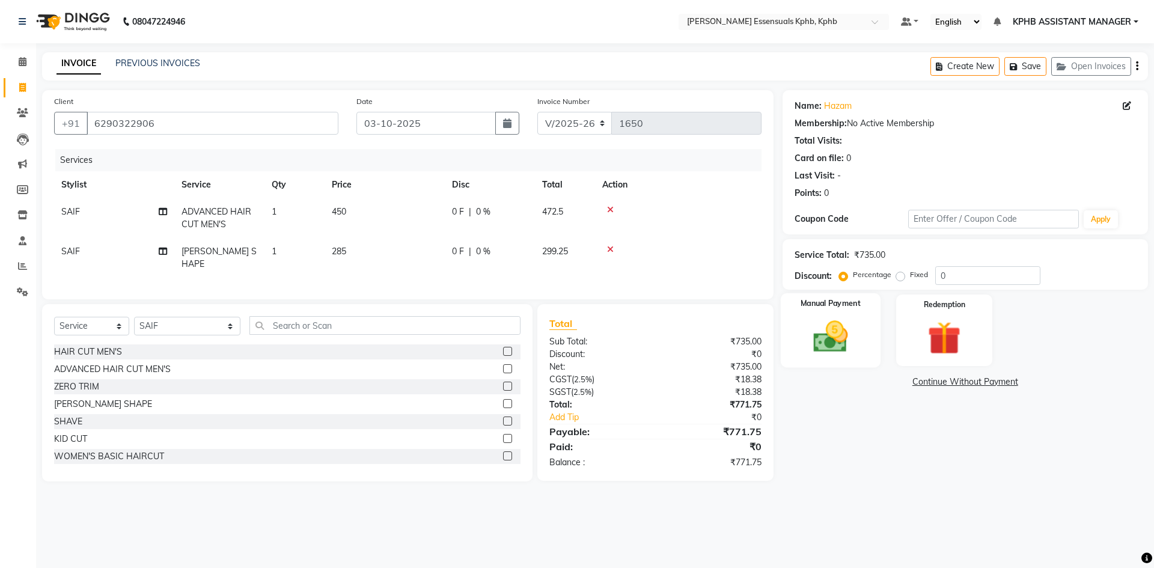
click at [829, 304] on label "Manual Payment" at bounding box center [830, 303] width 60 height 11
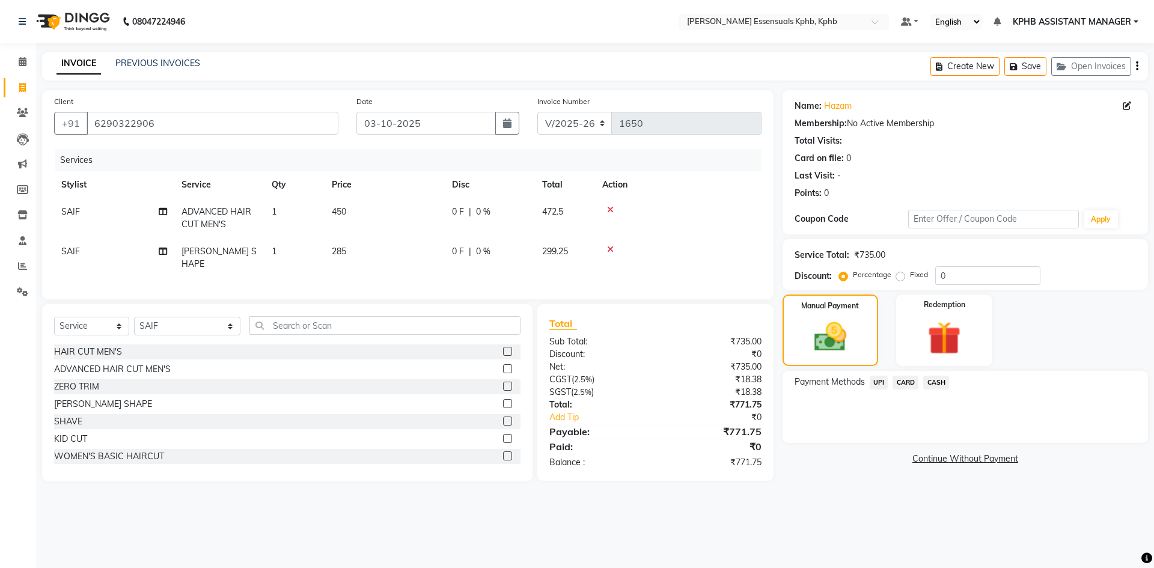
click at [938, 381] on span "CASH" at bounding box center [936, 383] width 26 height 14
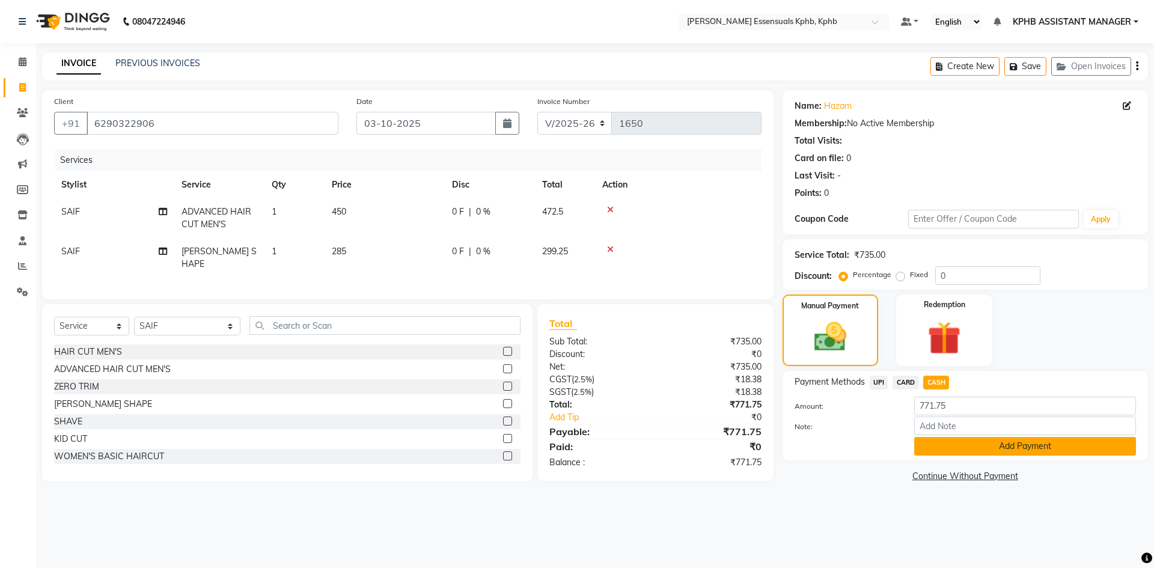
click at [975, 445] on button "Add Payment" at bounding box center [1025, 446] width 222 height 19
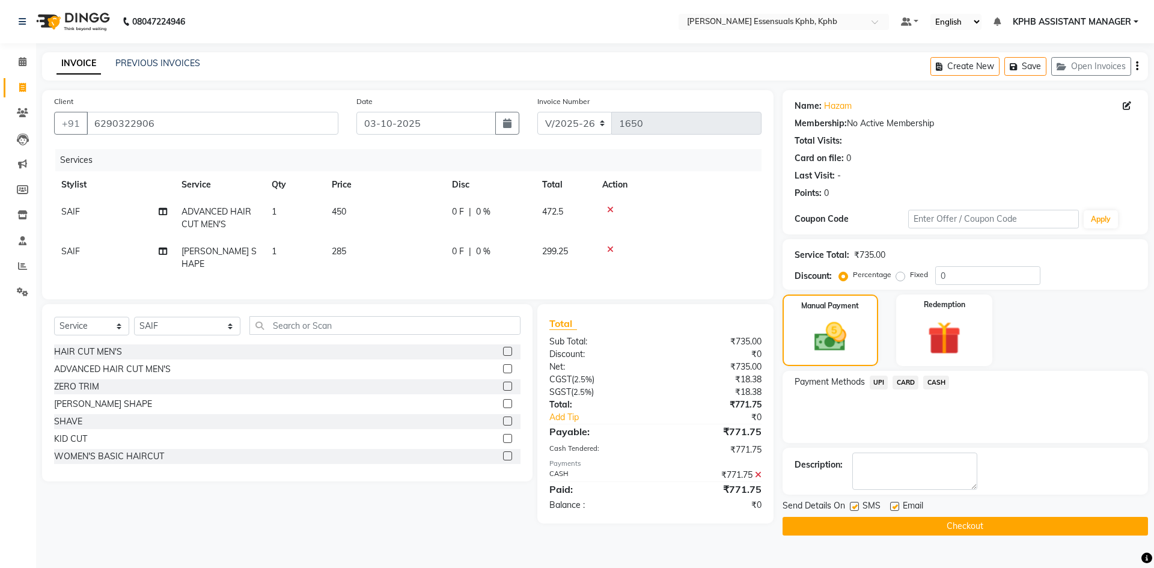
click at [919, 529] on button "Checkout" at bounding box center [964, 526] width 365 height 19
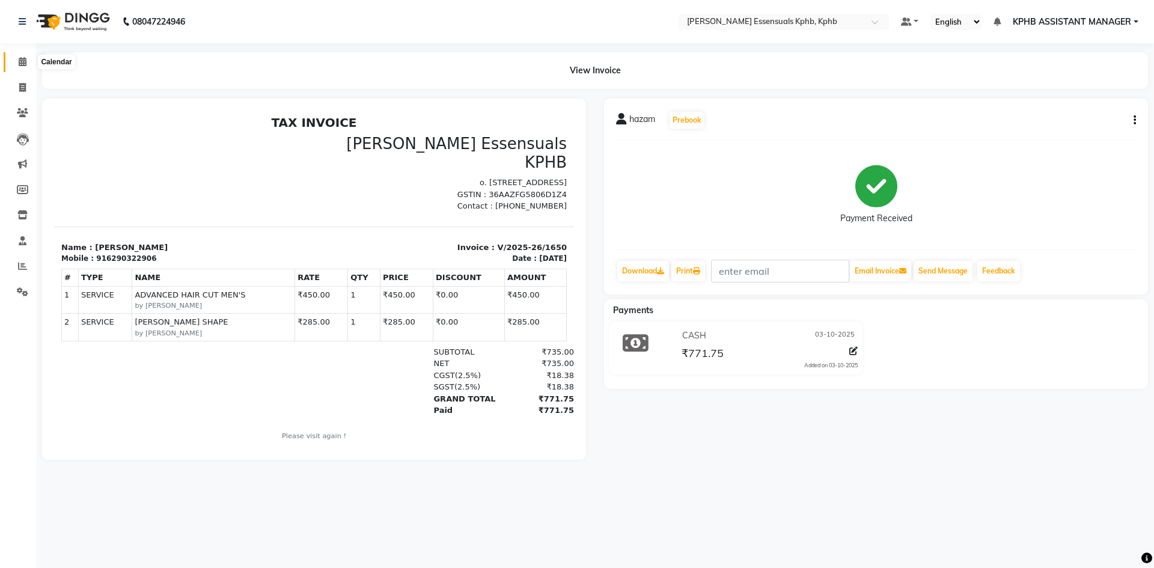
click at [13, 64] on span at bounding box center [22, 62] width 21 height 14
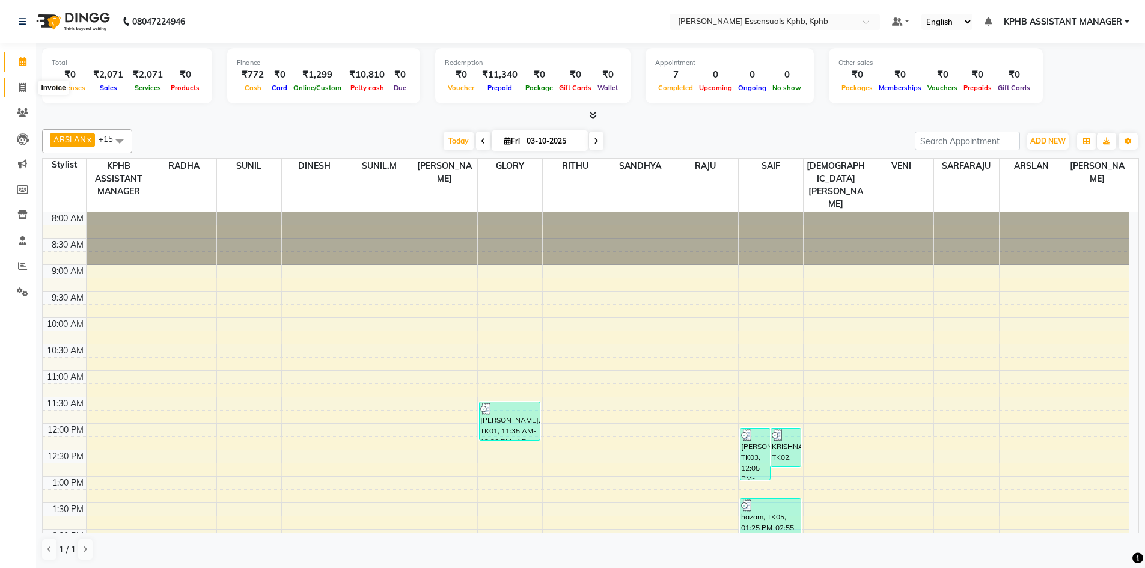
drag, startPoint x: 20, startPoint y: 86, endPoint x: 20, endPoint y: 97, distance: 10.8
click at [20, 86] on icon at bounding box center [22, 87] width 7 height 9
select select "service"
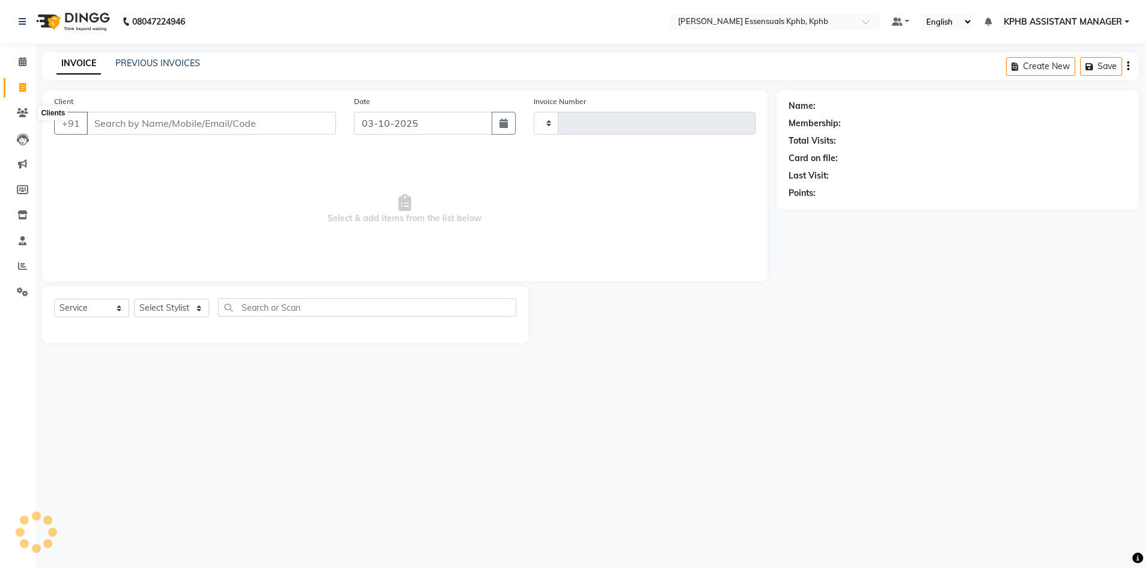
type input "1651"
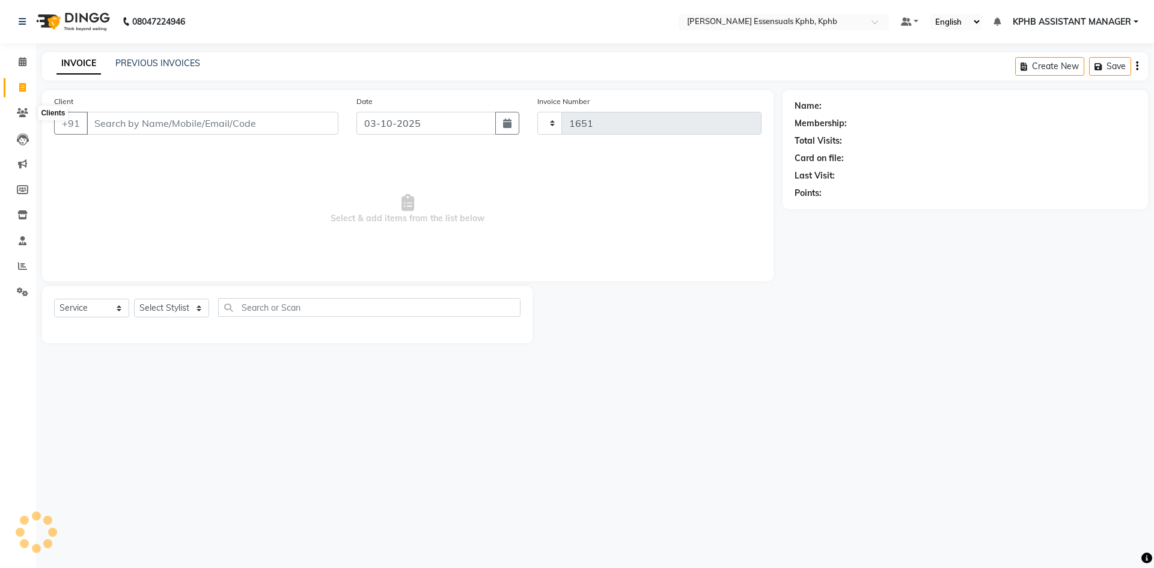
select select "5938"
click at [183, 298] on div "Select Service Product Membership Package Voucher Prepaid Gift Card Select Styl…" at bounding box center [287, 312] width 466 height 28
click at [183, 308] on select "Select Stylist ARSLAN DINESH GLORY KPHB ASSISTANT MANAGER KRISHNA VENI MANJULA …" at bounding box center [187, 308] width 106 height 19
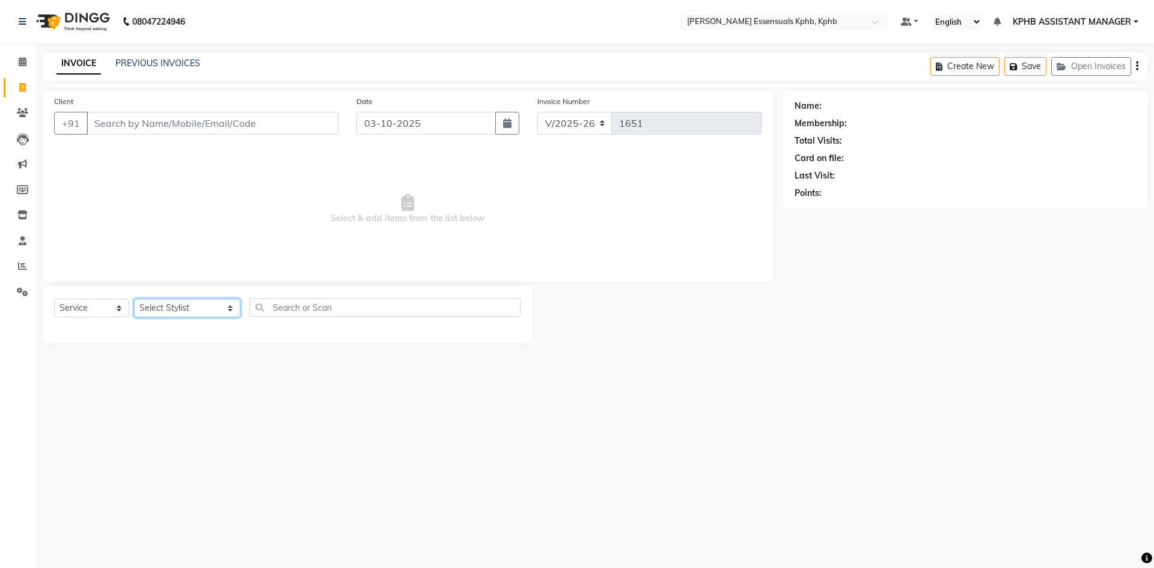
select select "84873"
click at [134, 299] on select "Select Stylist ARSLAN DINESH GLORY KPHB ASSISTANT MANAGER KRISHNA VENI MANJULA …" at bounding box center [187, 308] width 106 height 19
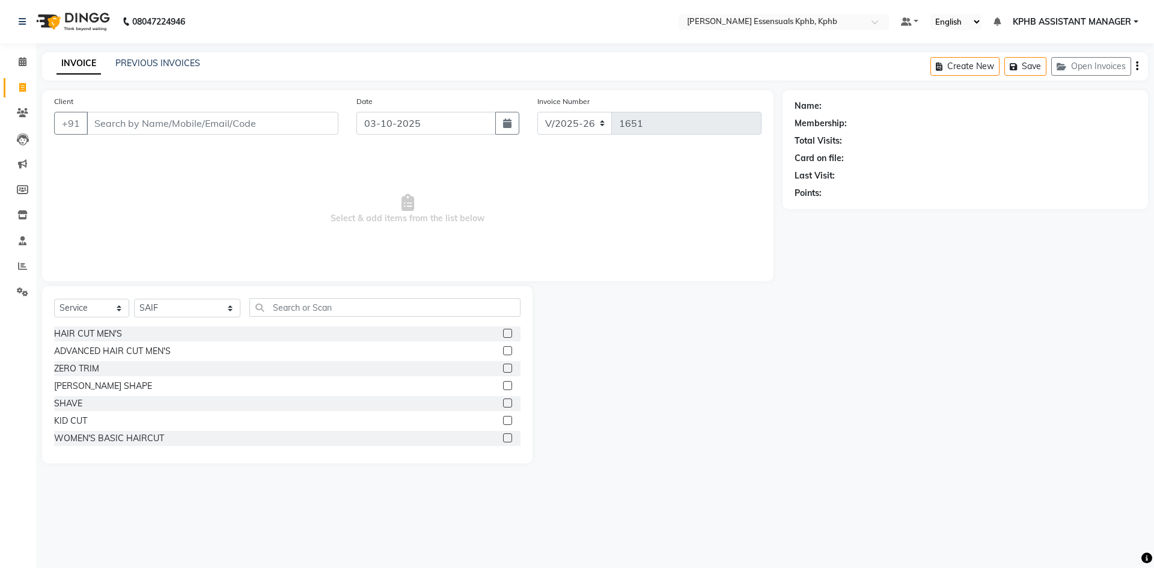
click at [503, 352] on label at bounding box center [507, 350] width 9 height 9
click at [503, 352] on input "checkbox" at bounding box center [507, 351] width 8 height 8
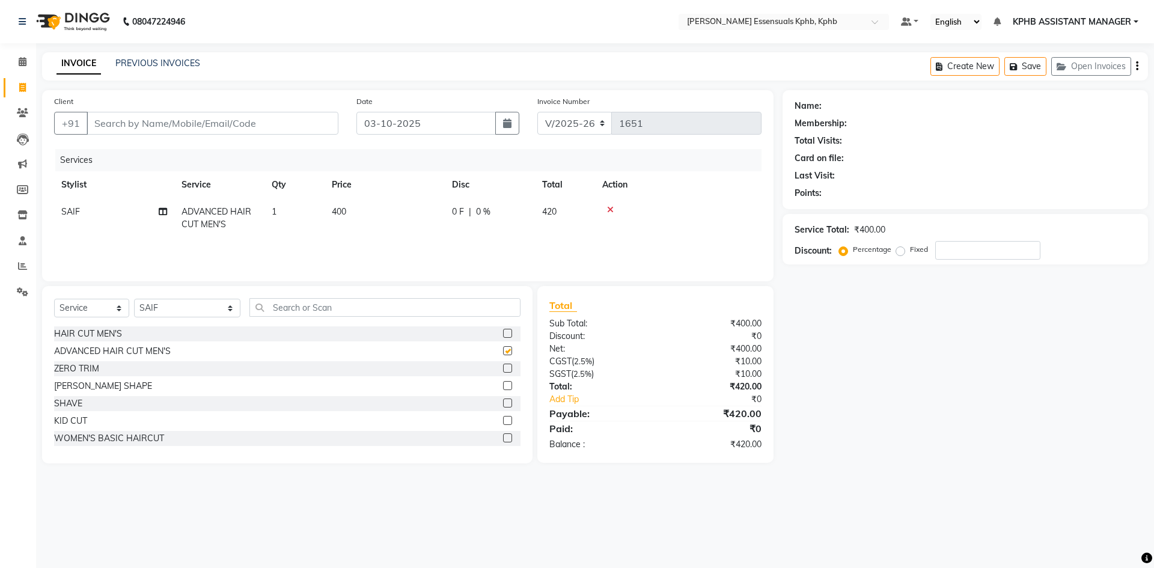
checkbox input "false"
click at [334, 210] on span "400" at bounding box center [339, 211] width 14 height 11
select select "84873"
click at [773, 412] on div "Total Sub Total: ₹400.00 Discount: ₹0 Net: ₹400.00 CGST ( 2.5% ) ₹10.00 SGST ( …" at bounding box center [655, 374] width 236 height 177
click at [126, 120] on input "Client" at bounding box center [213, 123] width 252 height 23
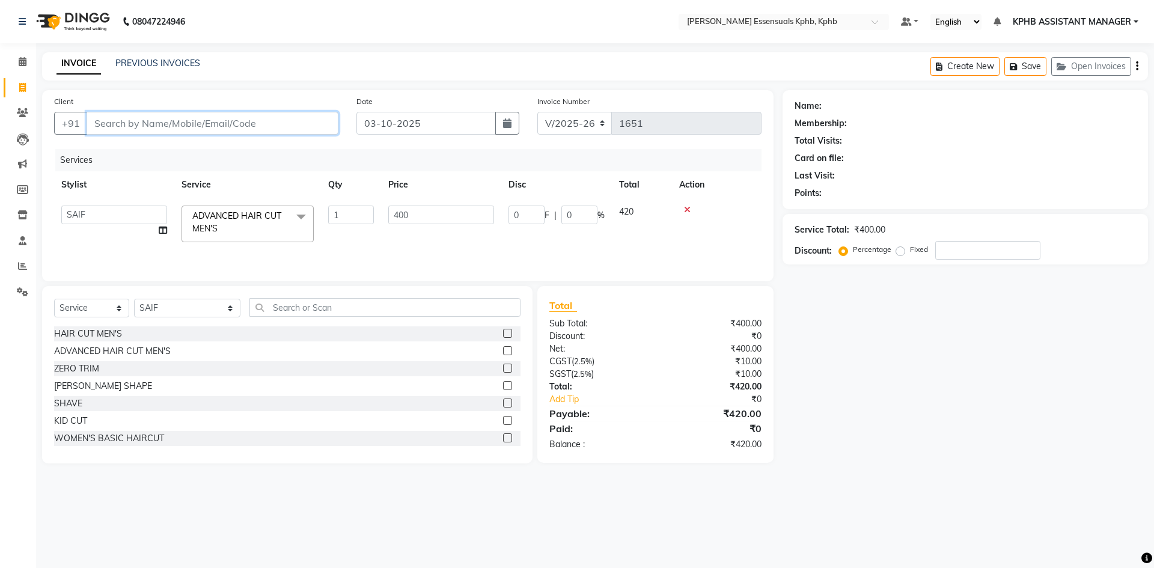
click at [224, 123] on input "Client" at bounding box center [213, 123] width 252 height 23
type input "h"
type input "0"
type input "s"
click at [253, 127] on input "Client" at bounding box center [213, 123] width 252 height 23
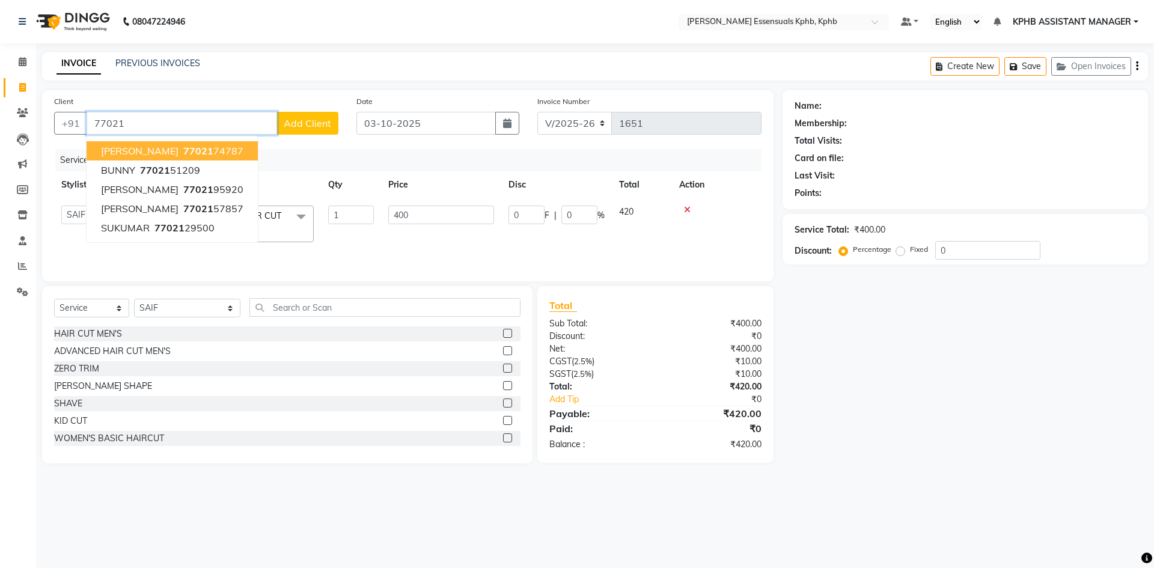
click at [202, 154] on ngb-highlight "77021 74787" at bounding box center [212, 151] width 62 height 12
type input "7702174787"
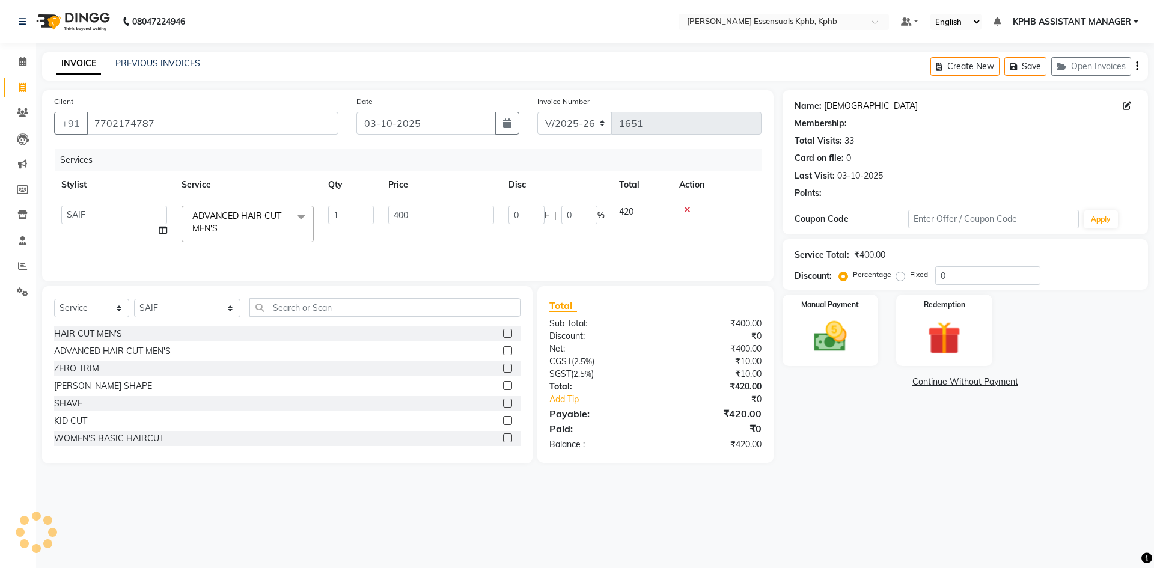
click at [838, 105] on link "Krishna" at bounding box center [871, 106] width 94 height 13
click at [433, 213] on input "400" at bounding box center [441, 215] width 106 height 19
drag, startPoint x: 433, startPoint y: 213, endPoint x: 349, endPoint y: 213, distance: 84.1
click at [349, 213] on tr "ARSLAN DINESH GLORY KPHB ASSISTANT MANAGER KRISHNA VENI MANJULA mounika MOUNIKA…" at bounding box center [407, 223] width 707 height 51
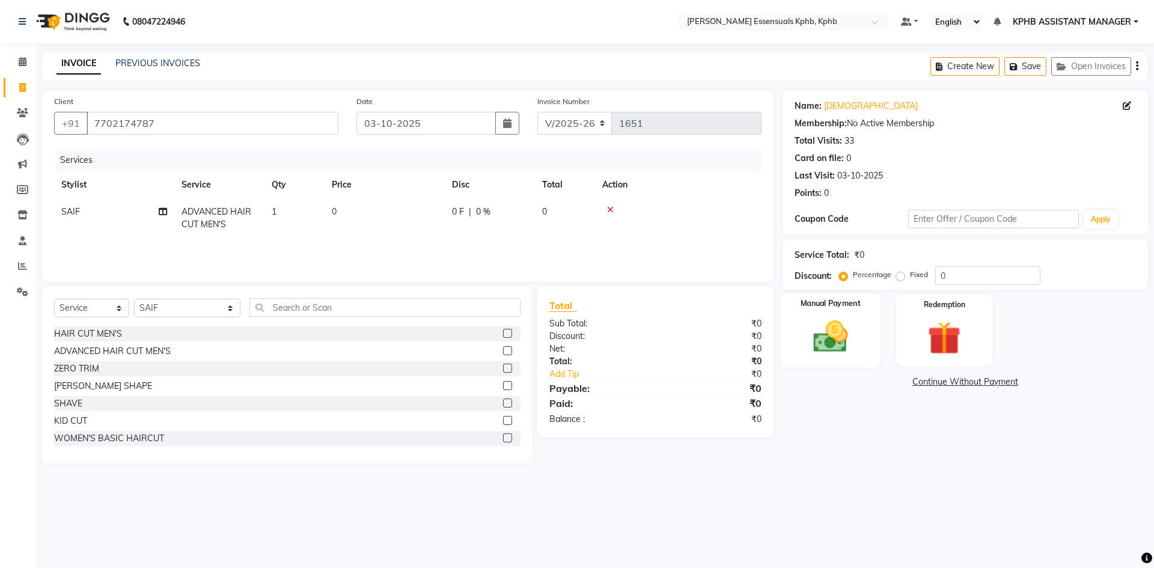
click at [852, 332] on img at bounding box center [830, 337] width 56 height 40
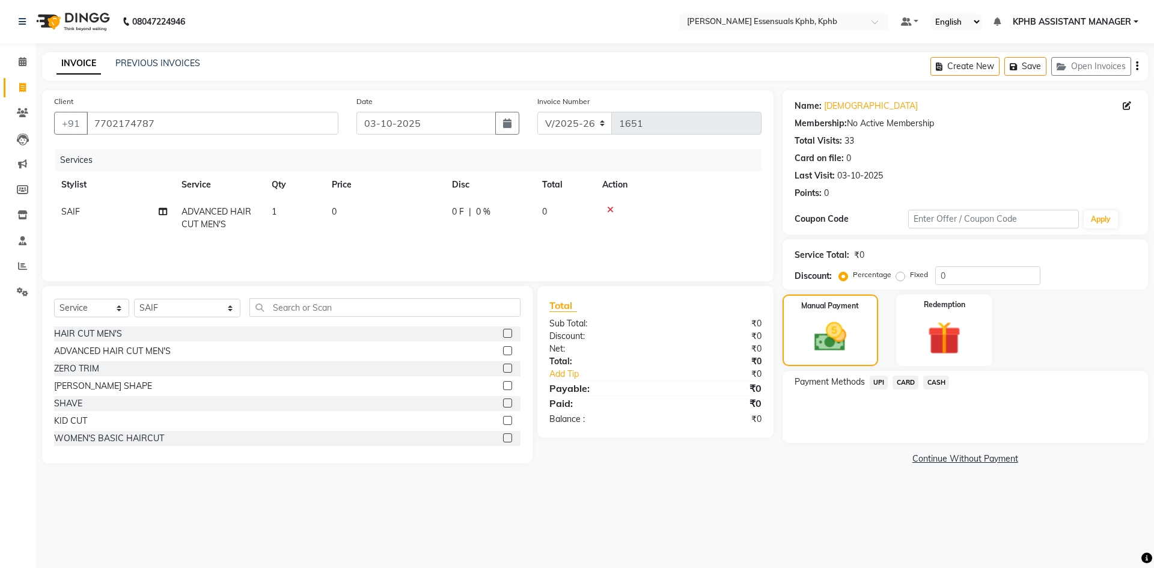
click at [396, 215] on td "0" at bounding box center [385, 218] width 120 height 40
select select "84873"
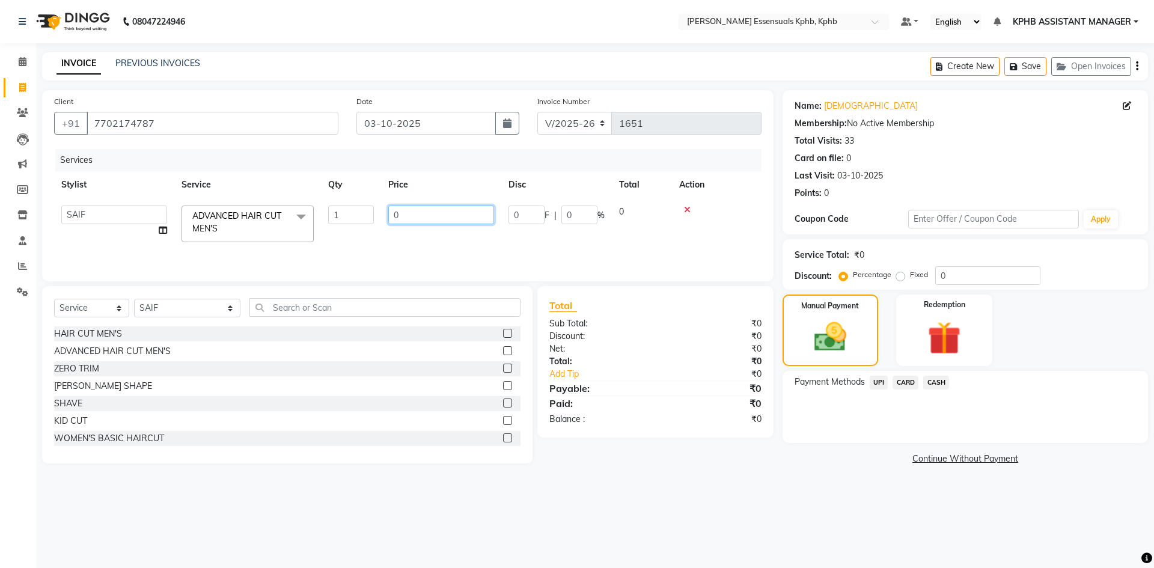
drag, startPoint x: 436, startPoint y: 215, endPoint x: 37, endPoint y: 206, distance: 399.1
click at [37, 206] on div "Client +91 7702174787 Date 03-10-2025 Invoice Number V/2025 V/2025-26 1651 Serv…" at bounding box center [407, 278] width 749 height 377
type input "450"
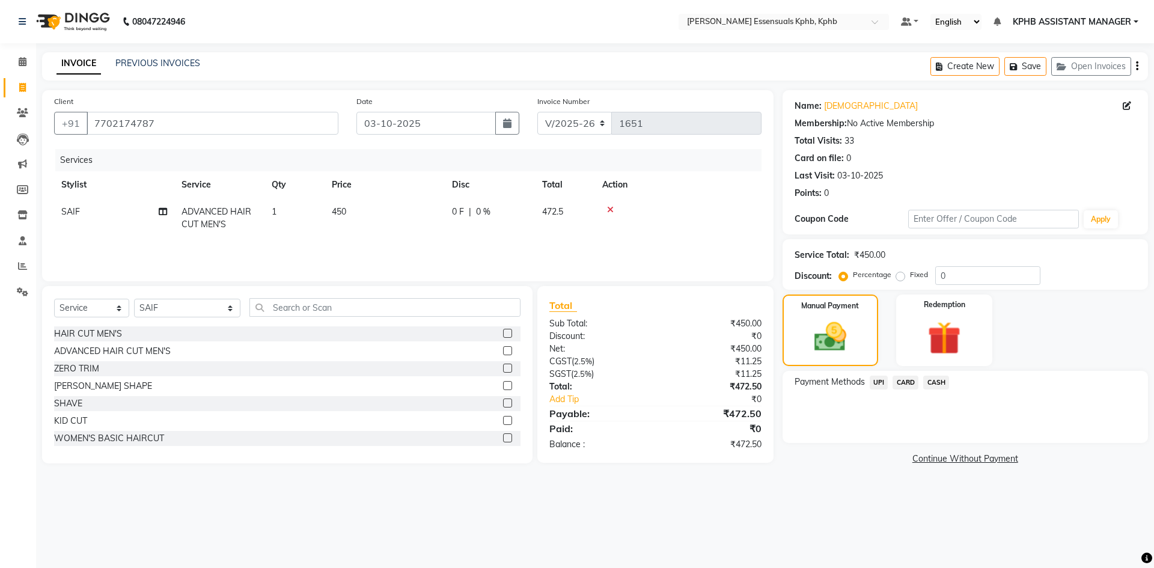
drag, startPoint x: 660, startPoint y: 254, endPoint x: 653, endPoint y: 328, distance: 74.9
click at [653, 289] on div "Client +91 7702174787 Date 03-10-2025 Invoice Number V/2025 V/2025-26 1651 Serv…" at bounding box center [407, 278] width 749 height 377
click at [871, 379] on span "UPI" at bounding box center [879, 383] width 19 height 14
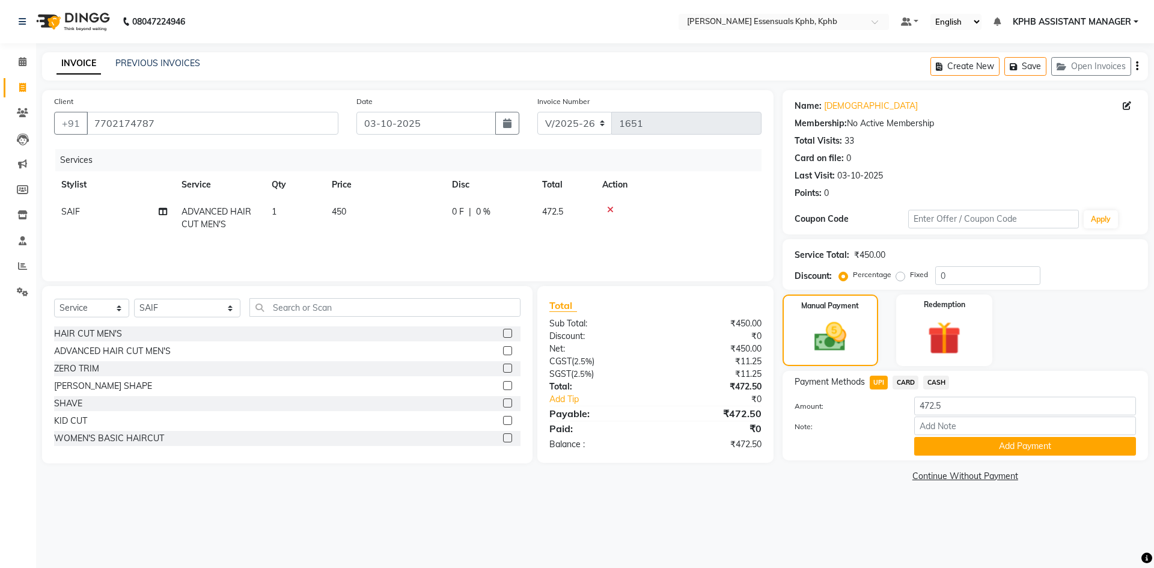
click at [1022, 460] on div "Name: Krishna Membership: No Active Membership Total Visits: 33 Card on file: 0…" at bounding box center [969, 287] width 374 height 395
click at [1013, 446] on button "Add Payment" at bounding box center [1025, 446] width 222 height 19
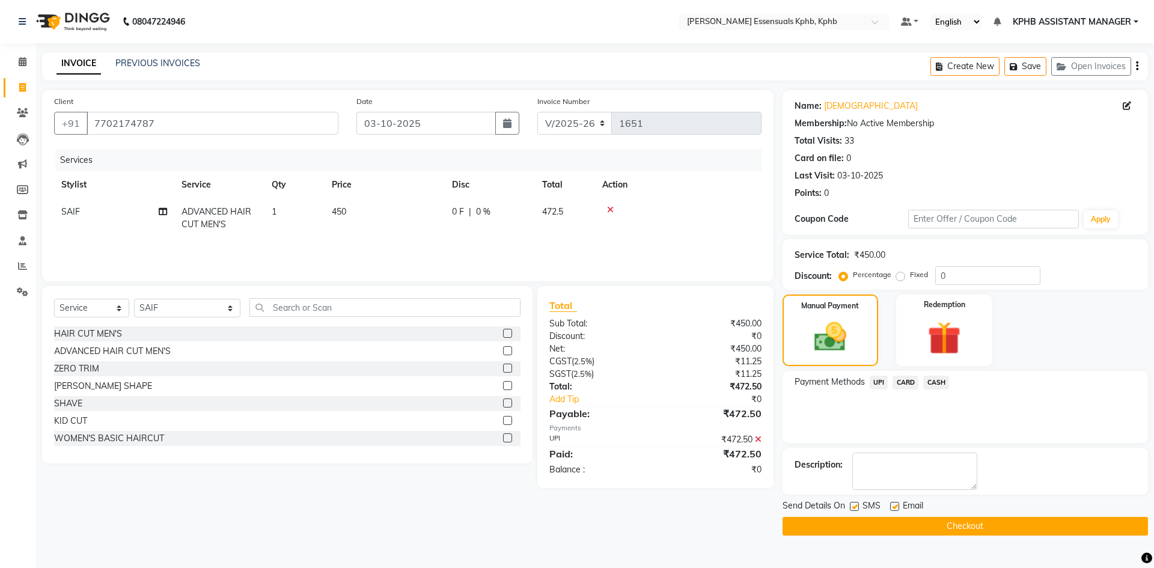
click at [971, 522] on button "Checkout" at bounding box center [964, 526] width 365 height 19
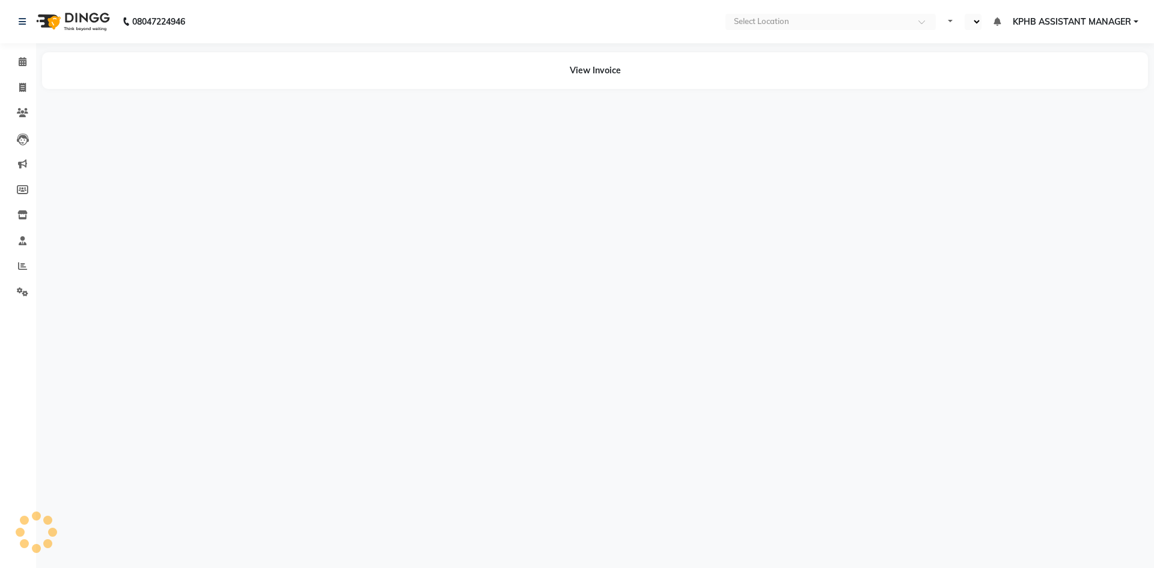
select select "en"
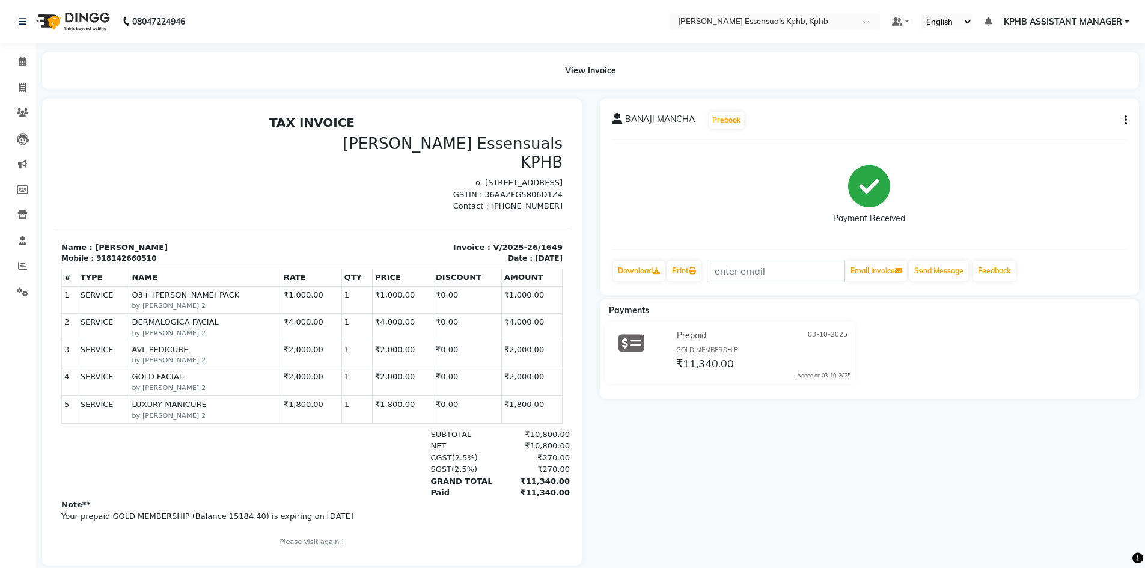
click at [1118, 118] on div "BANAJI MANCHA Prebook" at bounding box center [870, 120] width 516 height 19
click at [1123, 121] on button "button" at bounding box center [1123, 120] width 7 height 13
click at [1077, 133] on div "Edit Item Staff" at bounding box center [1066, 127] width 82 height 15
select select
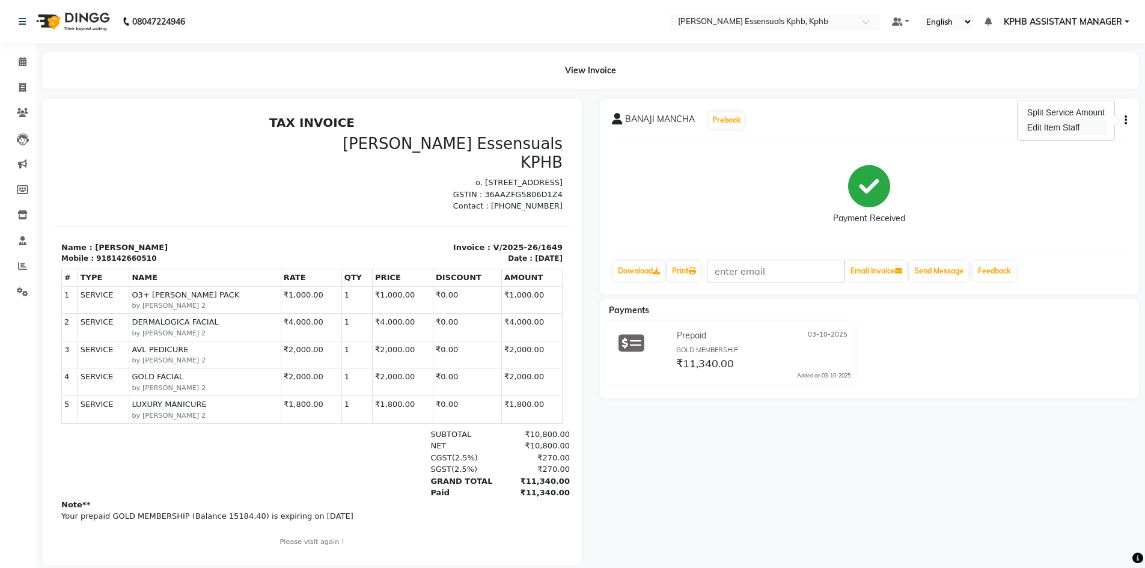
select select
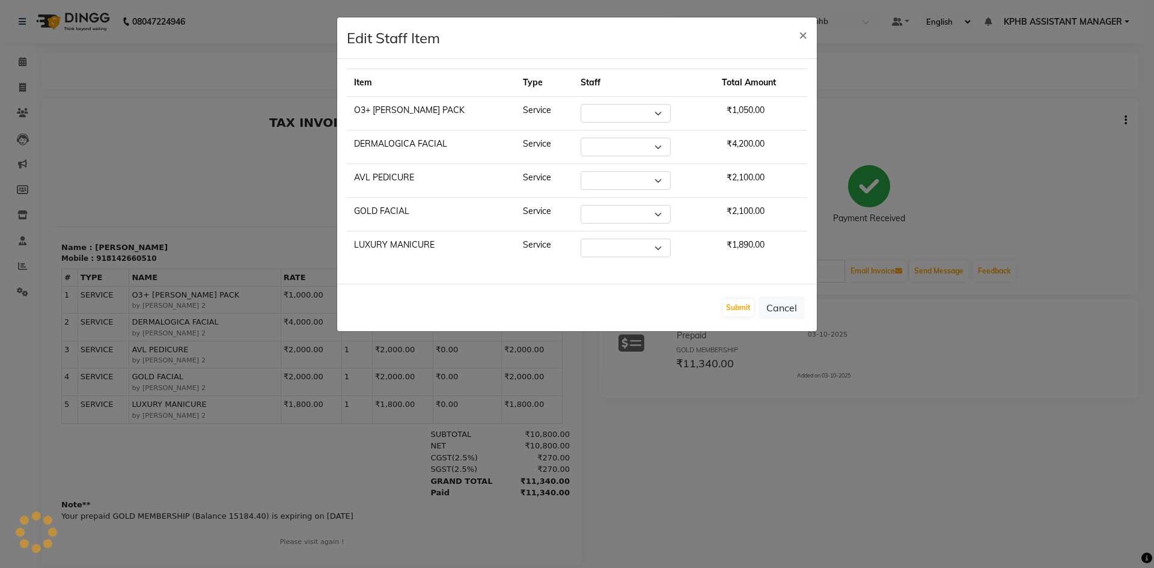
select select "93648"
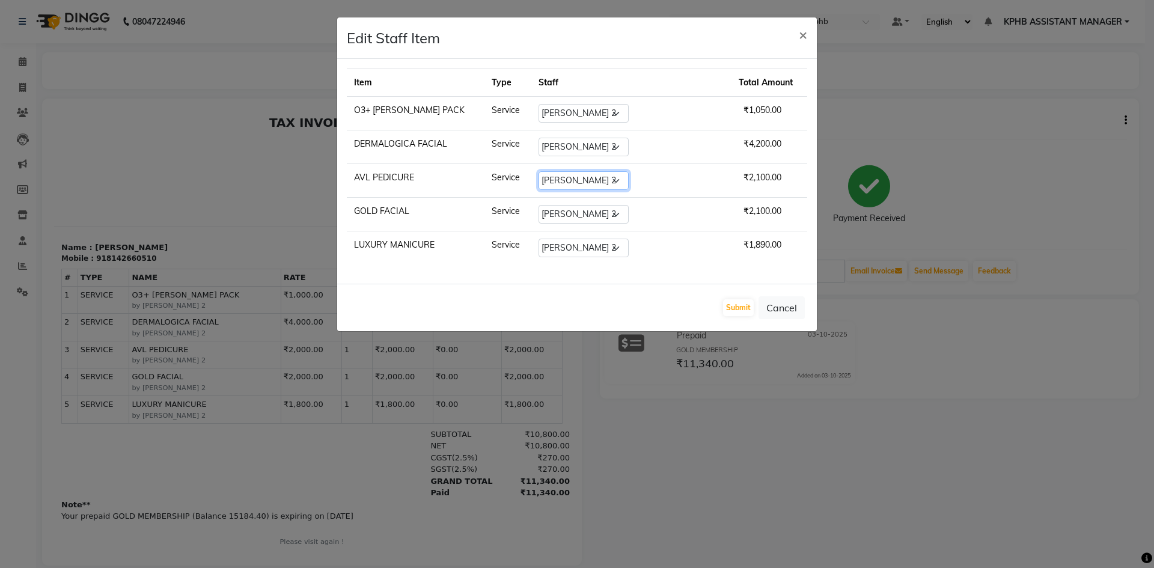
click at [624, 180] on select "Select ARSLAN DINESH GLORY KPHB ASSISTANT MANAGER KRISHNA VENI MANJULA mounika …" at bounding box center [583, 180] width 90 height 19
select select "93649"
click at [547, 171] on select "Select ARSLAN DINESH GLORY KPHB ASSISTANT MANAGER KRISHNA VENI MANJULA mounika …" at bounding box center [583, 180] width 90 height 19
click at [600, 207] on select "Select ARSLAN DINESH GLORY KPHB ASSISTANT MANAGER KRISHNA VENI MANJULA mounika …" at bounding box center [583, 214] width 90 height 19
select select "93649"
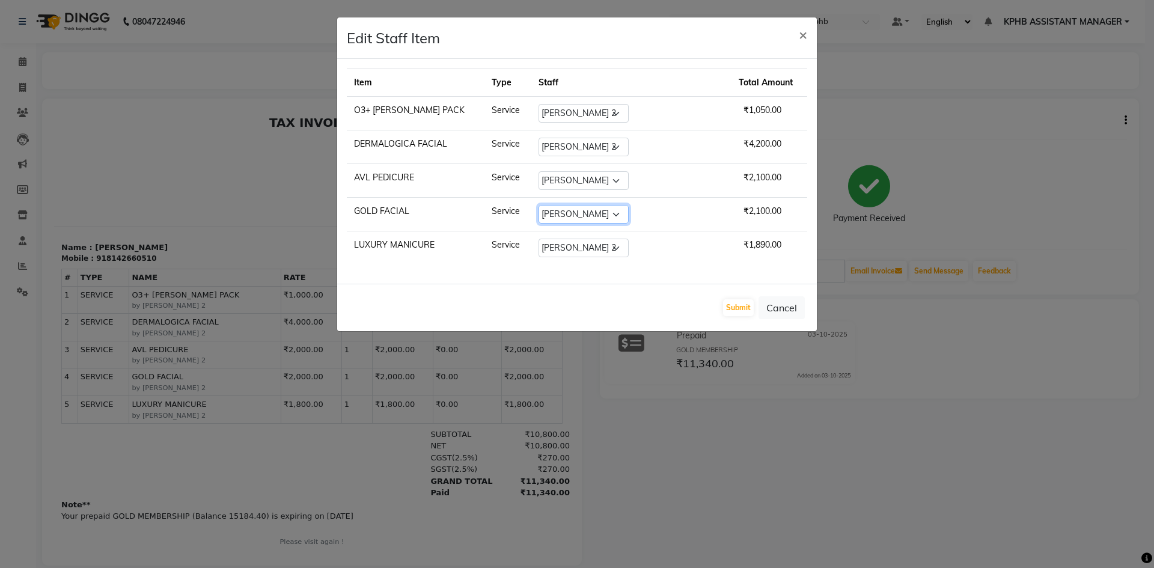
click at [547, 205] on select "Select ARSLAN DINESH GLORY KPHB ASSISTANT MANAGER KRISHNA VENI MANJULA mounika …" at bounding box center [583, 214] width 90 height 19
drag, startPoint x: 590, startPoint y: 249, endPoint x: 590, endPoint y: 255, distance: 6.0
click at [590, 249] on select "Select ARSLAN DINESH GLORY KPHB ASSISTANT MANAGER KRISHNA VENI MANJULA mounika …" at bounding box center [583, 248] width 90 height 19
click at [748, 309] on button "Submit" at bounding box center [738, 307] width 31 height 17
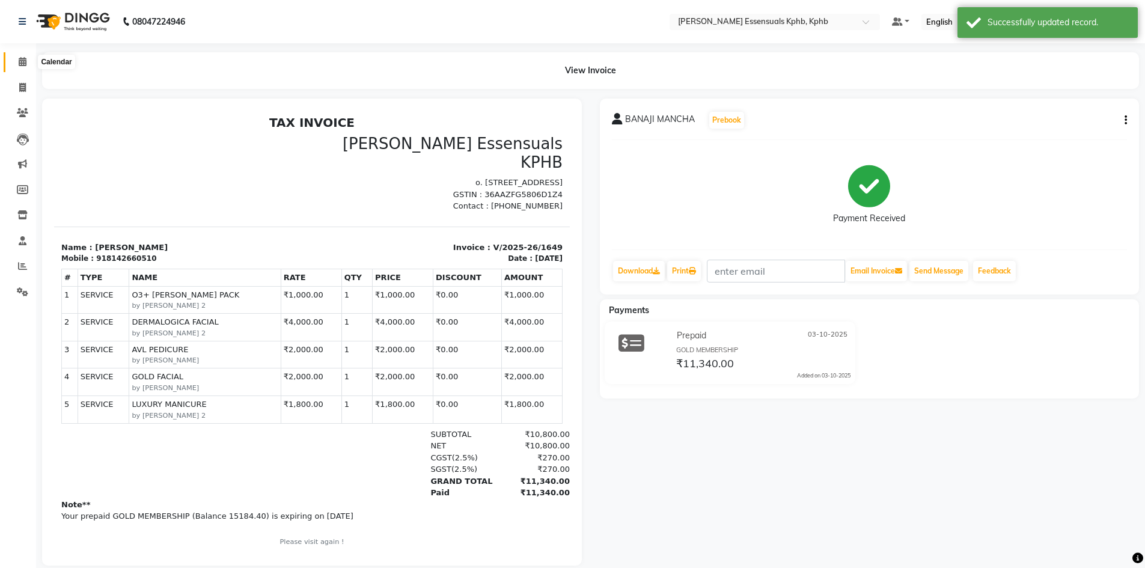
click at [20, 67] on span at bounding box center [22, 62] width 21 height 14
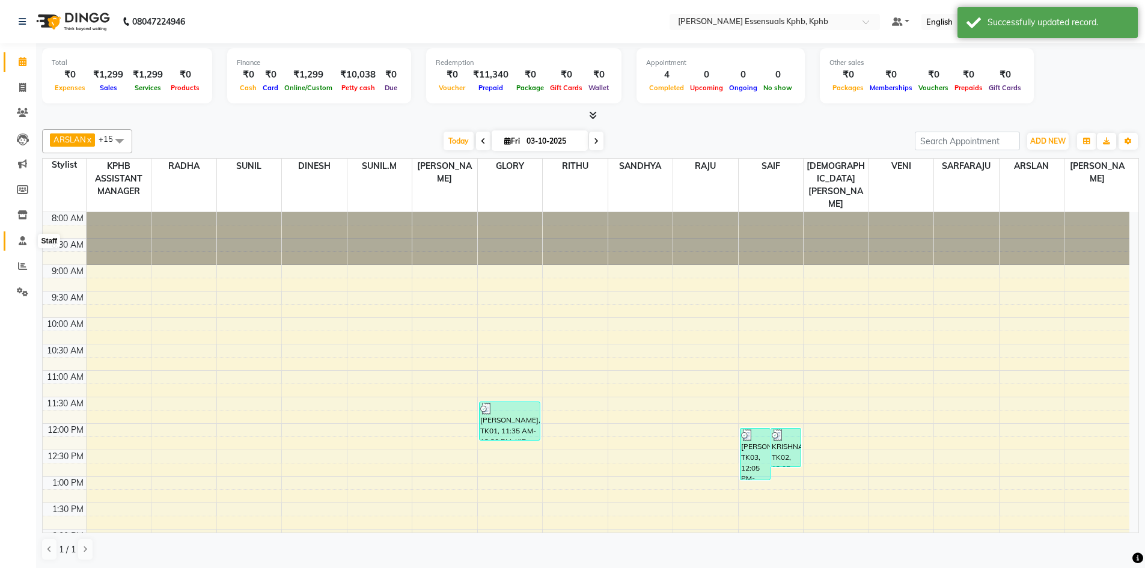
click at [20, 245] on icon at bounding box center [23, 240] width 8 height 9
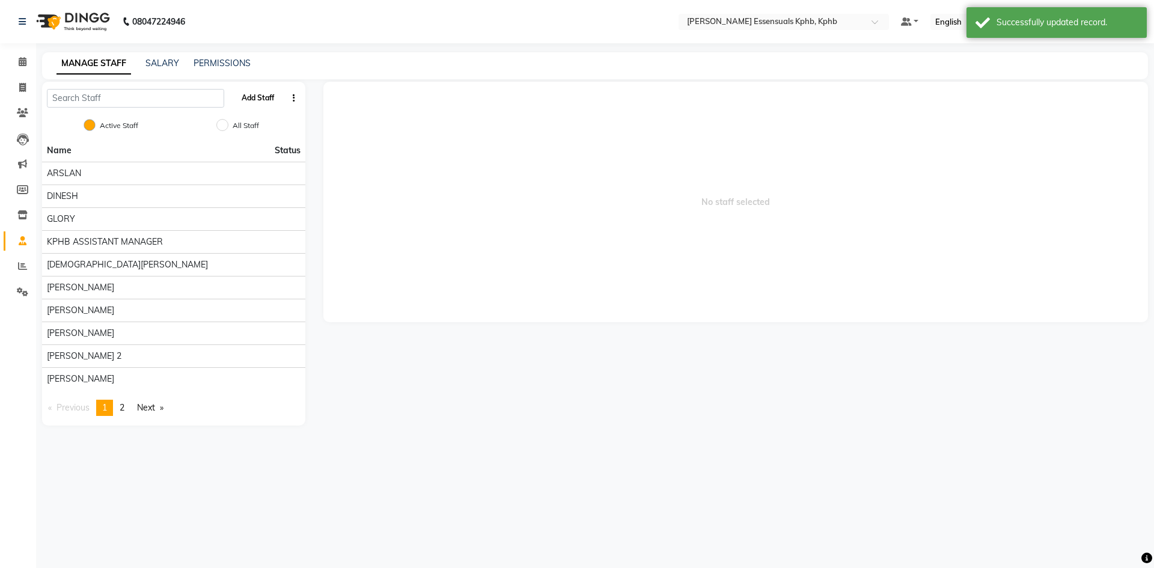
click at [258, 104] on button "Add Staff" at bounding box center [258, 98] width 42 height 20
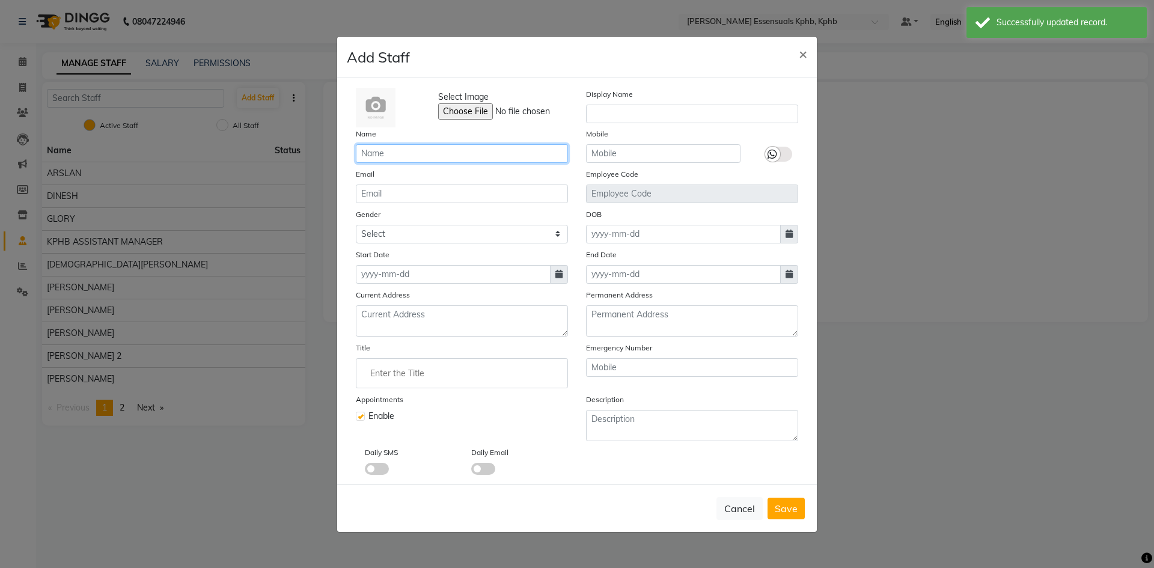
drag, startPoint x: 459, startPoint y: 158, endPoint x: 465, endPoint y: 150, distance: 10.3
click at [460, 157] on input "text" at bounding box center [462, 153] width 212 height 19
type input "[PERSON_NAME]"
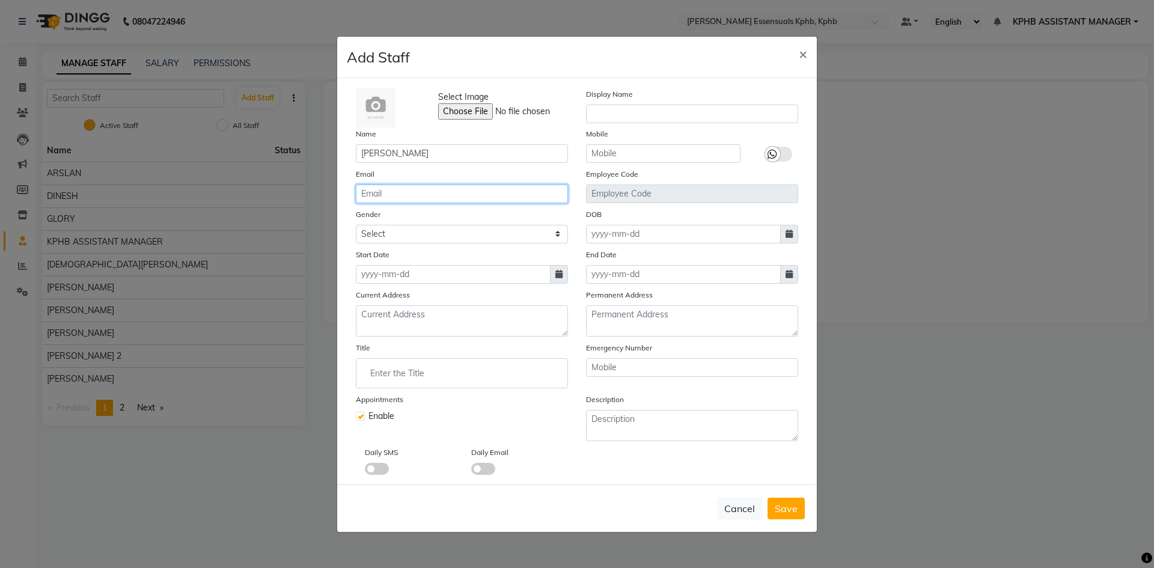
click at [406, 192] on input "email" at bounding box center [462, 193] width 212 height 19
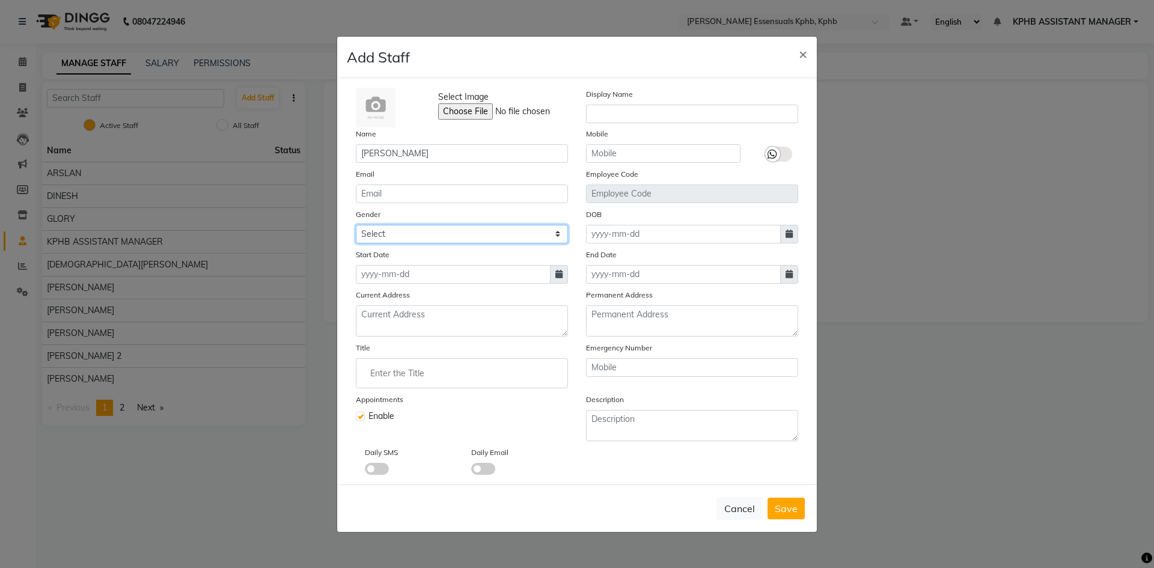
click at [483, 238] on select "Select Male Female Other Prefer Not To Say" at bounding box center [462, 234] width 212 height 19
click at [356, 225] on select "Select Male Female Other Prefer Not To Say" at bounding box center [462, 234] width 212 height 19
click at [458, 224] on div "Gender Select Male Female Other Prefer Not To Say" at bounding box center [462, 225] width 230 height 35
click at [470, 237] on select "Select Male Female Other Prefer Not To Say" at bounding box center [462, 234] width 212 height 19
select select "female"
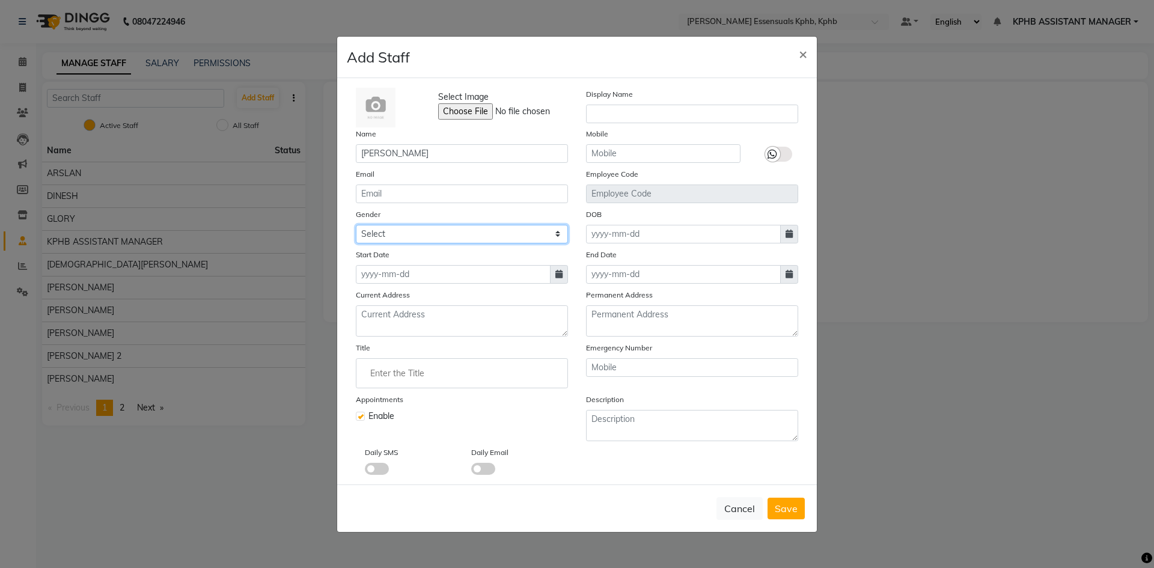
click at [356, 225] on select "Select Male Female Other Prefer Not To Say" at bounding box center [462, 234] width 212 height 19
click at [562, 276] on icon at bounding box center [558, 274] width 7 height 8
select select "10"
select select "2025"
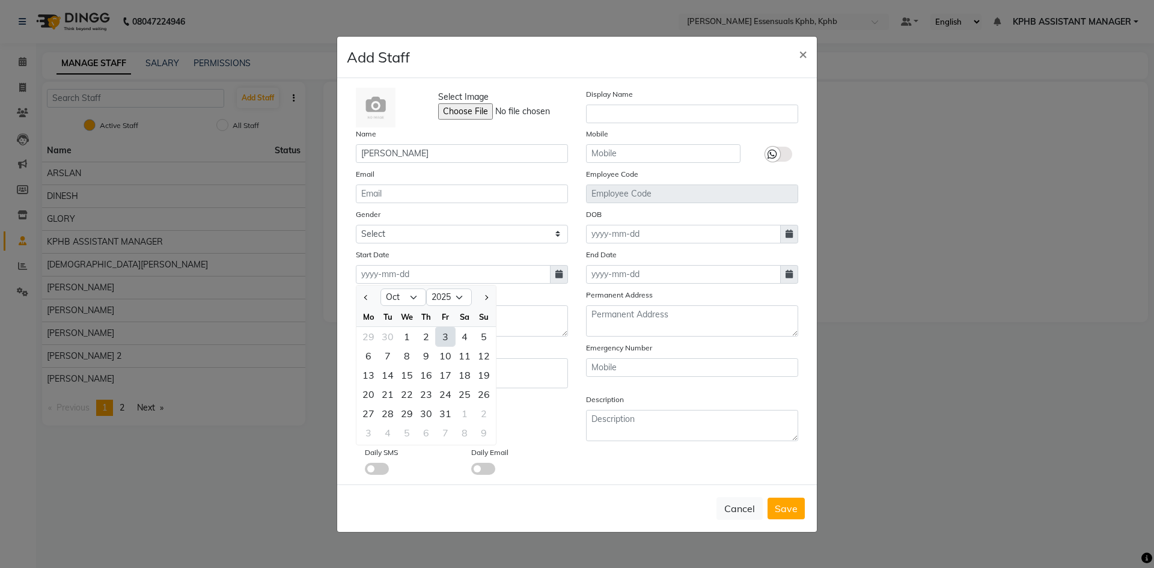
click at [448, 340] on div "3" at bounding box center [445, 336] width 19 height 19
type input "03-10-2025"
click at [783, 502] on span "Save" at bounding box center [786, 508] width 23 height 12
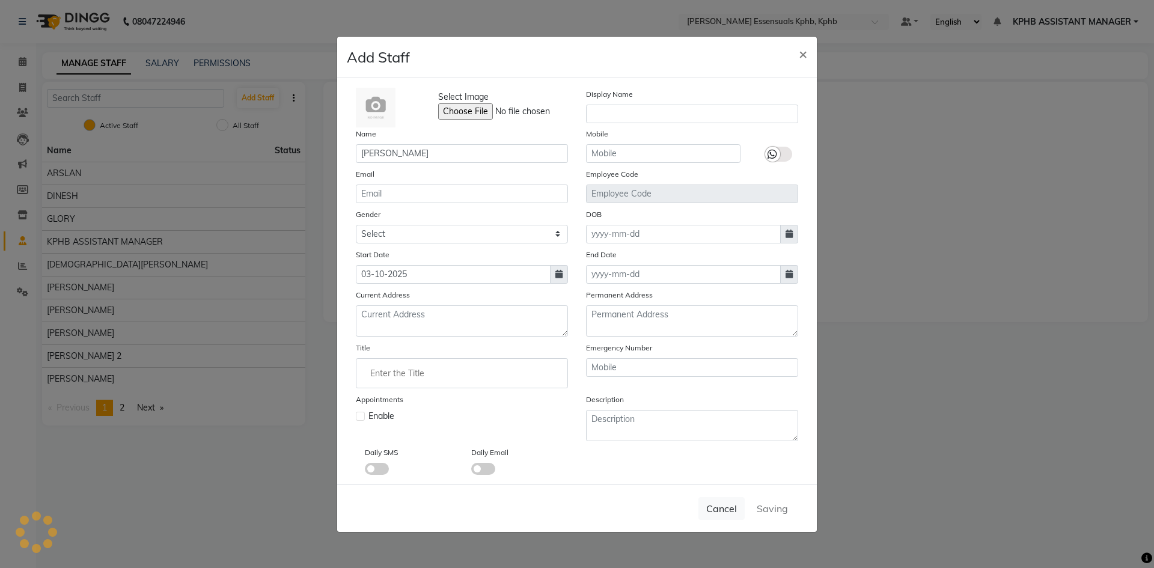
select select
checkbox input "false"
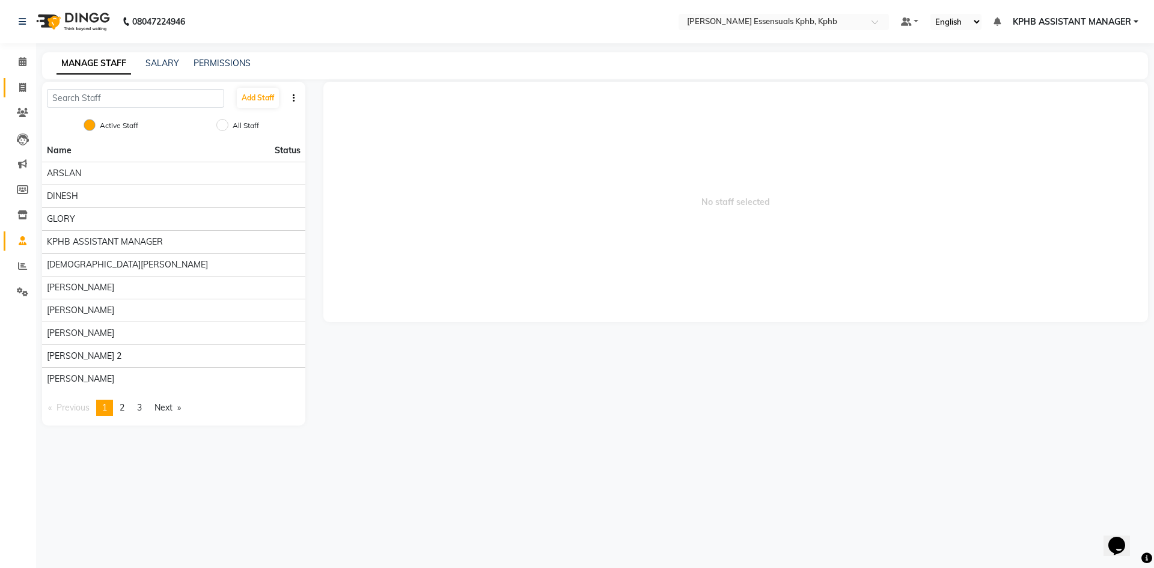
click at [23, 94] on link "Invoice" at bounding box center [18, 88] width 29 height 20
select select "service"
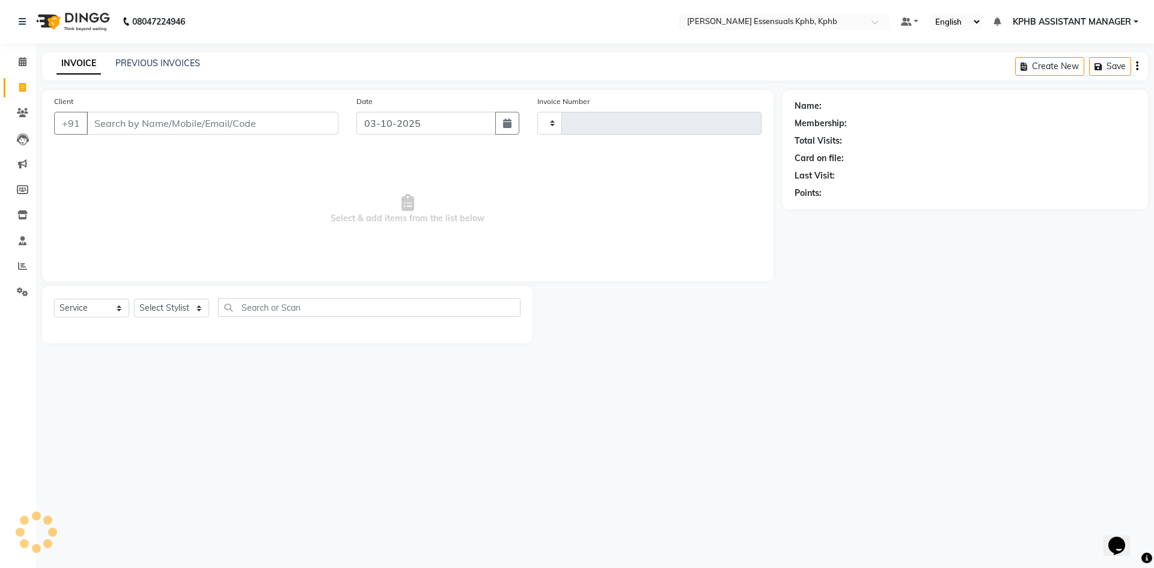
type input "1650"
select select "5938"
click at [114, 62] on div "INVOICE PREVIOUS INVOICES" at bounding box center [121, 63] width 158 height 13
click at [192, 63] on link "PREVIOUS INVOICES" at bounding box center [157, 63] width 85 height 11
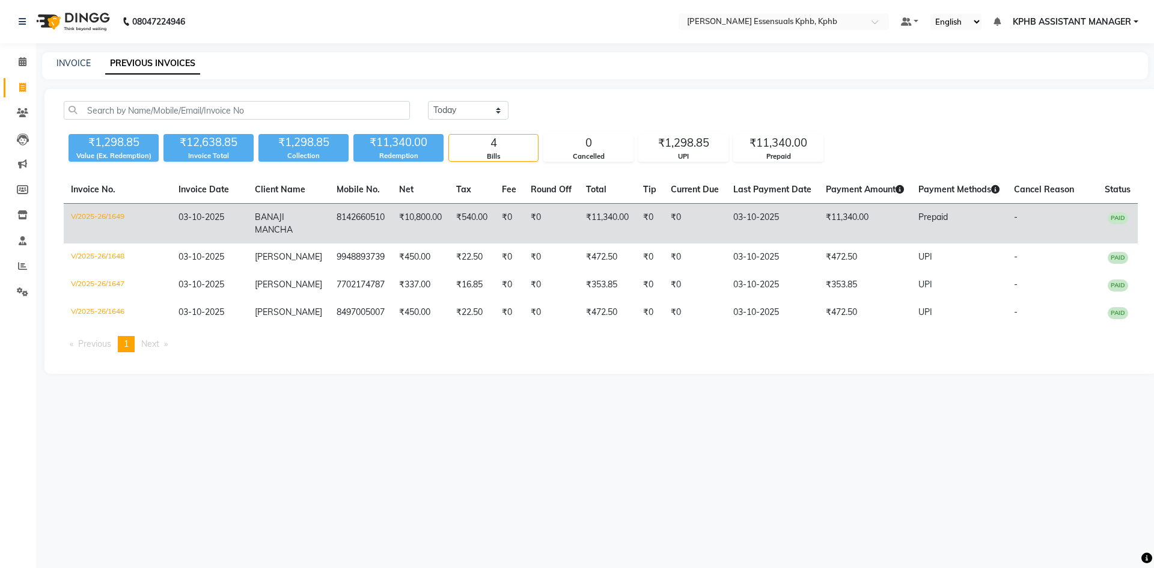
click at [683, 220] on td "₹0" at bounding box center [694, 224] width 62 height 40
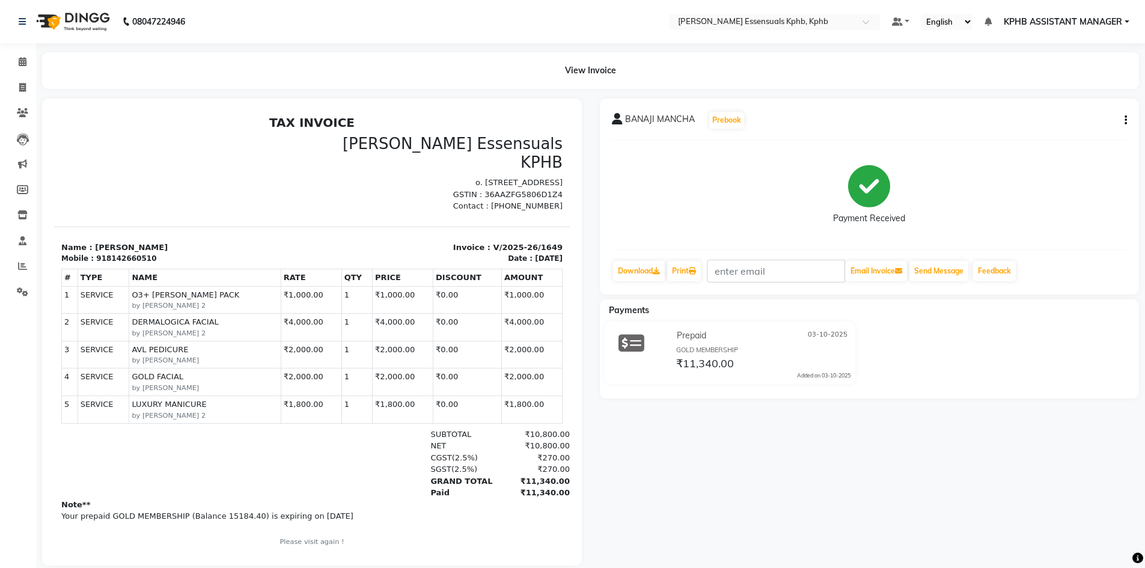
click at [1127, 120] on div "BANAJI MANCHA Prebook Payment Received Download Print Email Invoice Send Messag…" at bounding box center [870, 197] width 540 height 196
click at [1125, 121] on icon "button" at bounding box center [1125, 120] width 2 height 1
click at [1047, 130] on div "Edit Item Staff" at bounding box center [1066, 127] width 82 height 15
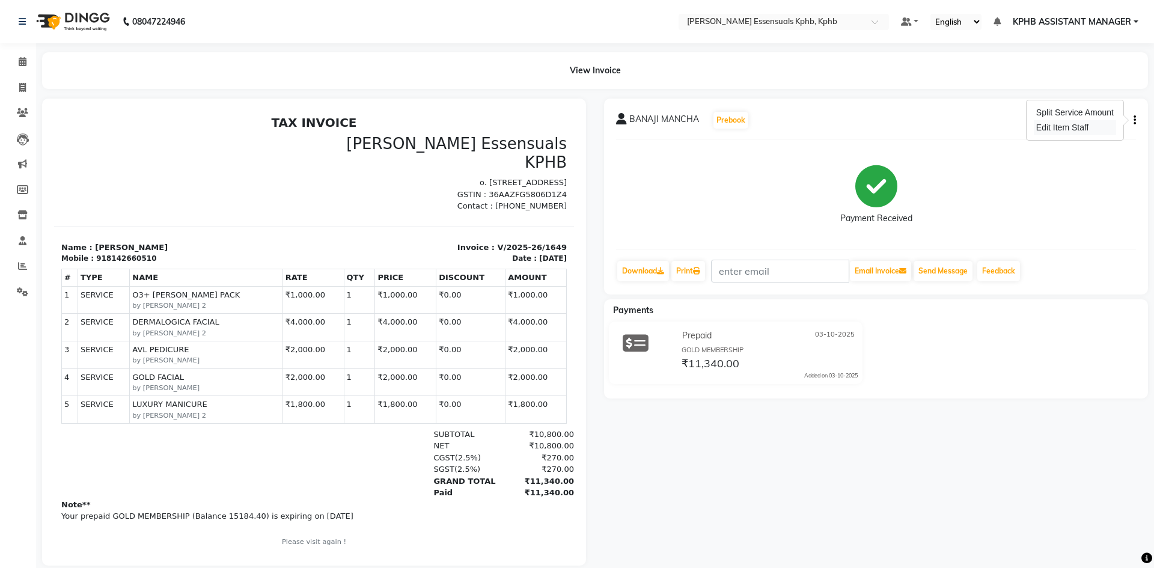
select select "93648"
select select "93649"
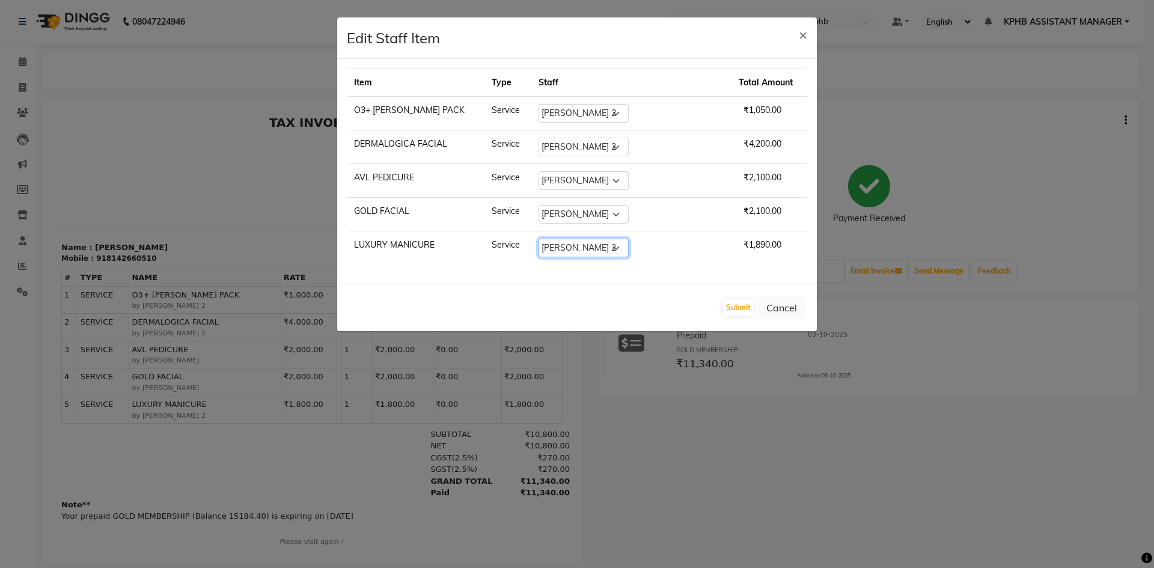
click at [605, 243] on select "Select [PERSON_NAME] GLORY KPHB ASSISTANT MANAGER [PERSON_NAME] [PERSON_NAME] […" at bounding box center [583, 248] width 90 height 19
click at [622, 245] on select "Select [PERSON_NAME] GLORY KPHB ASSISTANT MANAGER [PERSON_NAME] [PERSON_NAME] […" at bounding box center [583, 248] width 90 height 19
select select "93650"
click at [547, 239] on select "Select [PERSON_NAME] GLORY KPHB ASSISTANT MANAGER [PERSON_NAME] [PERSON_NAME] […" at bounding box center [583, 248] width 90 height 19
click at [734, 308] on button "Submit" at bounding box center [738, 307] width 31 height 17
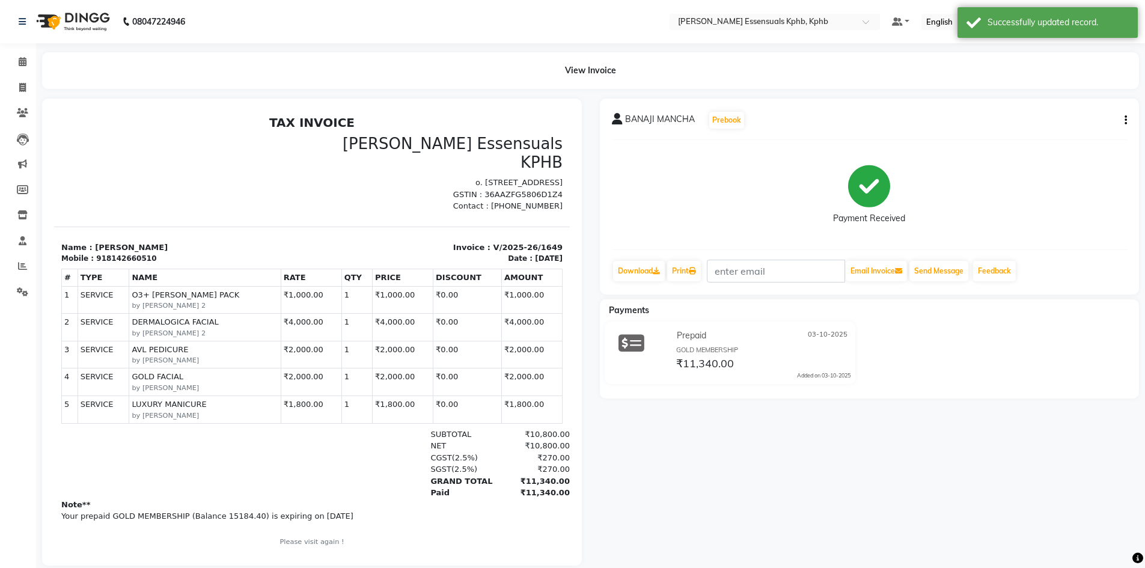
click at [1077, 452] on div "BANAJI MANCHA Prebook Payment Received Download Print Email Invoice Send Messag…" at bounding box center [870, 332] width 558 height 467
click at [27, 61] on span at bounding box center [22, 62] width 21 height 14
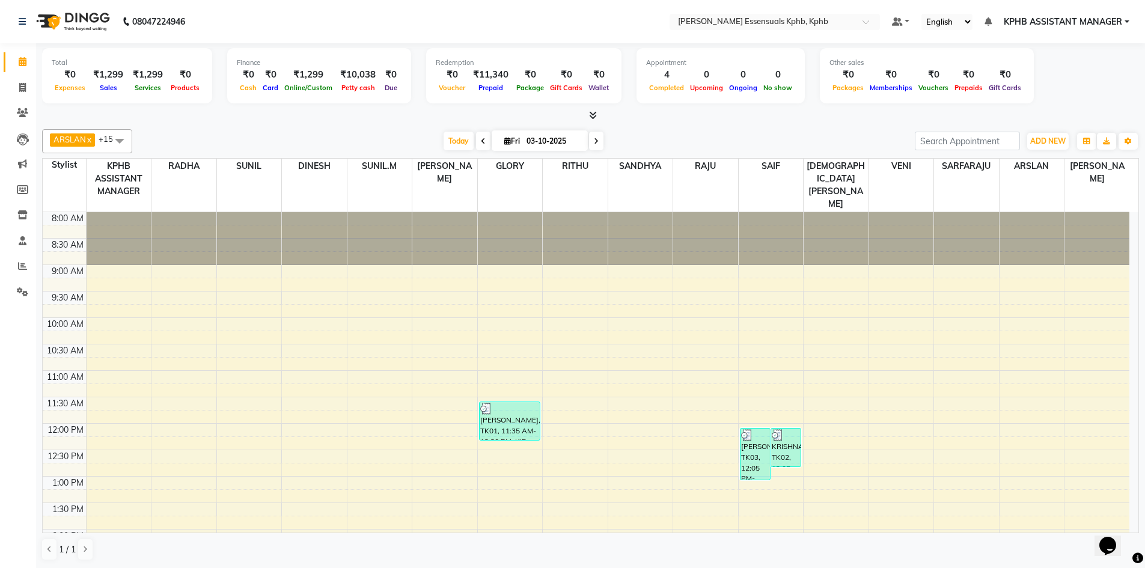
click at [591, 115] on icon at bounding box center [593, 115] width 8 height 9
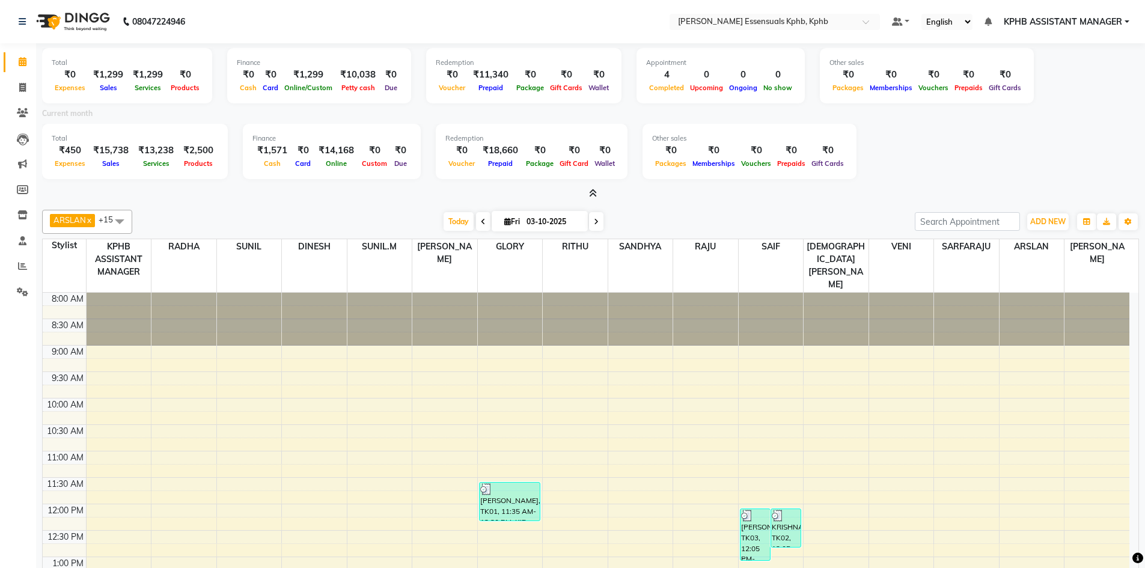
click at [591, 193] on icon at bounding box center [593, 193] width 8 height 9
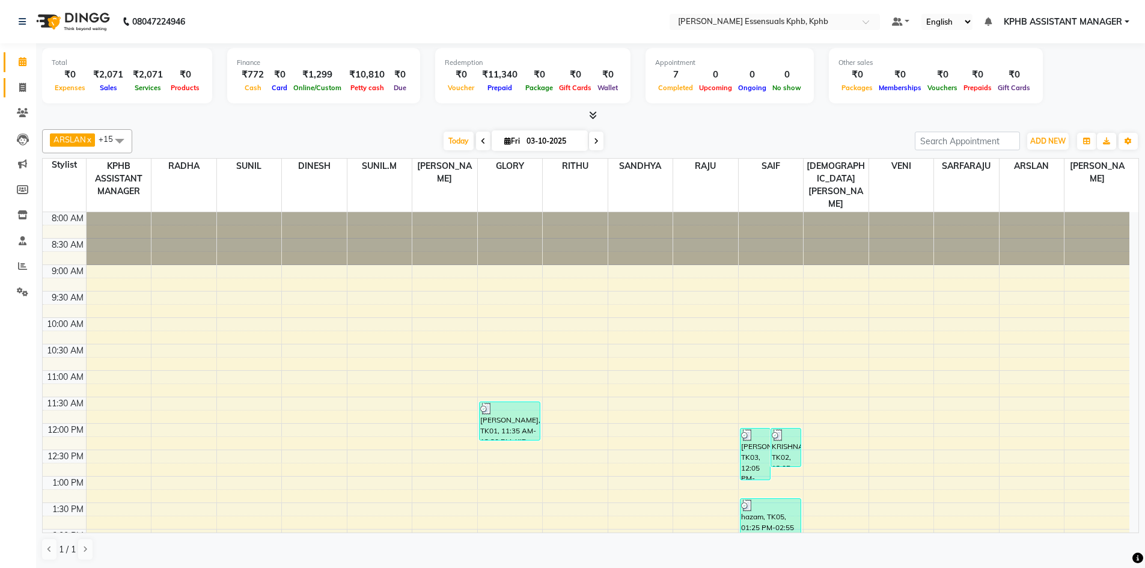
click at [23, 96] on link "Invoice" at bounding box center [18, 88] width 29 height 20
select select "service"
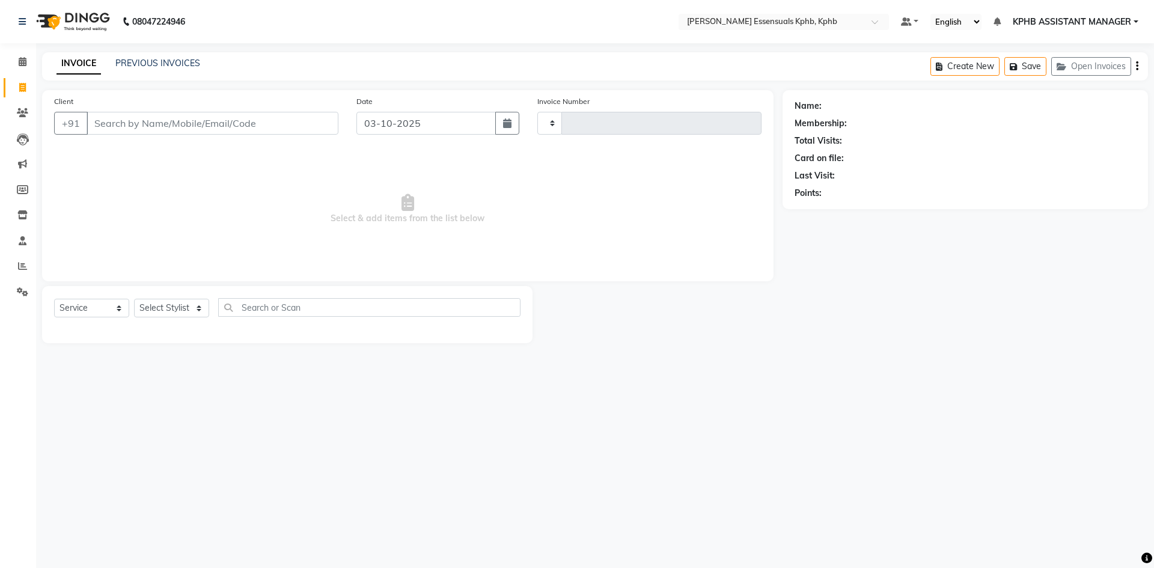
type input "1651"
select select "5938"
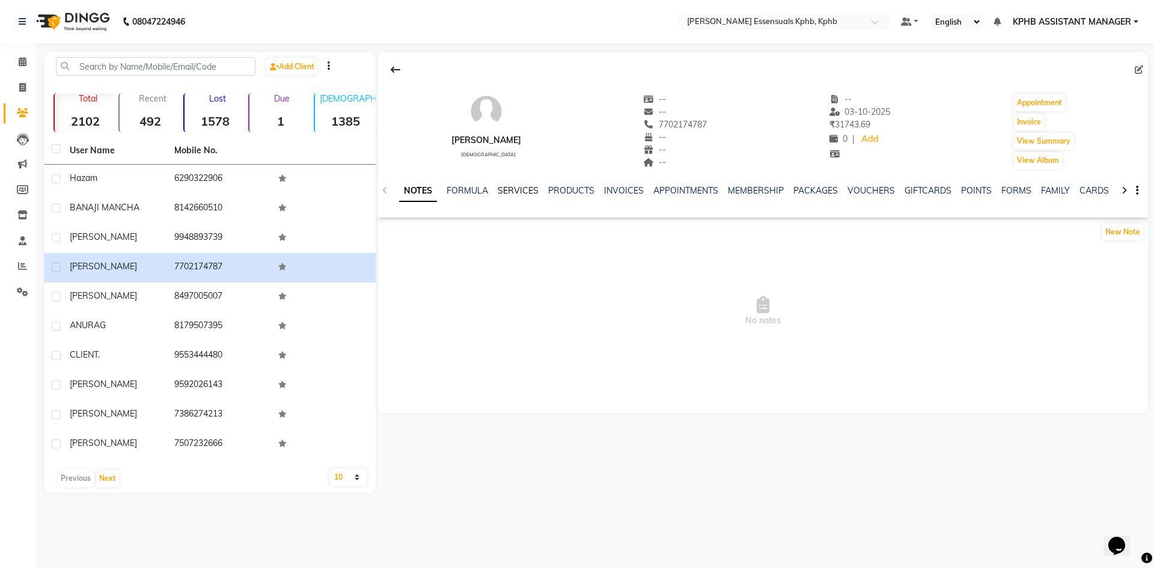
click at [520, 192] on link "SERVICES" at bounding box center [518, 190] width 41 height 11
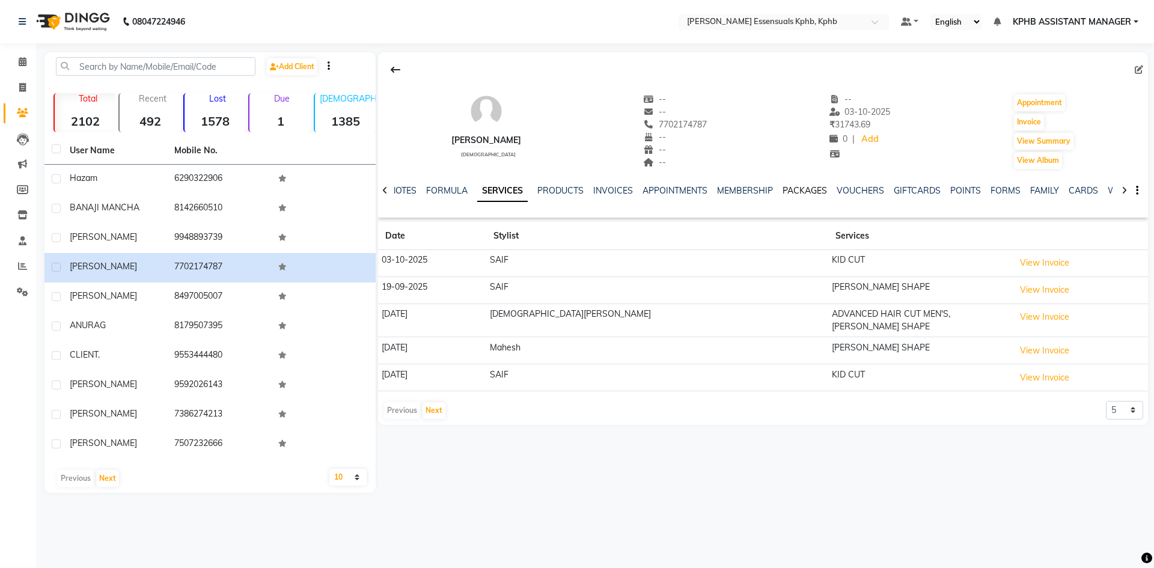
click at [814, 187] on link "PACKAGES" at bounding box center [804, 190] width 44 height 11
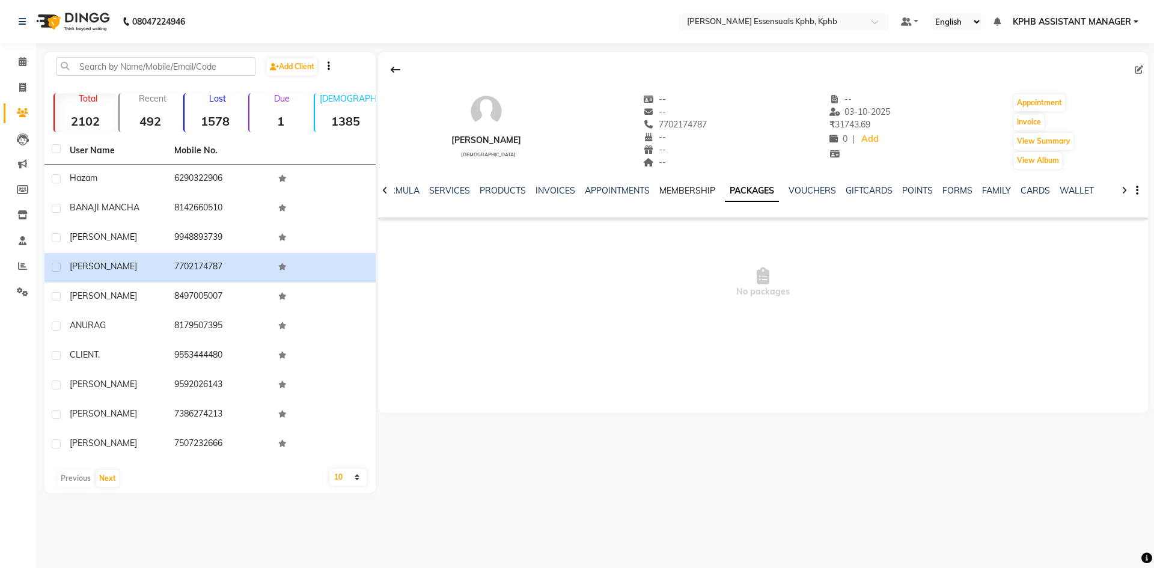
click at [689, 193] on link "MEMBERSHIP" at bounding box center [687, 190] width 56 height 11
click at [386, 190] on icon at bounding box center [384, 190] width 5 height 8
click at [484, 190] on link "SERVICES" at bounding box center [468, 190] width 41 height 11
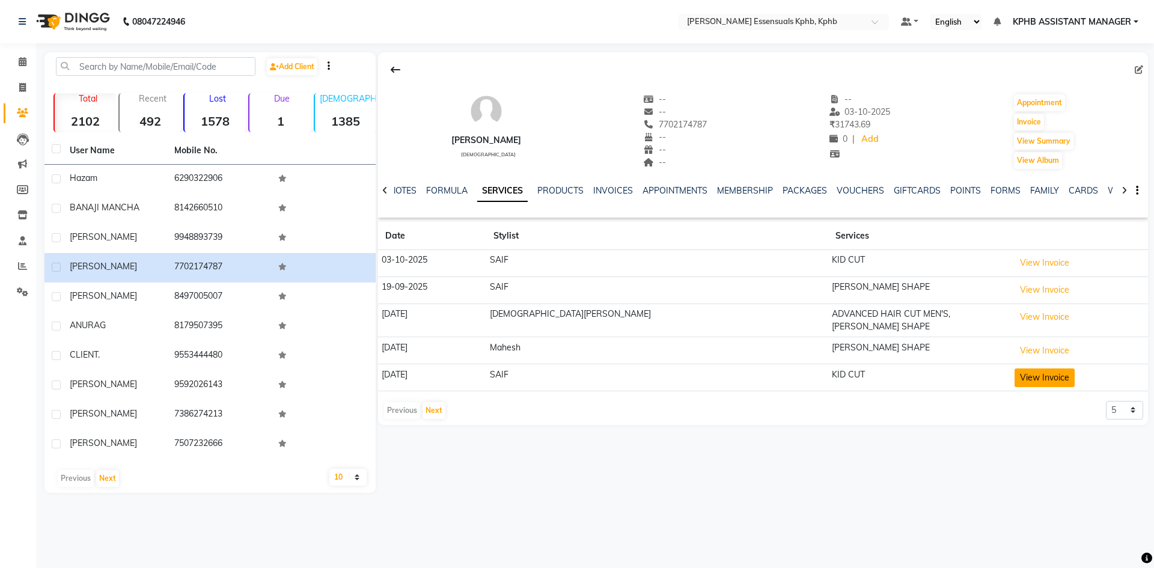
click at [1014, 375] on button "View Invoice" at bounding box center [1044, 377] width 60 height 19
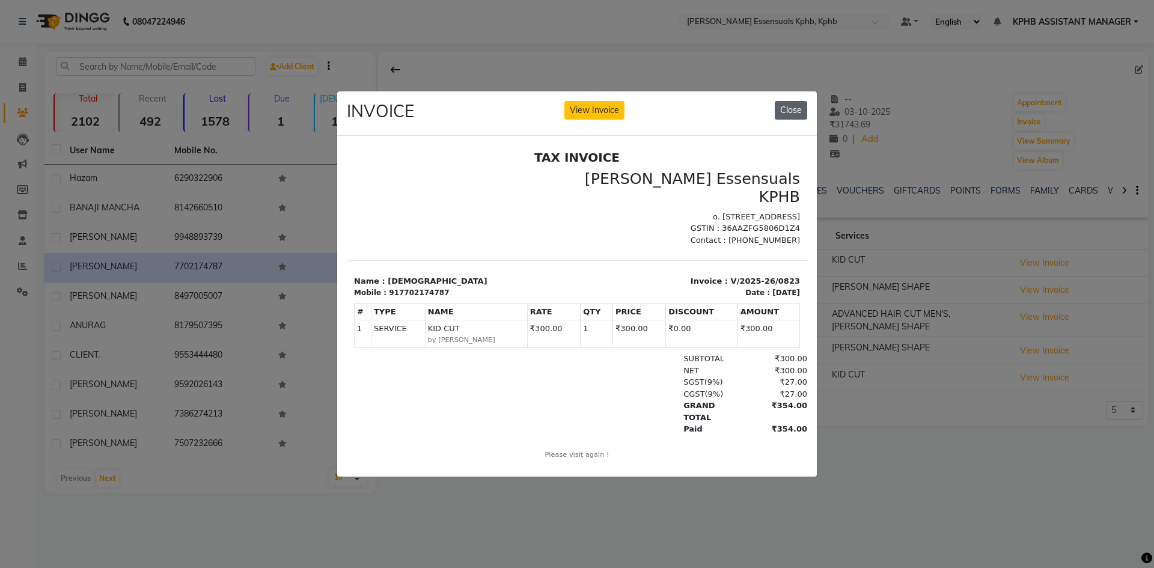
click at [790, 110] on button "Close" at bounding box center [791, 110] width 32 height 19
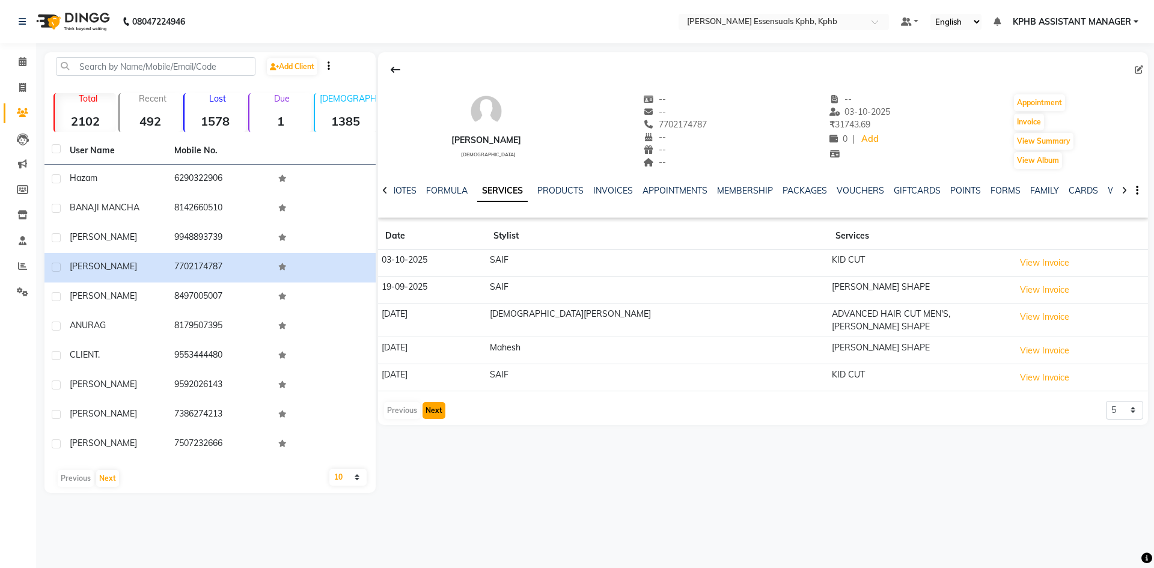
click at [430, 409] on button "Next" at bounding box center [433, 410] width 23 height 17
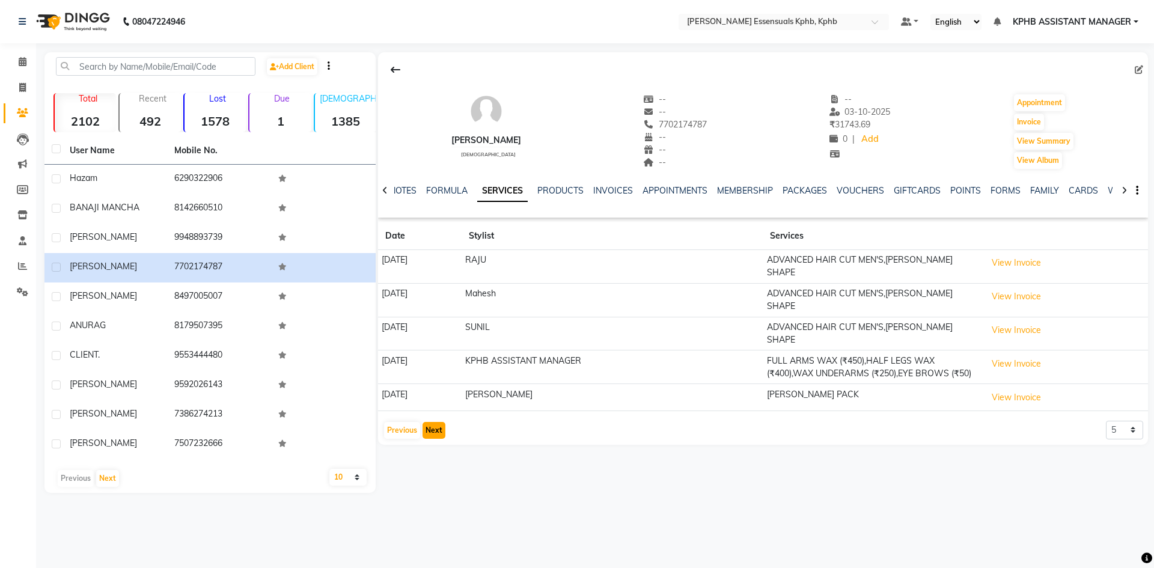
click at [428, 424] on button "Next" at bounding box center [433, 430] width 23 height 17
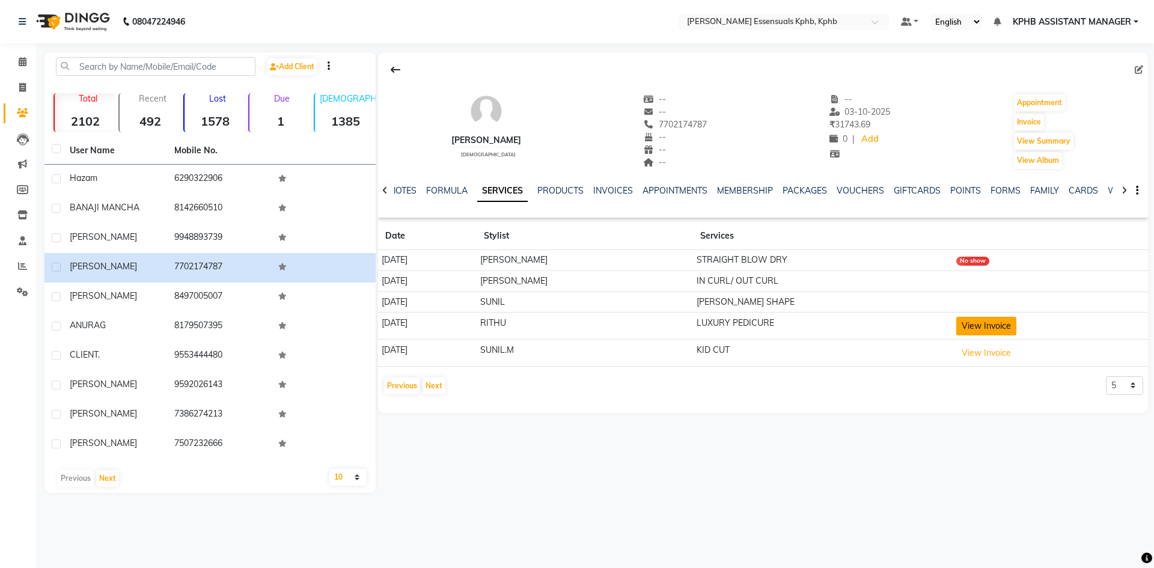
click at [989, 326] on button "View Invoice" at bounding box center [986, 326] width 60 height 19
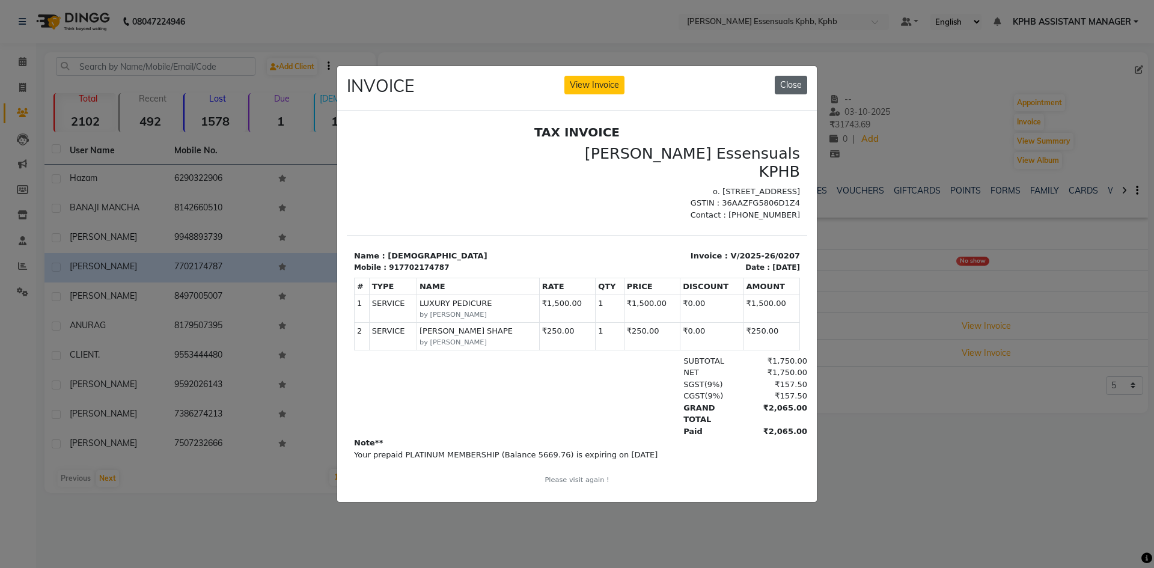
click at [777, 77] on button "Close" at bounding box center [791, 85] width 32 height 19
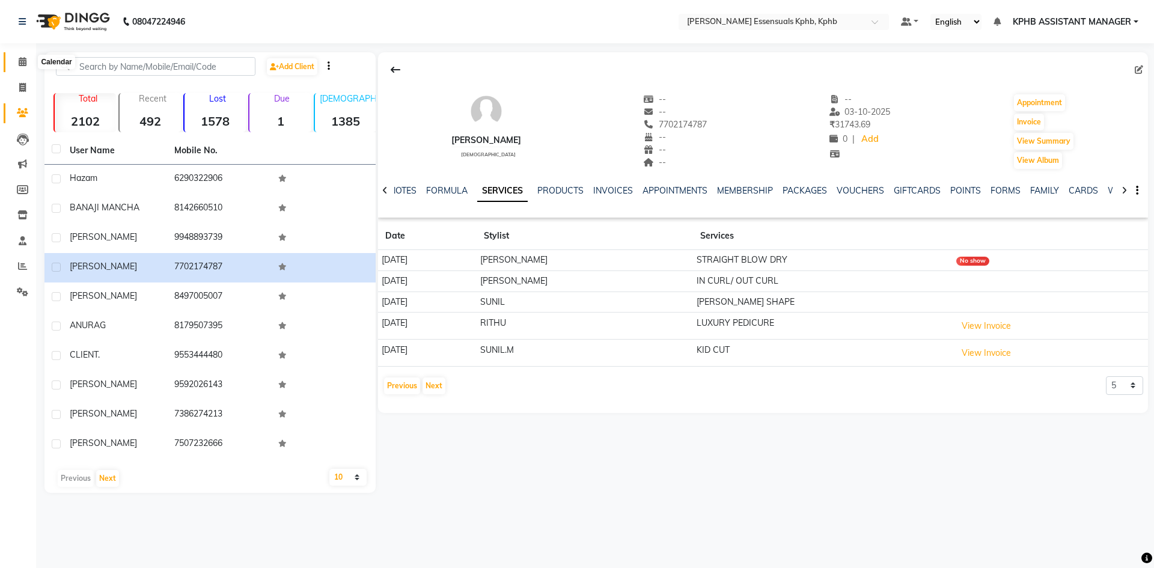
click at [23, 62] on icon at bounding box center [23, 61] width 8 height 9
